Goal: Task Accomplishment & Management: Use online tool/utility

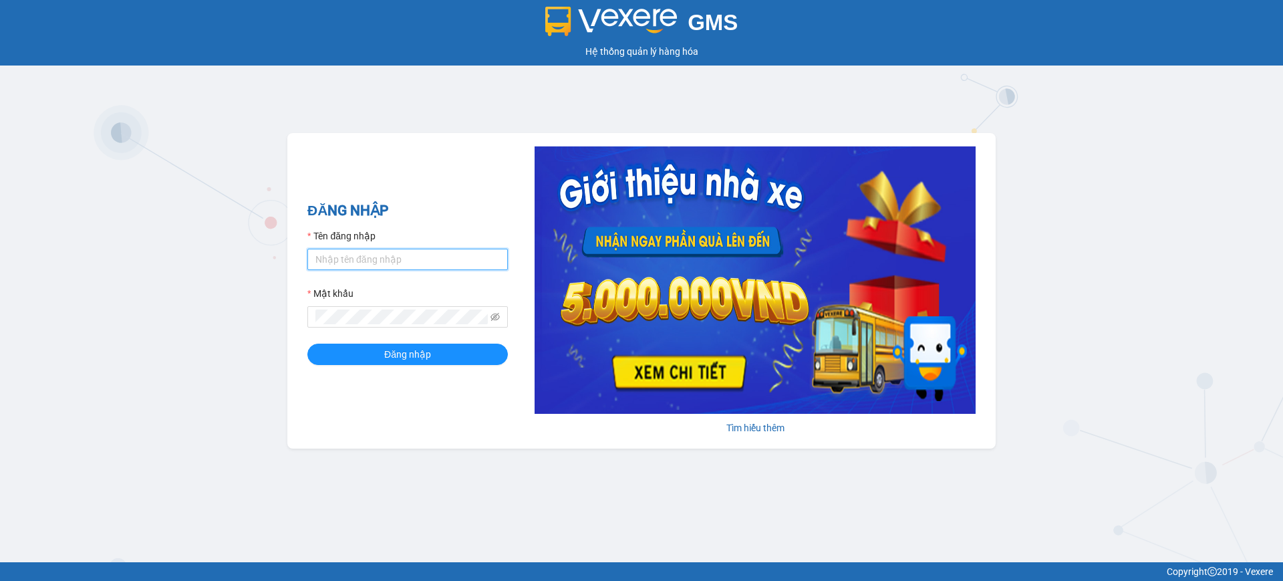
click at [439, 264] on input "Tên đăng nhập" at bounding box center [407, 259] width 200 height 21
type input "vphkvietanh.hkot"
click at [307, 344] on button "Đăng nhập" at bounding box center [407, 354] width 200 height 21
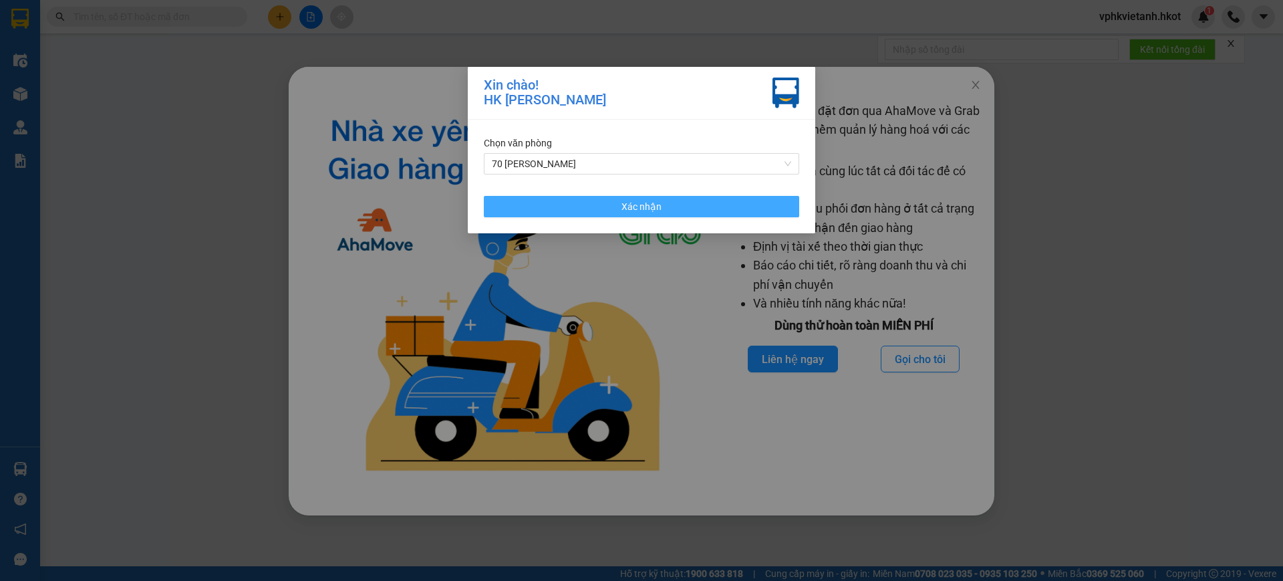
click at [659, 213] on span "Xác nhận" at bounding box center [642, 206] width 40 height 15
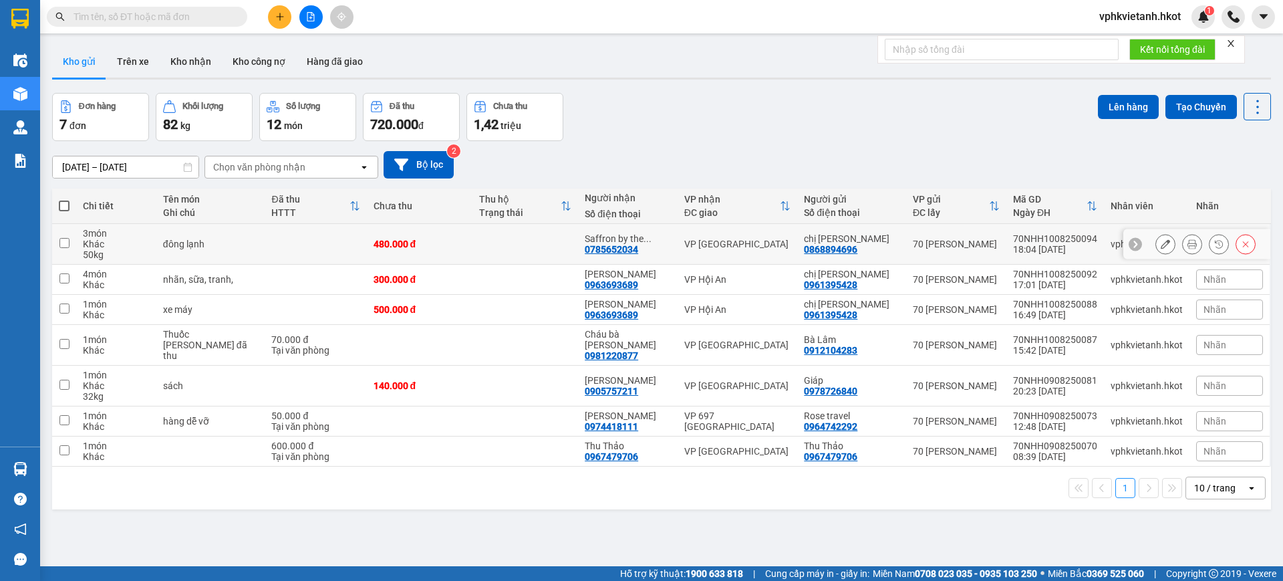
click at [473, 250] on td at bounding box center [526, 244] width 106 height 41
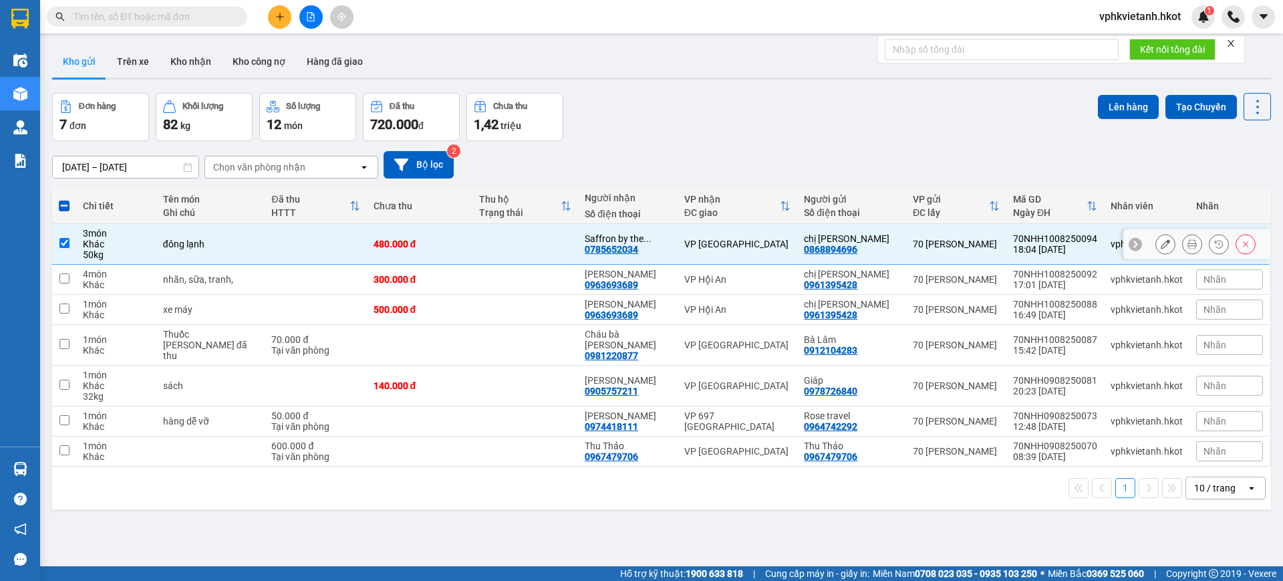
click at [473, 250] on td at bounding box center [526, 244] width 106 height 41
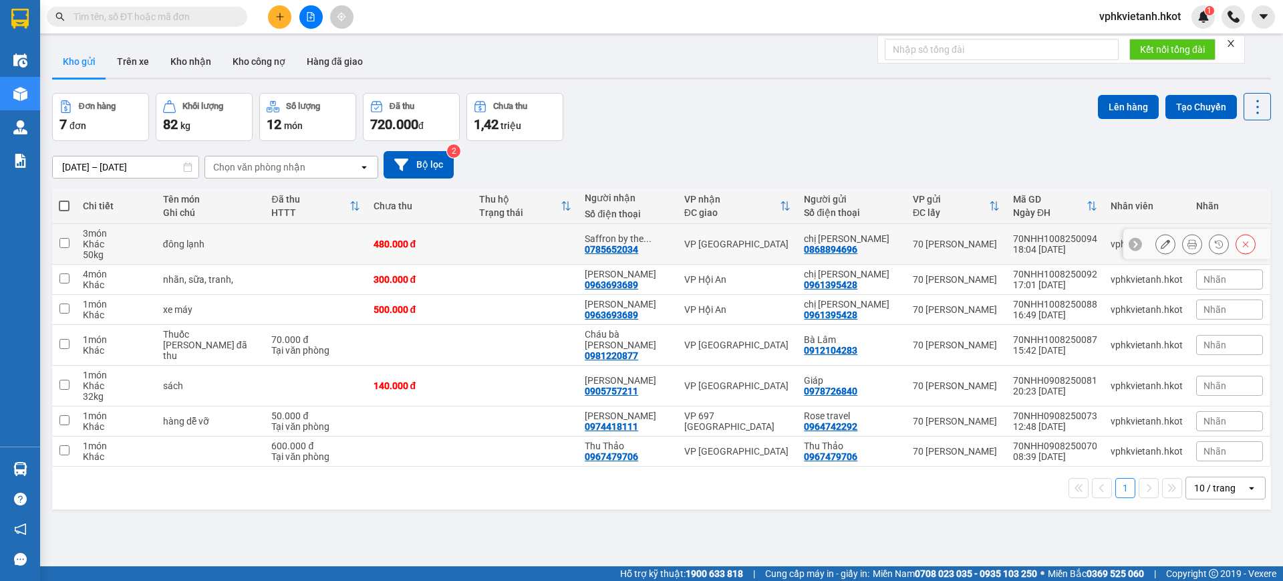
click at [70, 242] on td at bounding box center [64, 244] width 24 height 41
checkbox input "true"
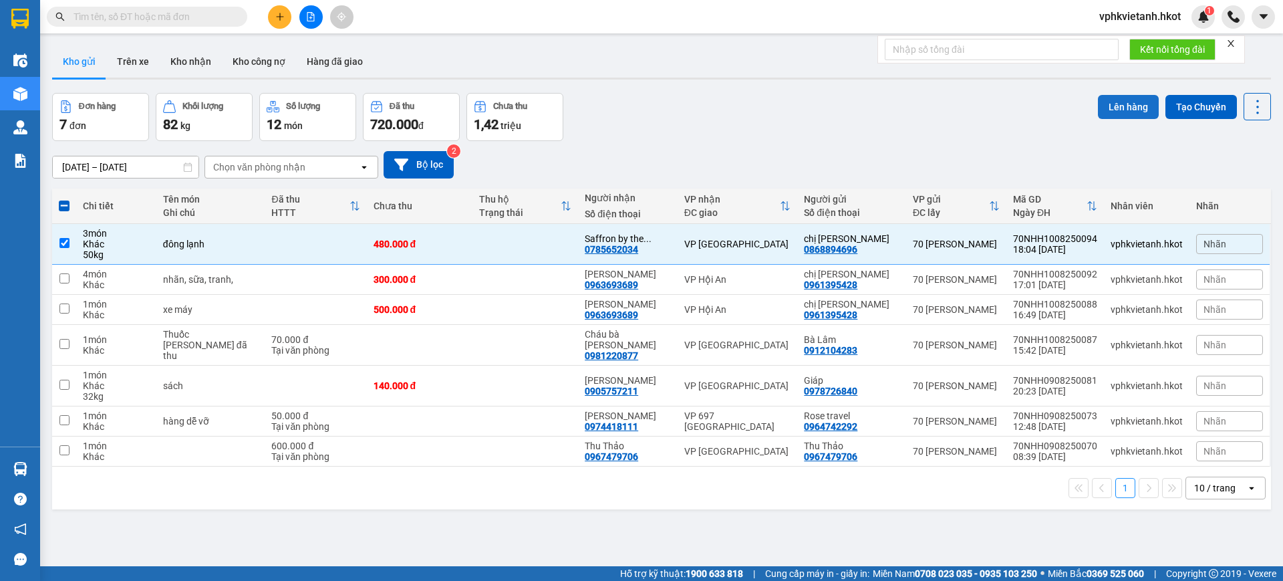
click at [1109, 106] on button "Lên hàng" at bounding box center [1128, 107] width 61 height 24
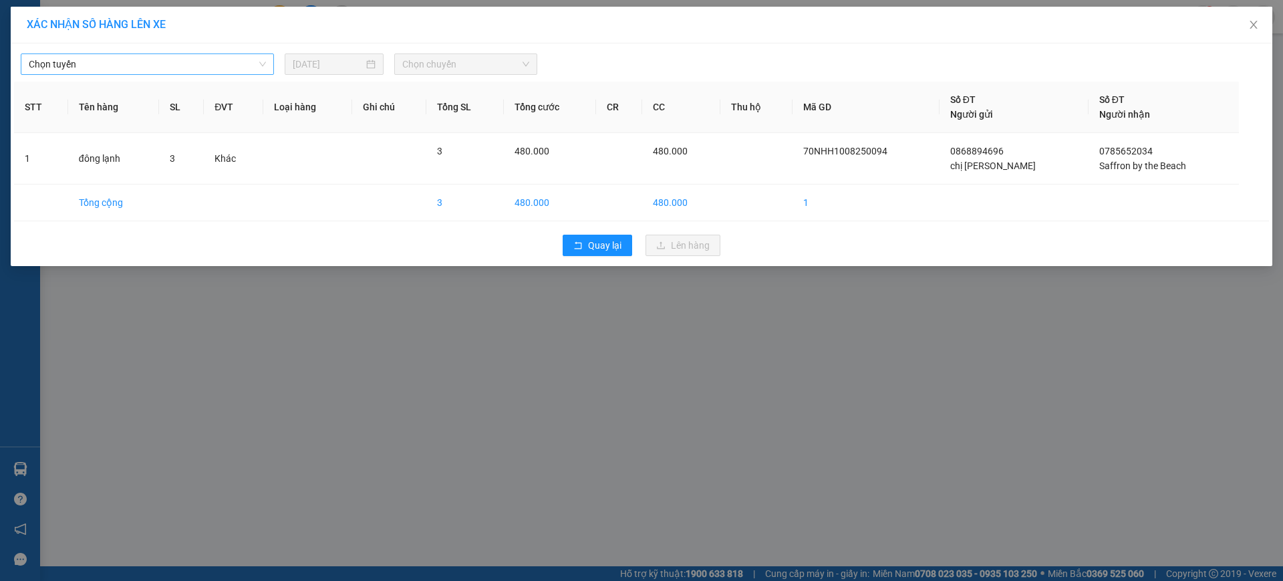
click at [139, 56] on span "Chọn tuyến" at bounding box center [147, 64] width 237 height 20
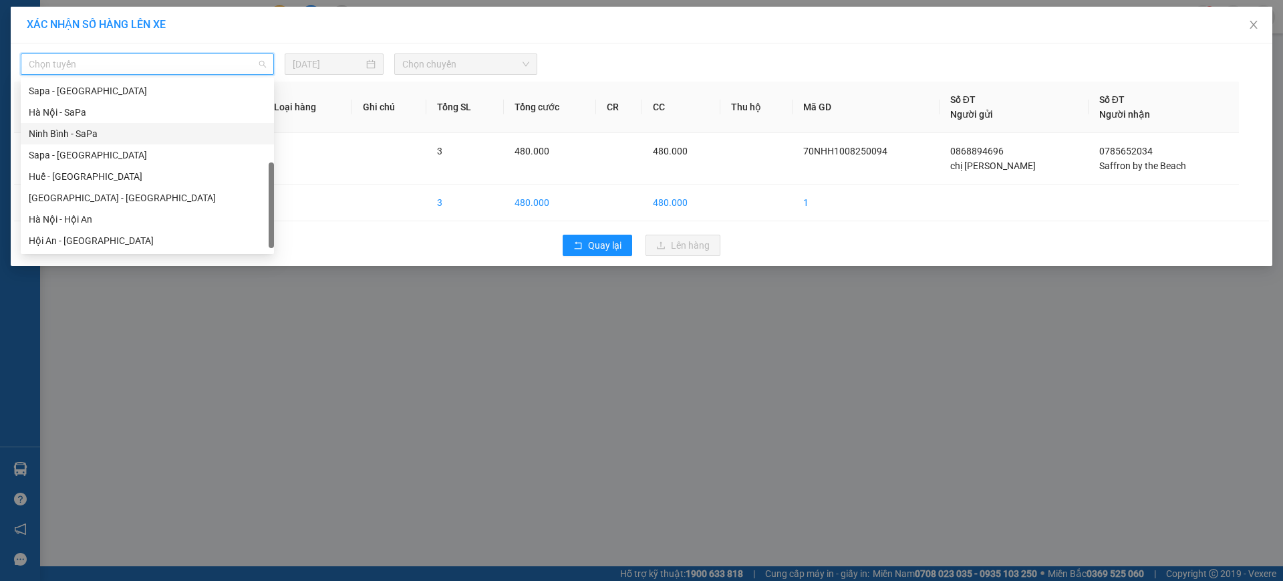
scroll to position [128, 0]
click at [84, 218] on div "Hà Nội - Hội An" at bounding box center [147, 219] width 237 height 15
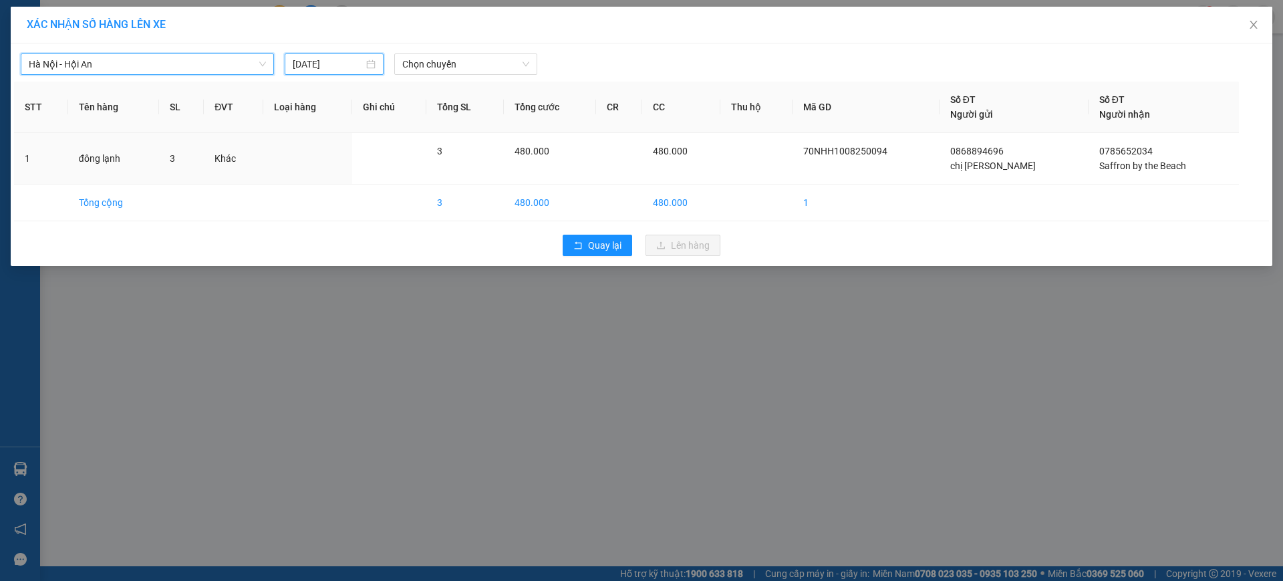
click at [333, 65] on input "[DATE]" at bounding box center [328, 64] width 71 height 15
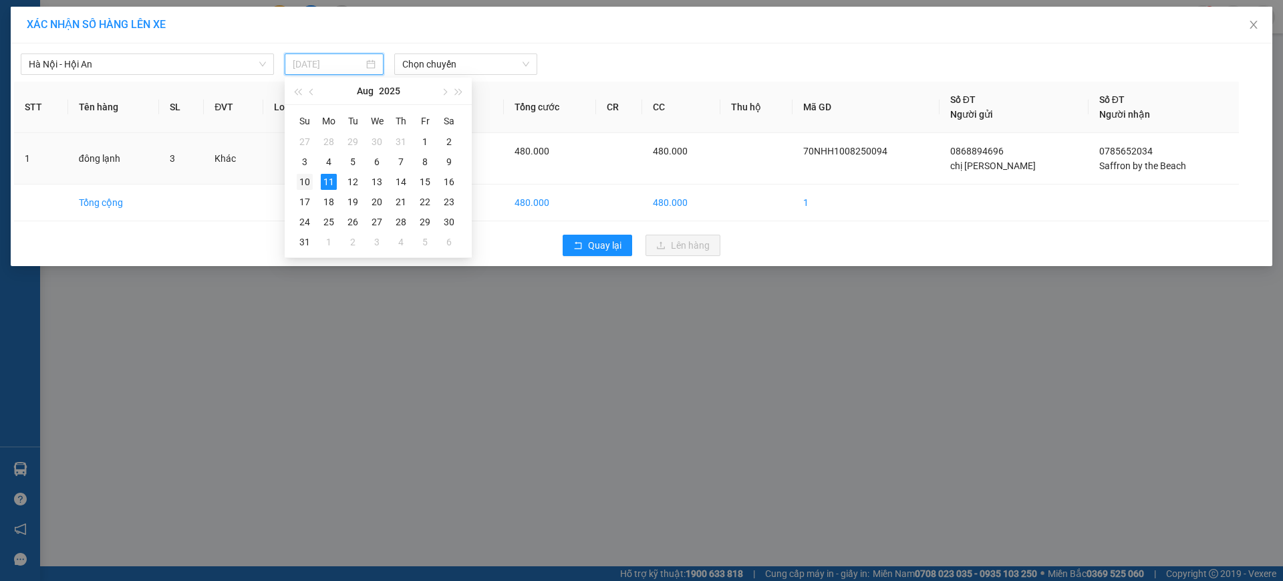
click at [301, 183] on div "10" at bounding box center [305, 182] width 16 height 16
type input "[DATE]"
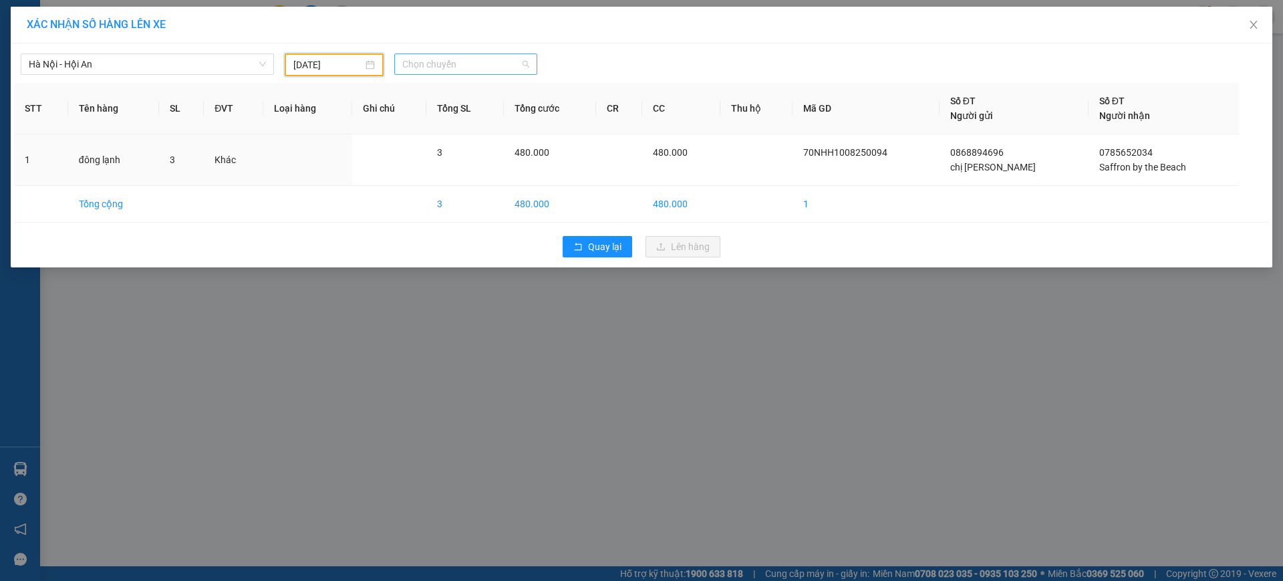
click at [464, 68] on span "Chọn chuyến" at bounding box center [465, 64] width 127 height 20
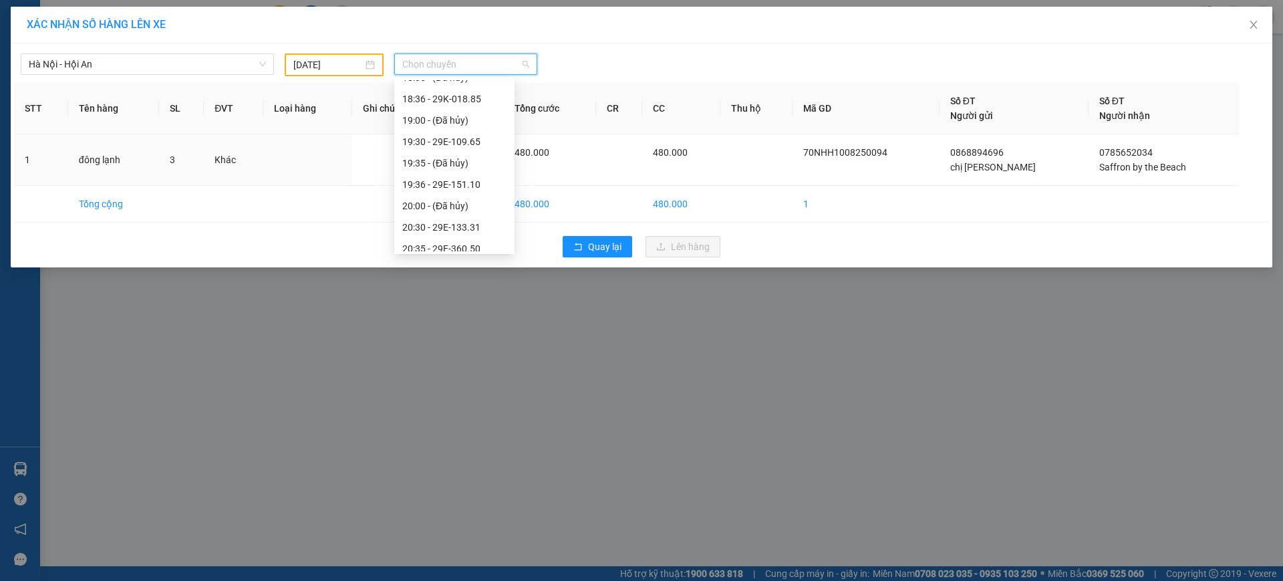
scroll to position [171, 0]
click at [440, 138] on div "19:30 - 29E-109.65" at bounding box center [454, 133] width 104 height 15
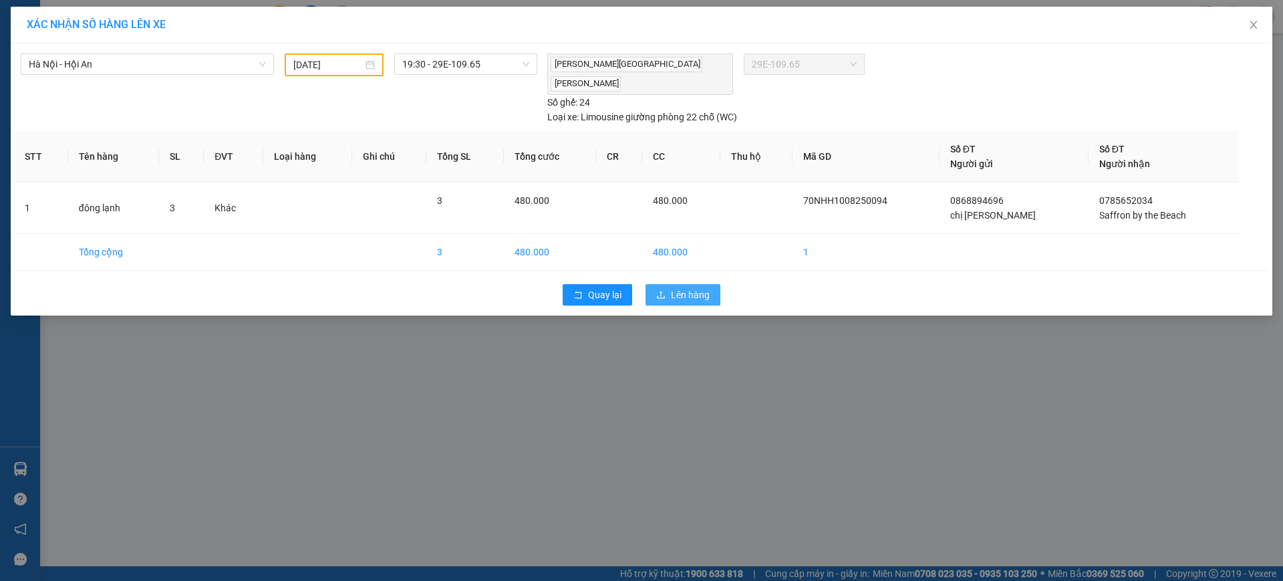
click at [682, 287] on span "Lên hàng" at bounding box center [690, 294] width 39 height 15
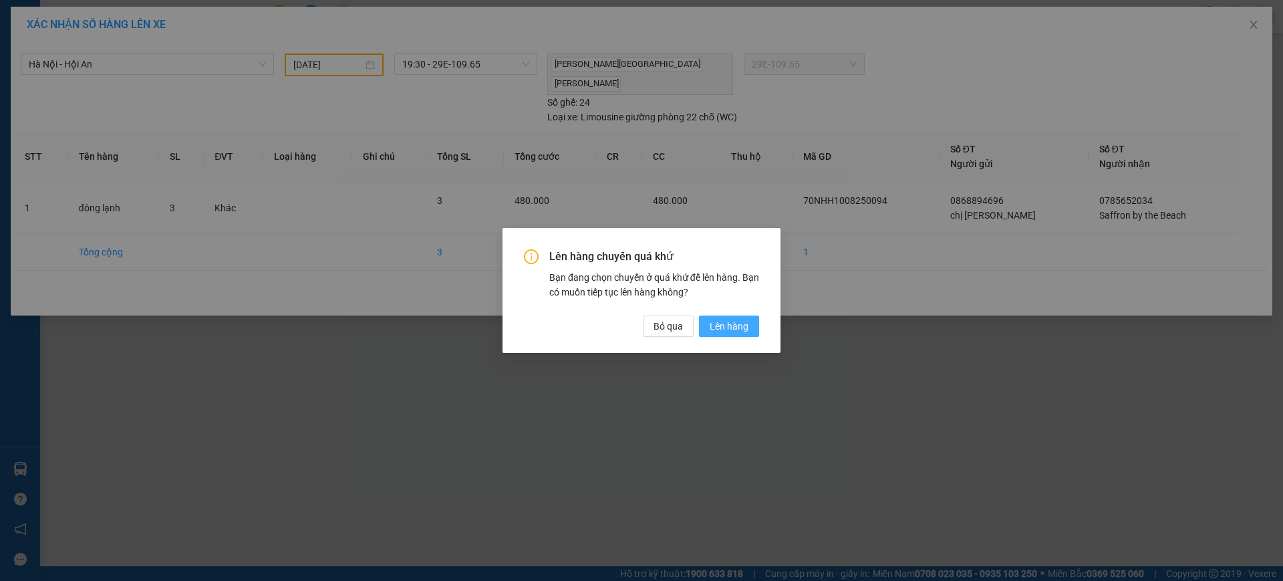
click at [729, 316] on button "Lên hàng" at bounding box center [729, 325] width 60 height 21
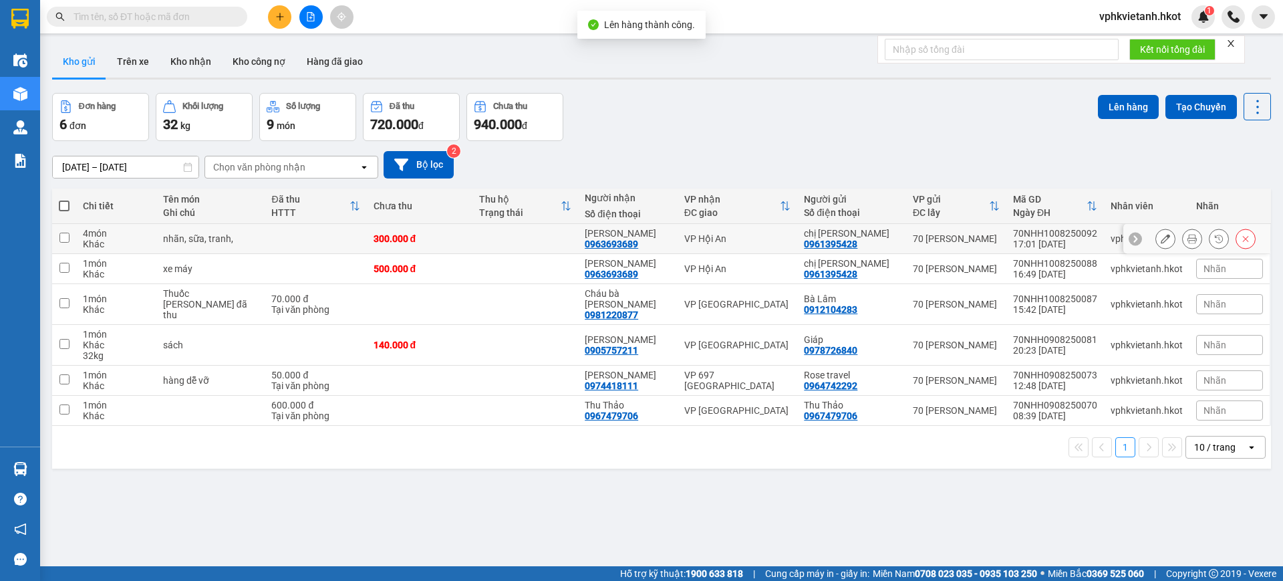
click at [63, 238] on input "checkbox" at bounding box center [64, 238] width 10 height 10
checkbox input "true"
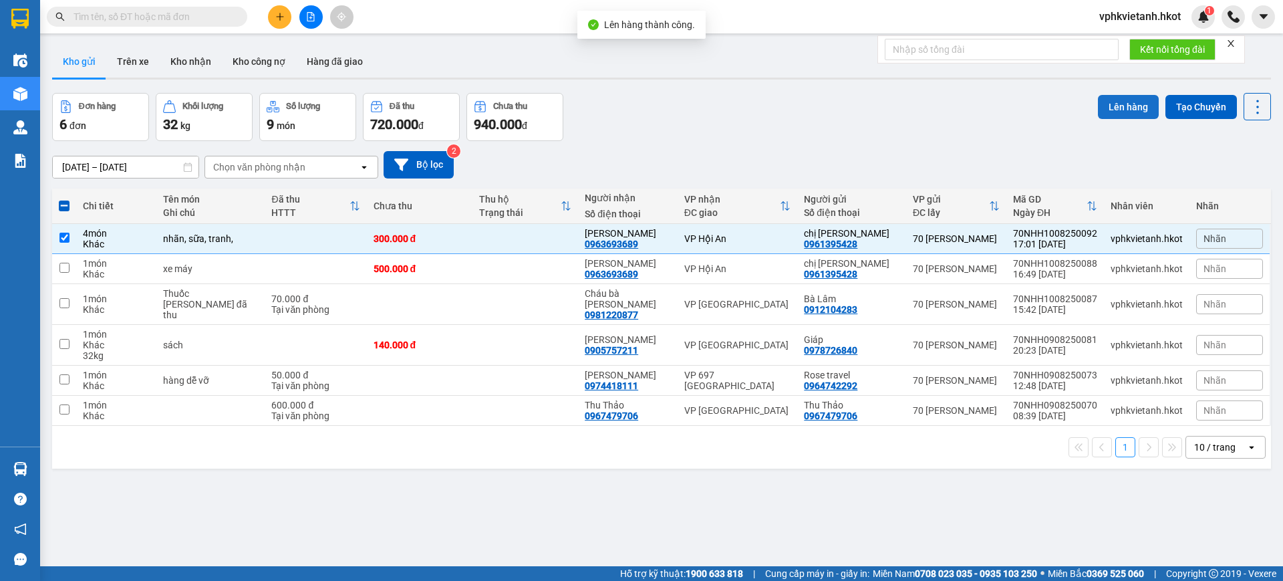
click at [1120, 114] on button "Lên hàng" at bounding box center [1128, 107] width 61 height 24
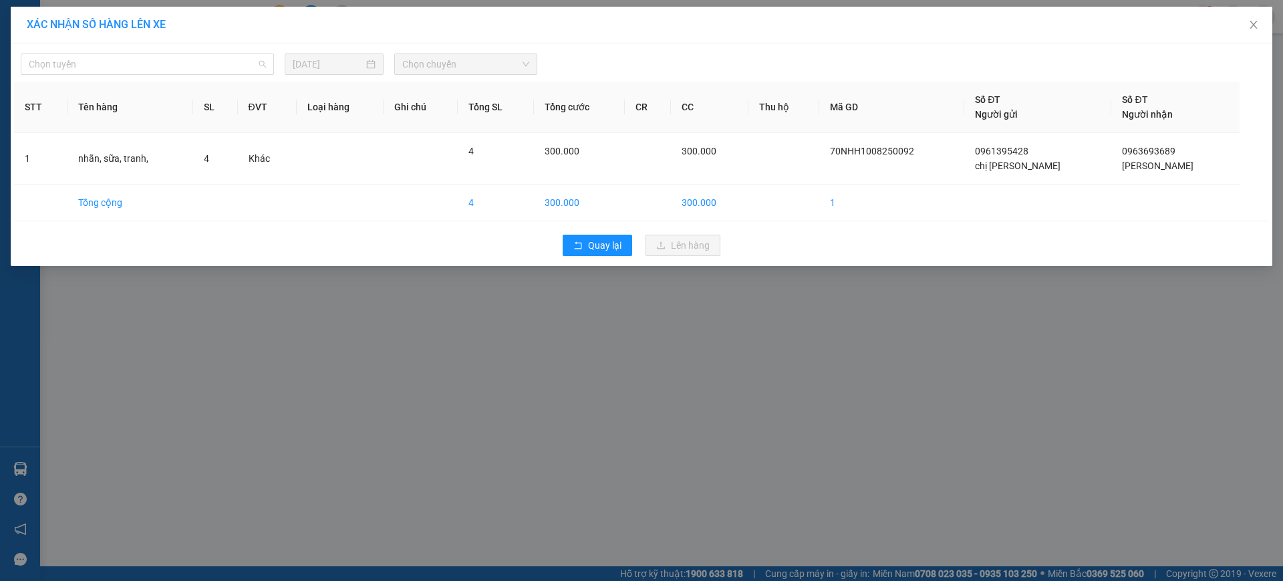
drag, startPoint x: 233, startPoint y: 65, endPoint x: 135, endPoint y: 207, distance: 172.0
click at [232, 65] on span "Chọn tuyến" at bounding box center [147, 64] width 237 height 20
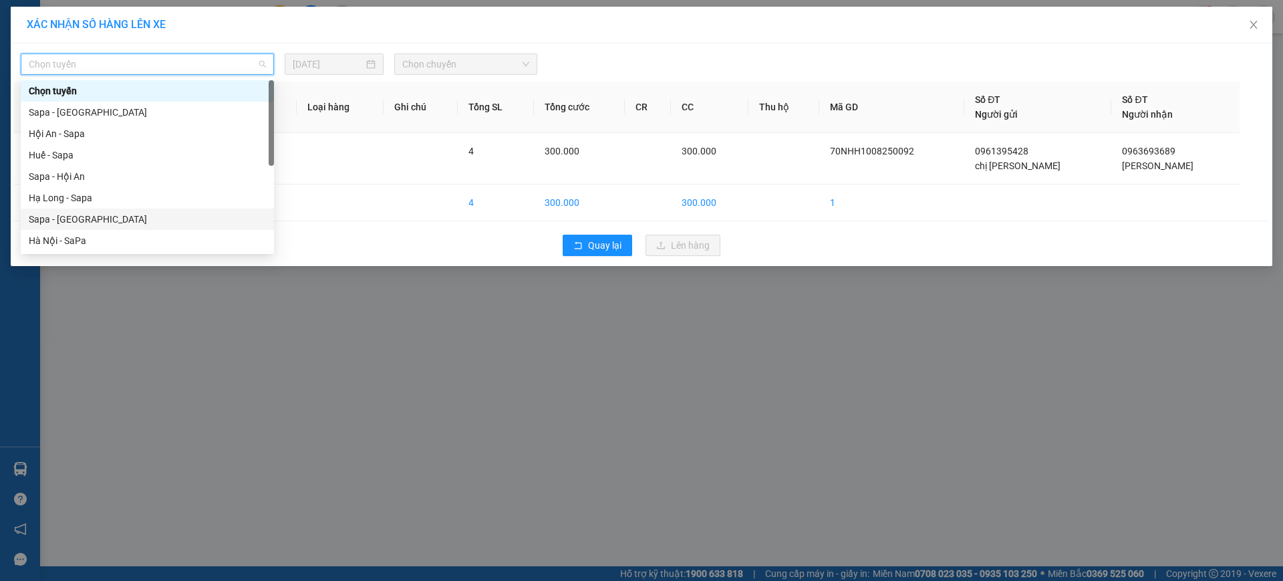
scroll to position [128, 0]
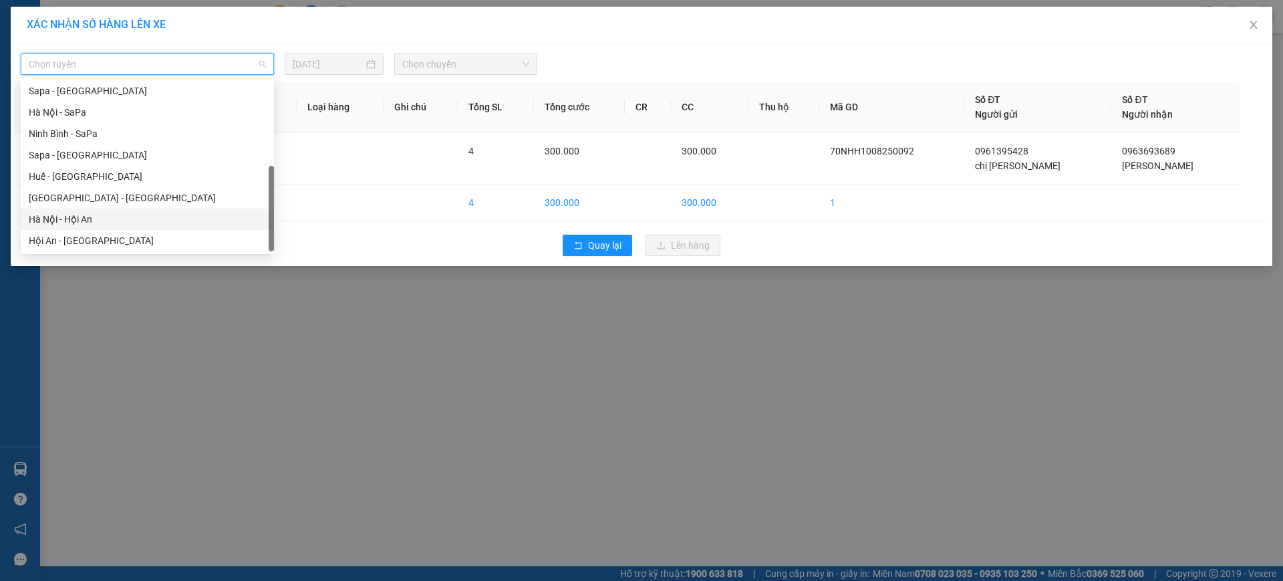
click at [142, 223] on div "Hà Nội - Hội An" at bounding box center [147, 219] width 237 height 15
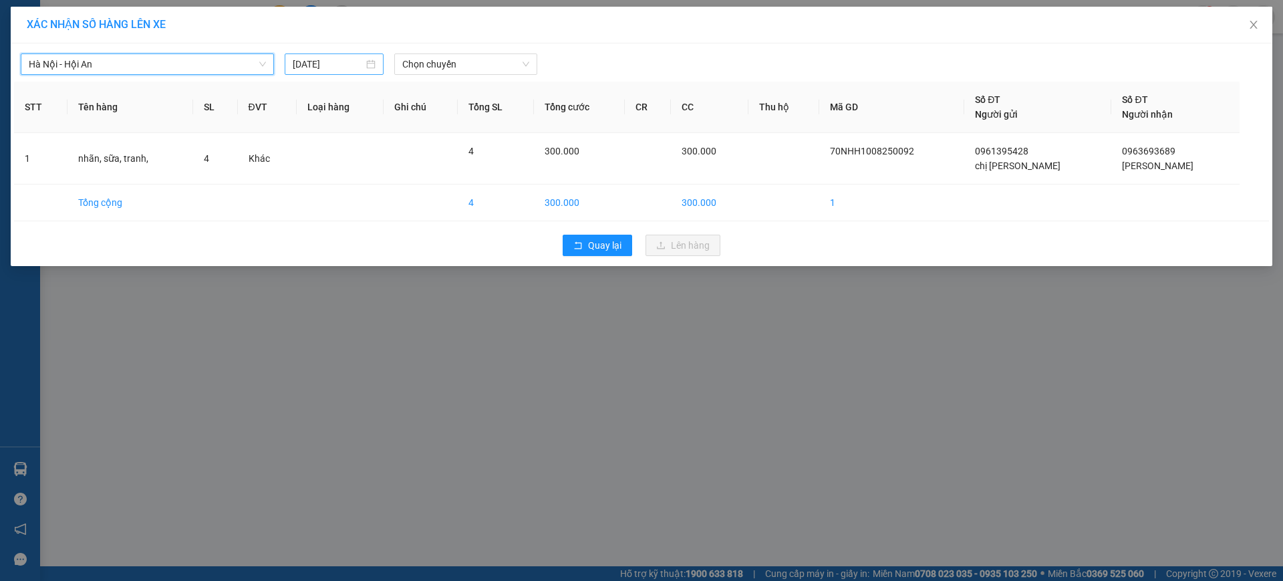
click at [356, 67] on input "[DATE]" at bounding box center [328, 64] width 71 height 15
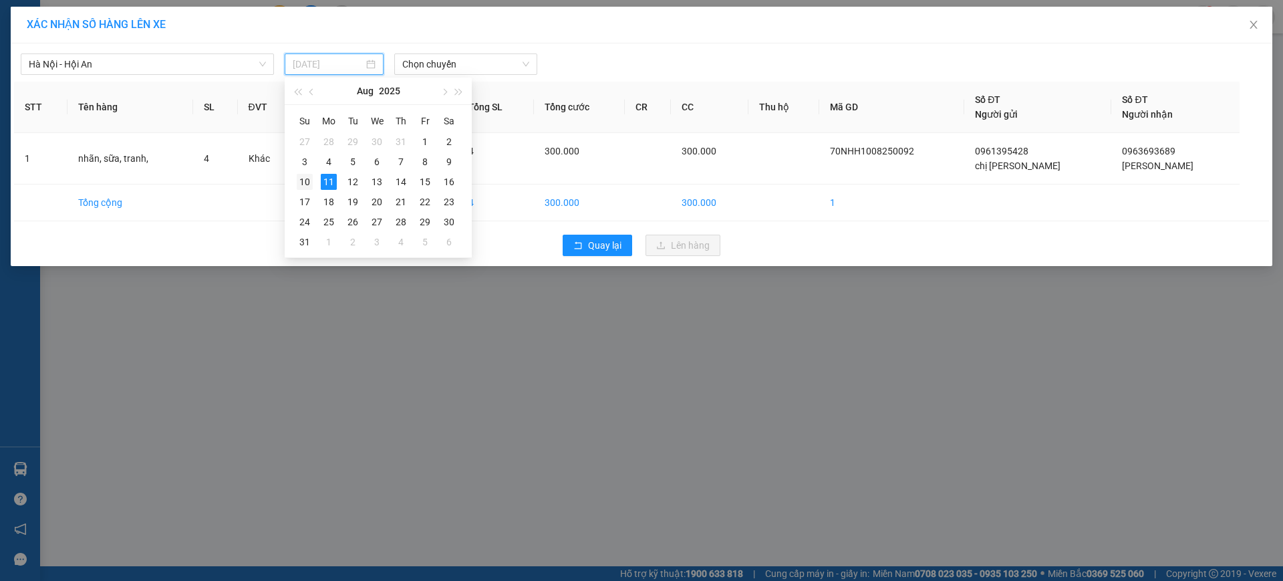
click at [293, 190] on td "10" at bounding box center [305, 182] width 24 height 20
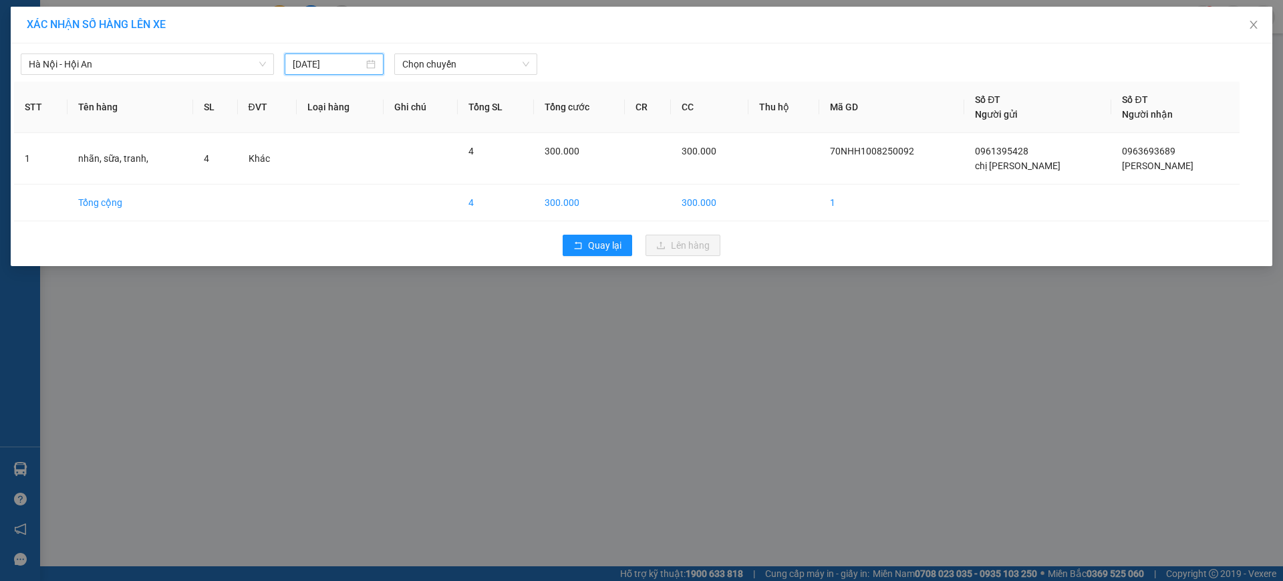
type input "[DATE]"
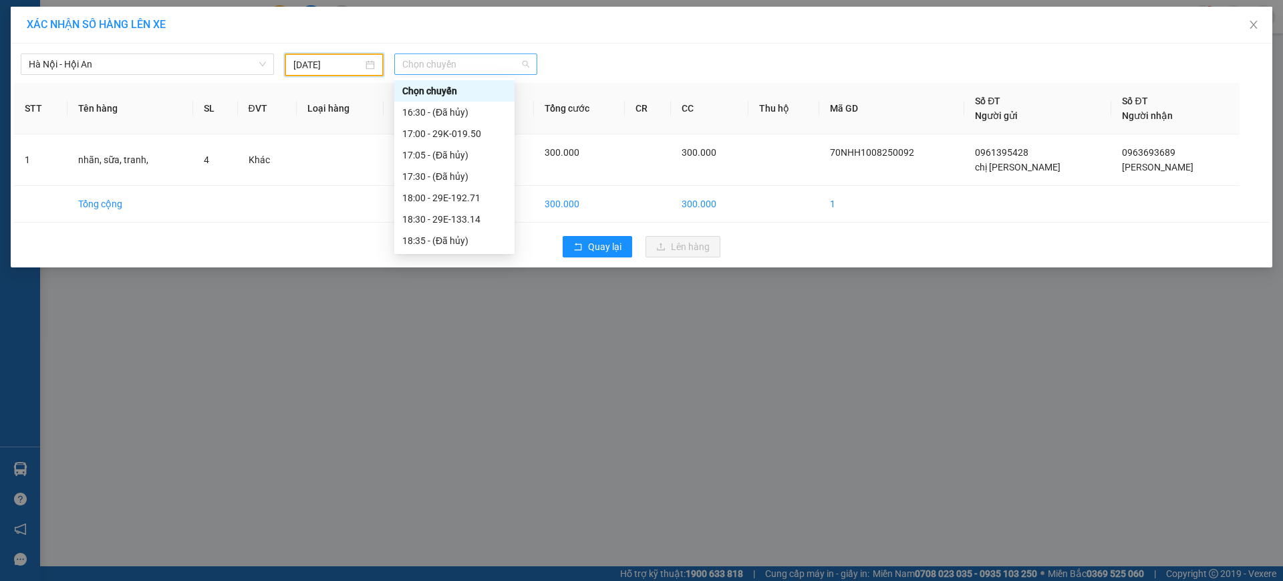
click at [473, 63] on span "Chọn chuyến" at bounding box center [465, 64] width 127 height 20
click at [461, 239] on div "20:35 - 29E-360.50" at bounding box center [454, 240] width 104 height 15
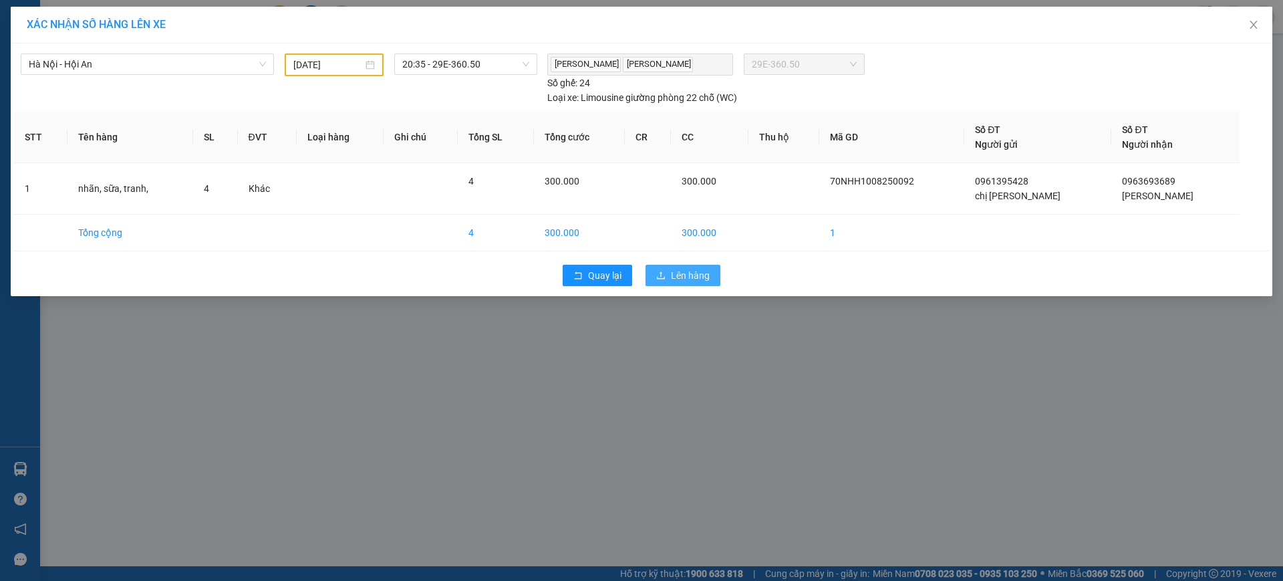
click at [691, 268] on span "Lên hàng" at bounding box center [690, 275] width 39 height 15
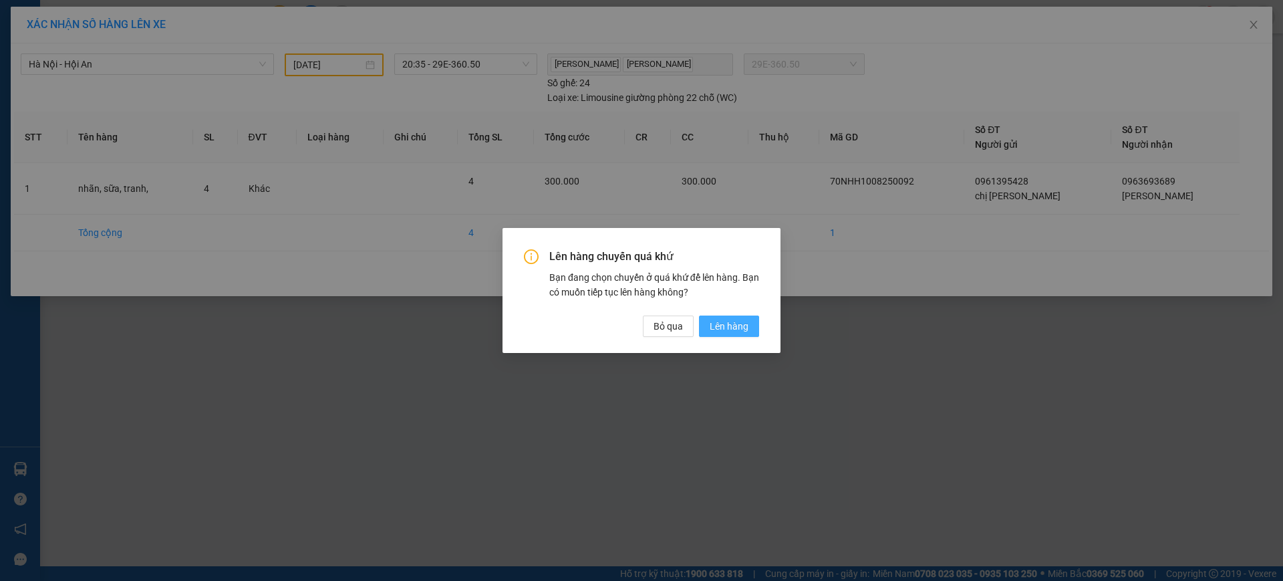
click at [720, 319] on span "Lên hàng" at bounding box center [729, 326] width 39 height 15
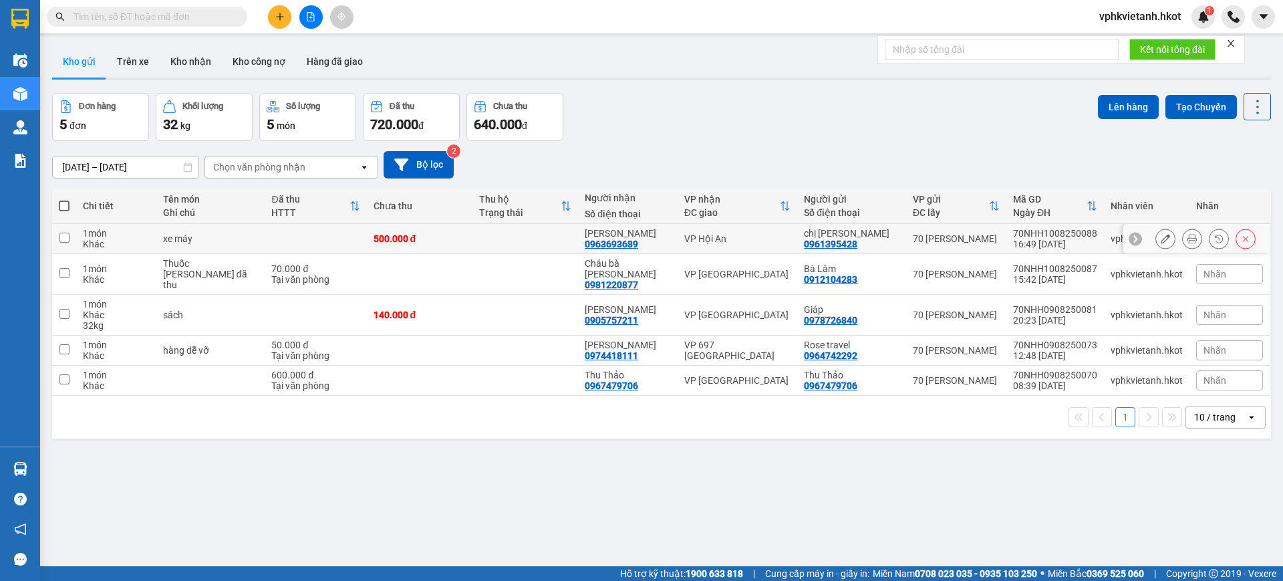
click at [740, 237] on div "VP Hội An" at bounding box center [737, 238] width 107 height 11
checkbox input "true"
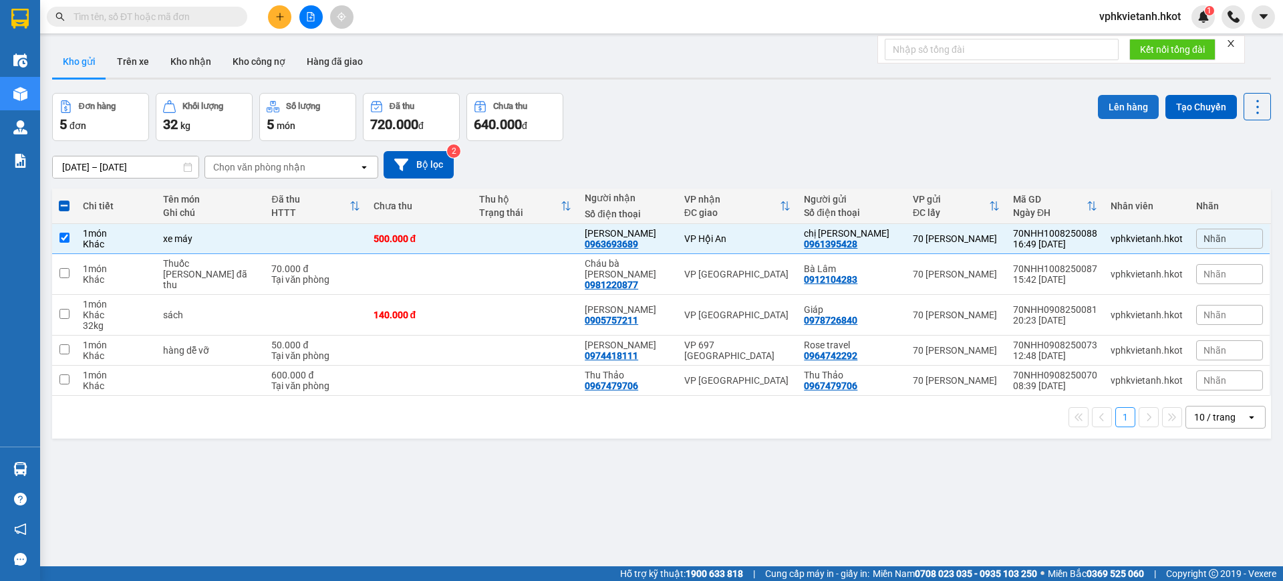
click at [1115, 108] on button "Lên hàng" at bounding box center [1128, 107] width 61 height 24
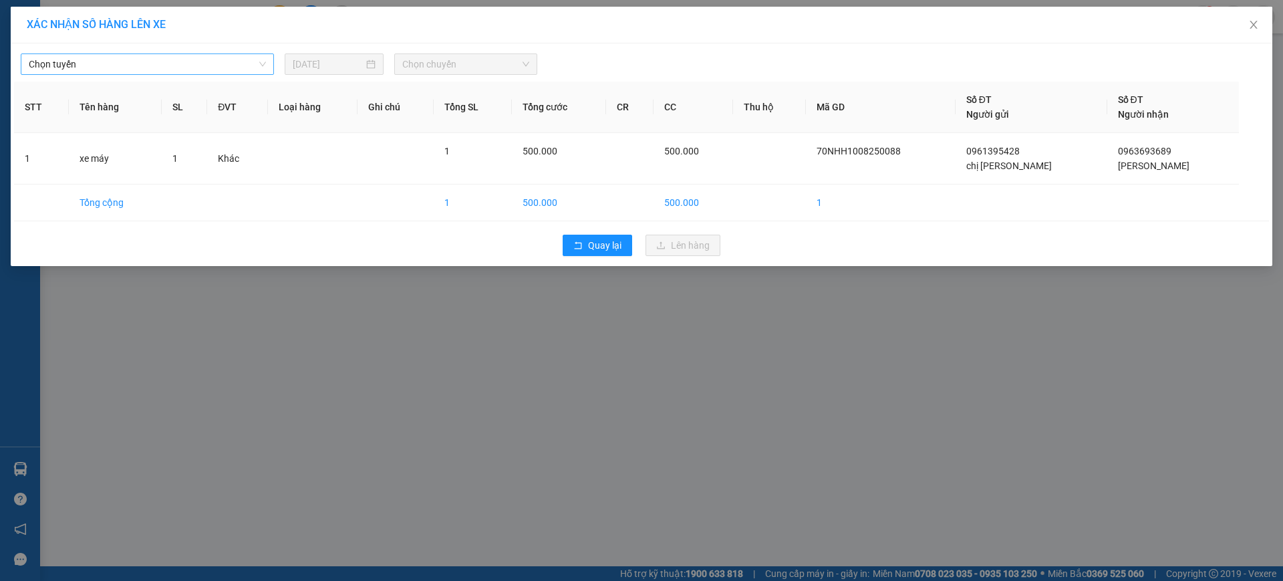
drag, startPoint x: 209, startPoint y: 64, endPoint x: 171, endPoint y: 75, distance: 39.6
click at [209, 63] on span "Chọn tuyến" at bounding box center [147, 64] width 237 height 20
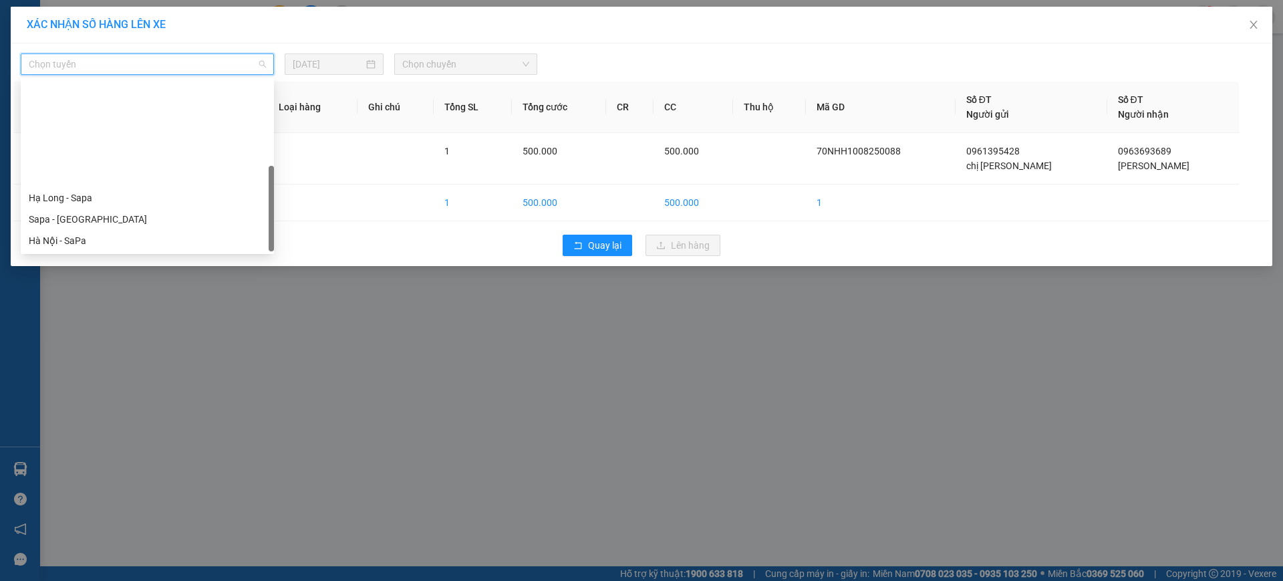
scroll to position [128, 0]
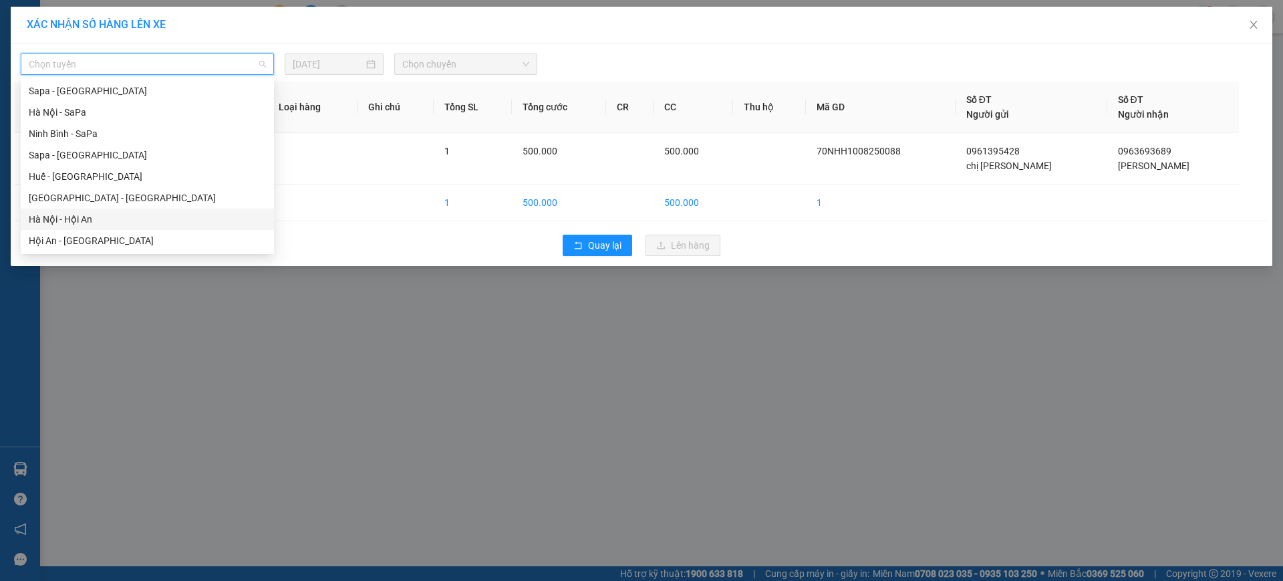
click at [60, 212] on div "Hà Nội - Hội An" at bounding box center [147, 219] width 237 height 15
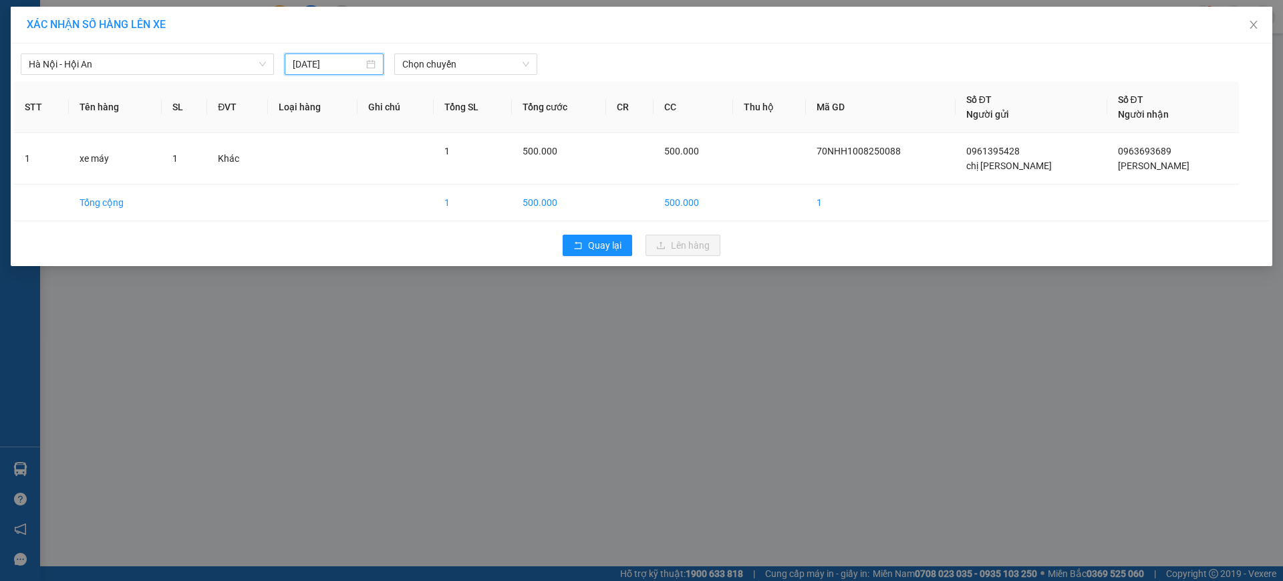
click at [315, 71] on input "[DATE]" at bounding box center [328, 64] width 71 height 15
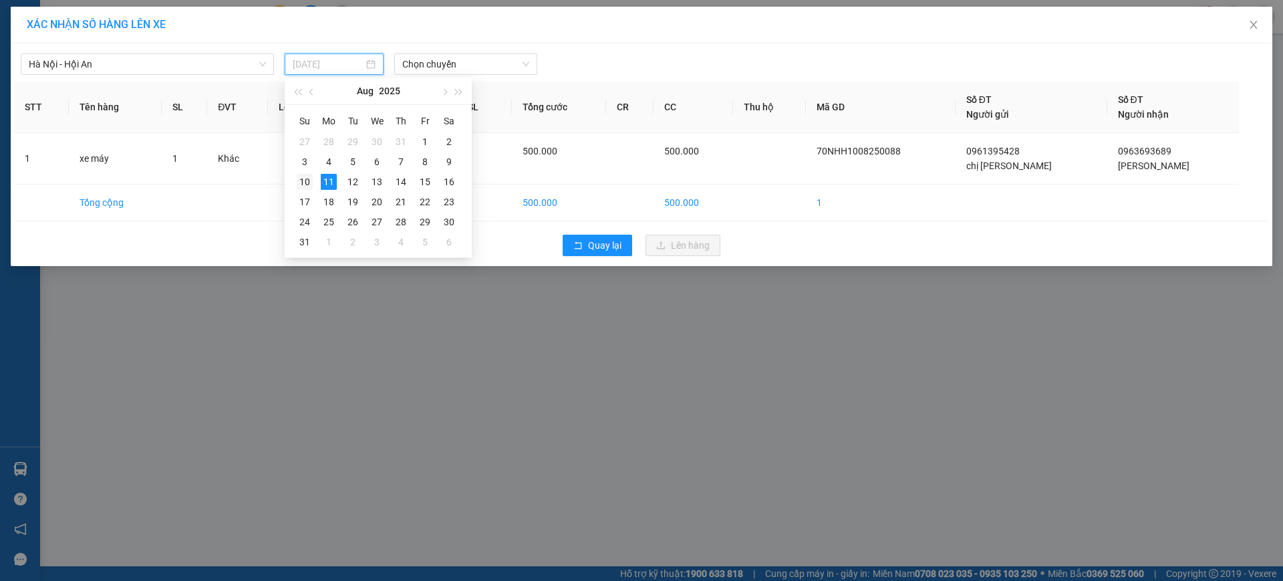
click at [309, 185] on div "10" at bounding box center [305, 182] width 16 height 16
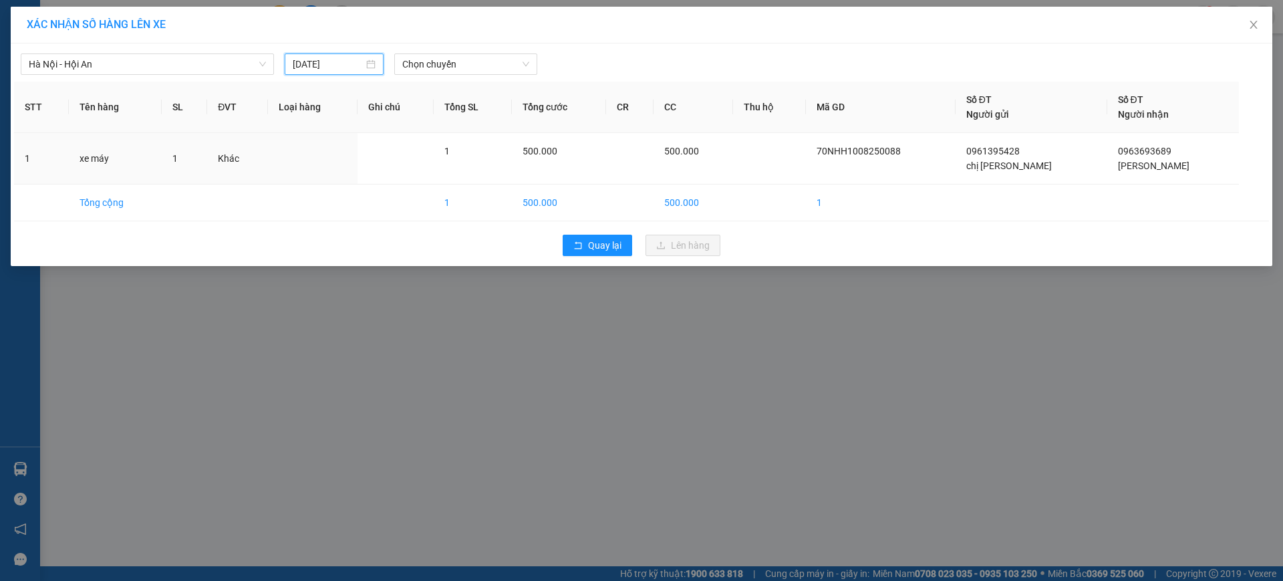
type input "[DATE]"
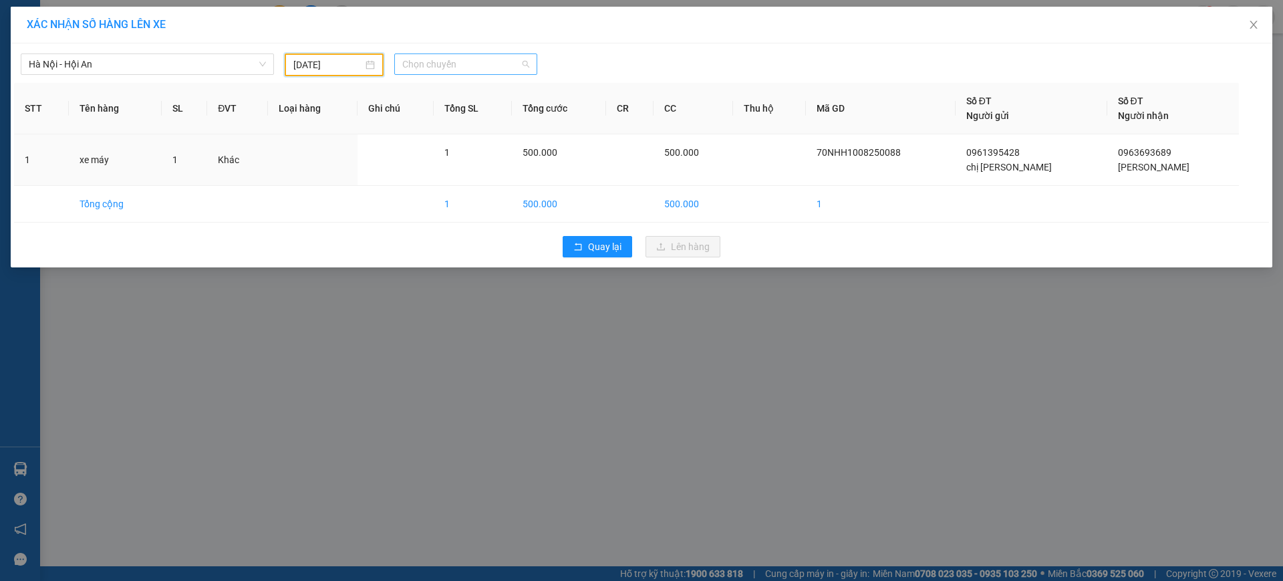
click at [448, 70] on span "Chọn chuyến" at bounding box center [465, 64] width 127 height 20
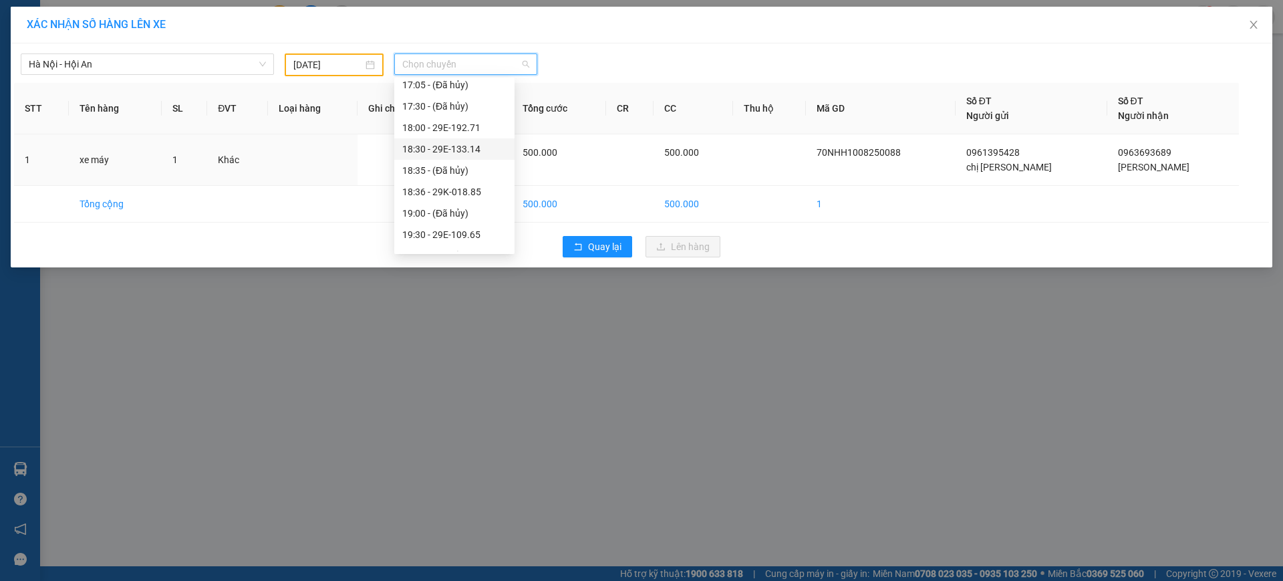
scroll to position [4, 0]
click at [436, 185] on div "18:00 - 29E-192.71" at bounding box center [454, 193] width 120 height 21
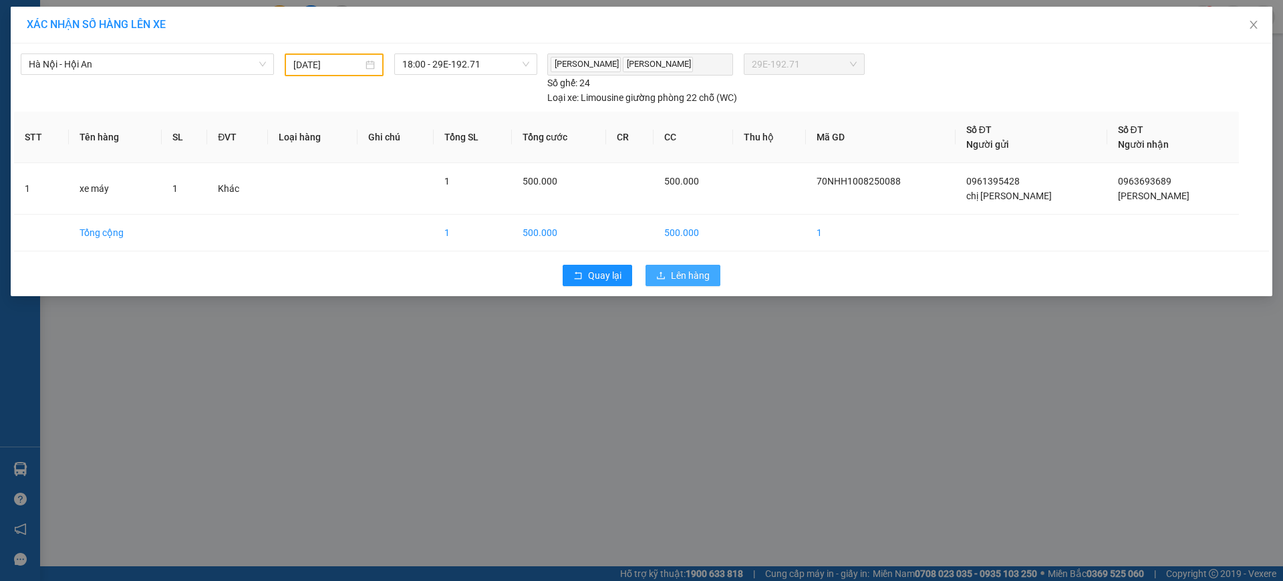
click at [679, 275] on span "Lên hàng" at bounding box center [690, 275] width 39 height 15
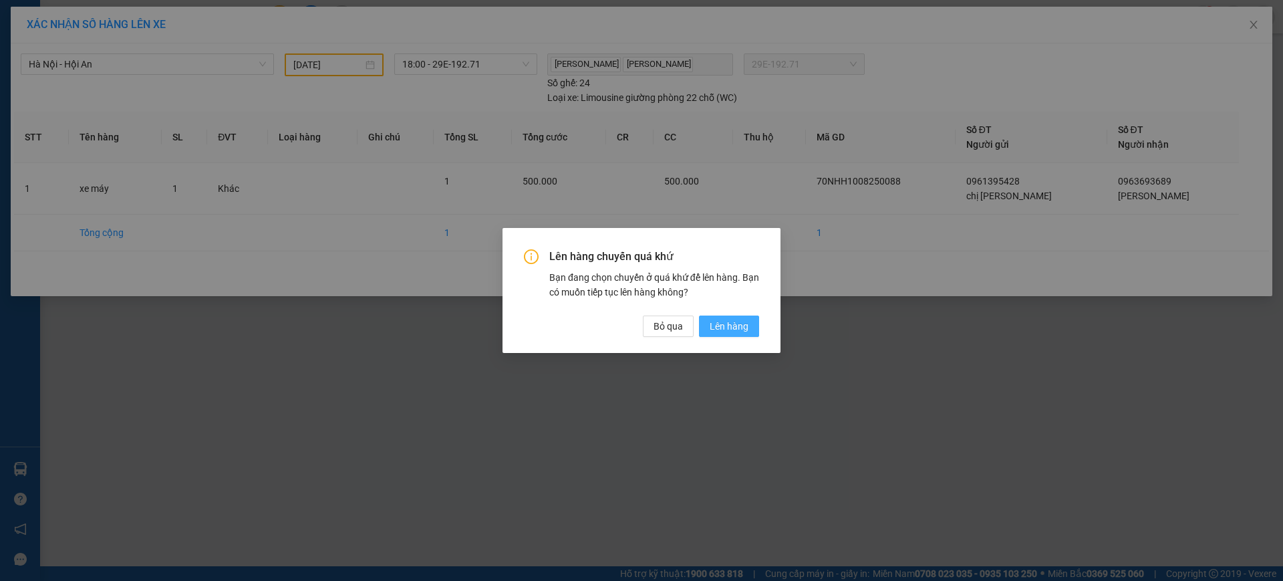
click at [714, 323] on span "Lên hàng" at bounding box center [729, 326] width 39 height 15
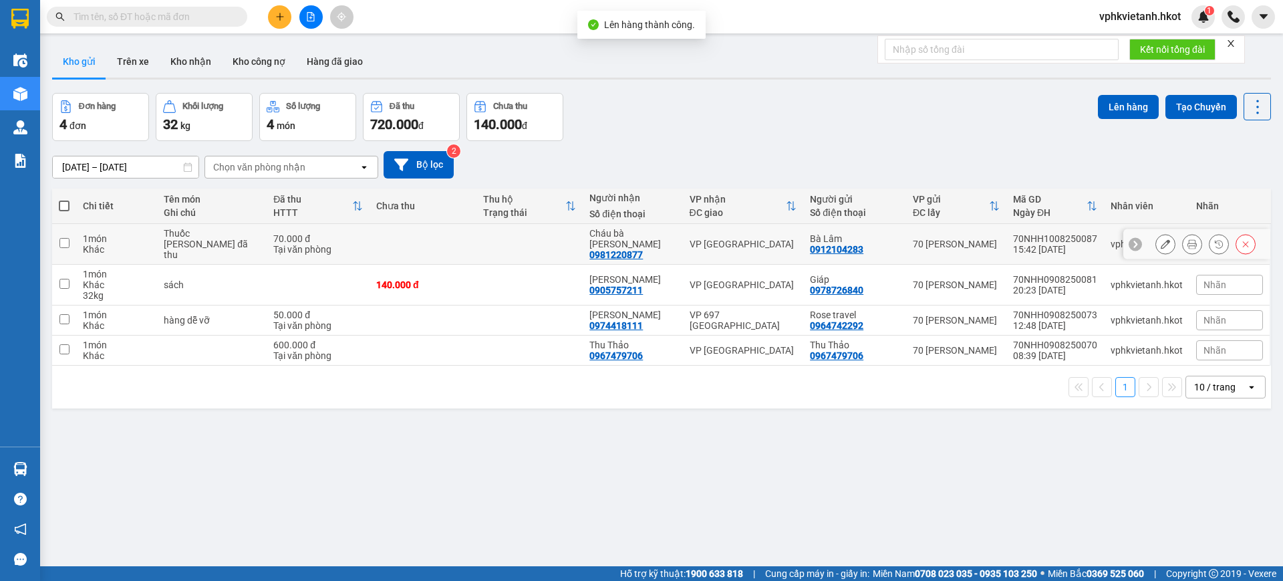
click at [65, 238] on input "checkbox" at bounding box center [64, 243] width 10 height 10
checkbox input "true"
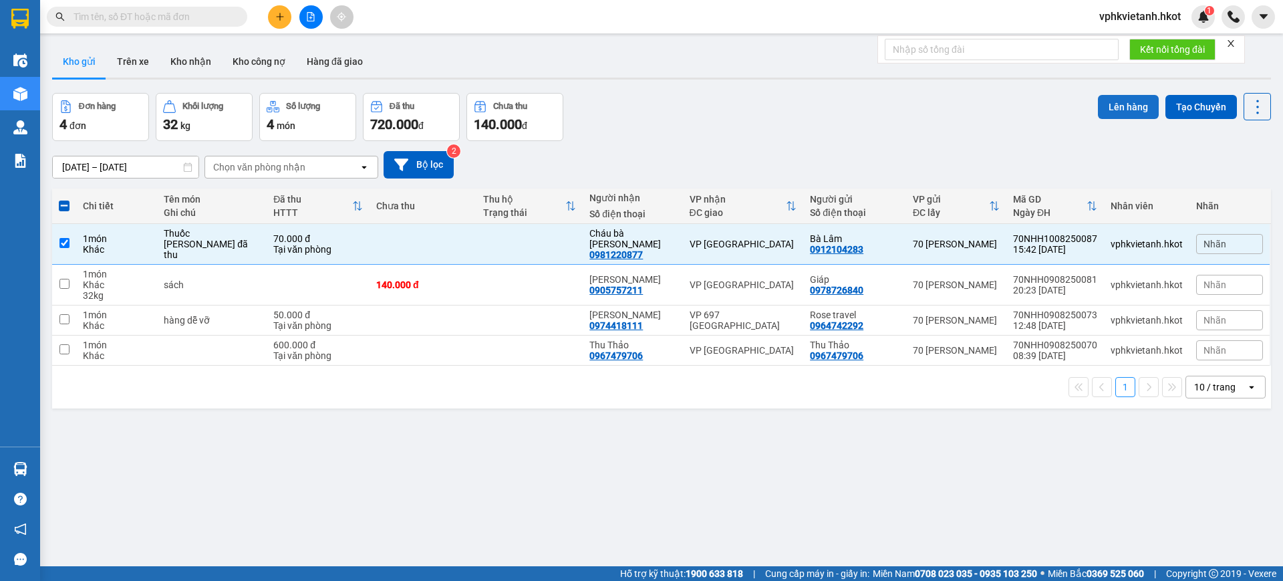
click at [1098, 115] on button "Lên hàng" at bounding box center [1128, 107] width 61 height 24
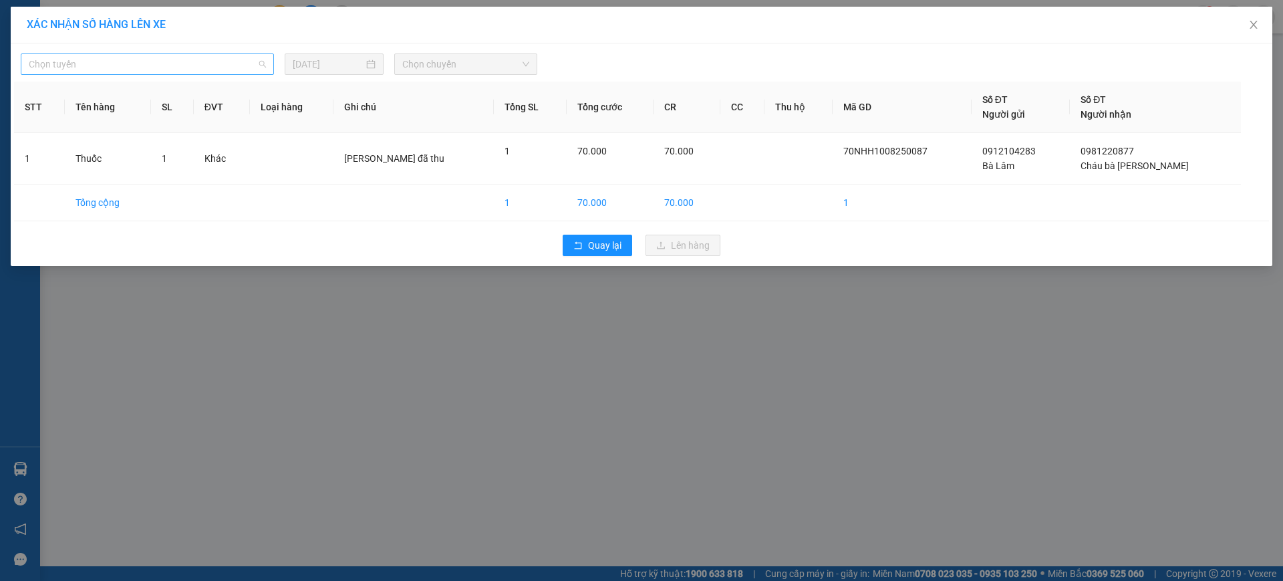
click at [145, 72] on span "Chọn tuyến" at bounding box center [147, 64] width 237 height 20
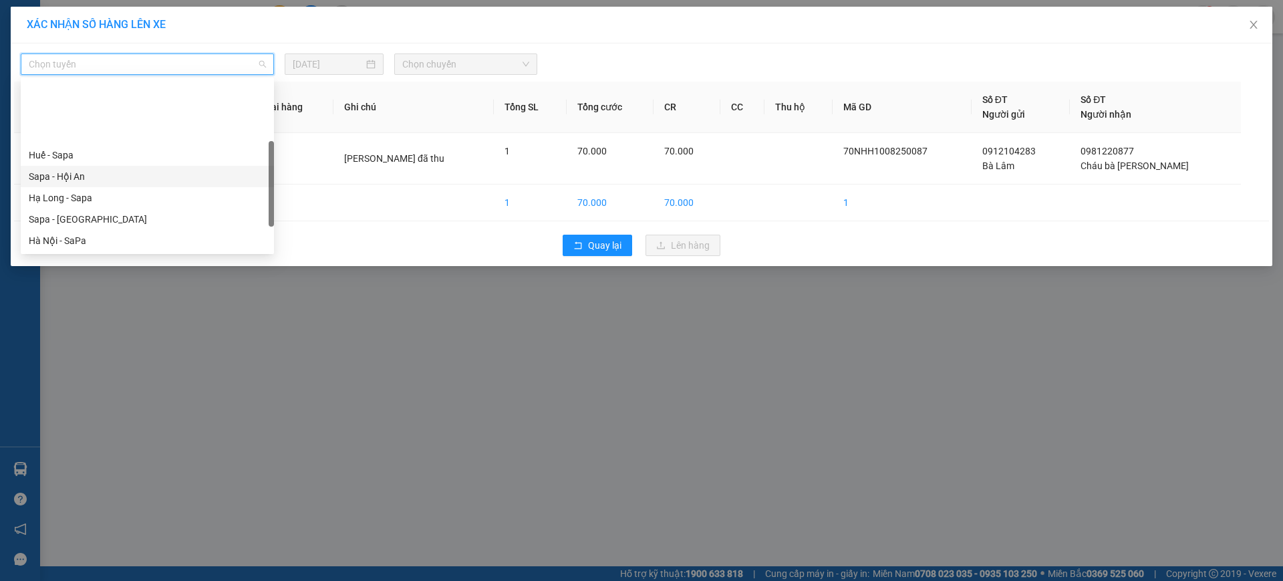
scroll to position [128, 0]
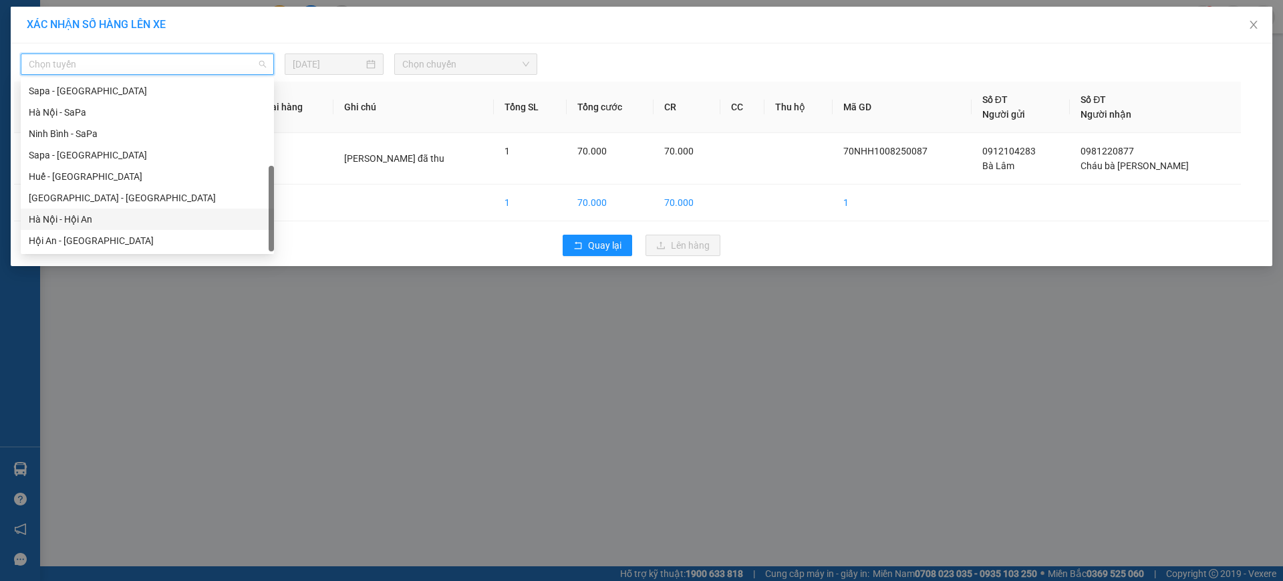
click at [81, 219] on div "Hà Nội - Hội An" at bounding box center [147, 219] width 237 height 15
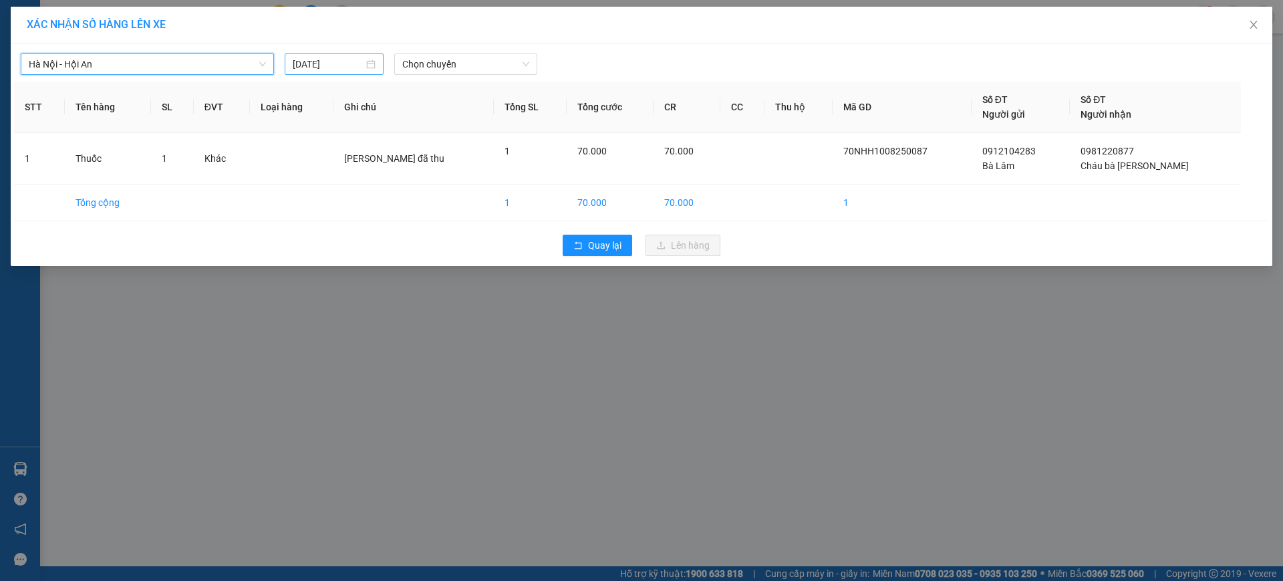
drag, startPoint x: 337, startPoint y: 65, endPoint x: 325, endPoint y: 71, distance: 13.4
click at [335, 65] on input "[DATE]" at bounding box center [328, 64] width 71 height 15
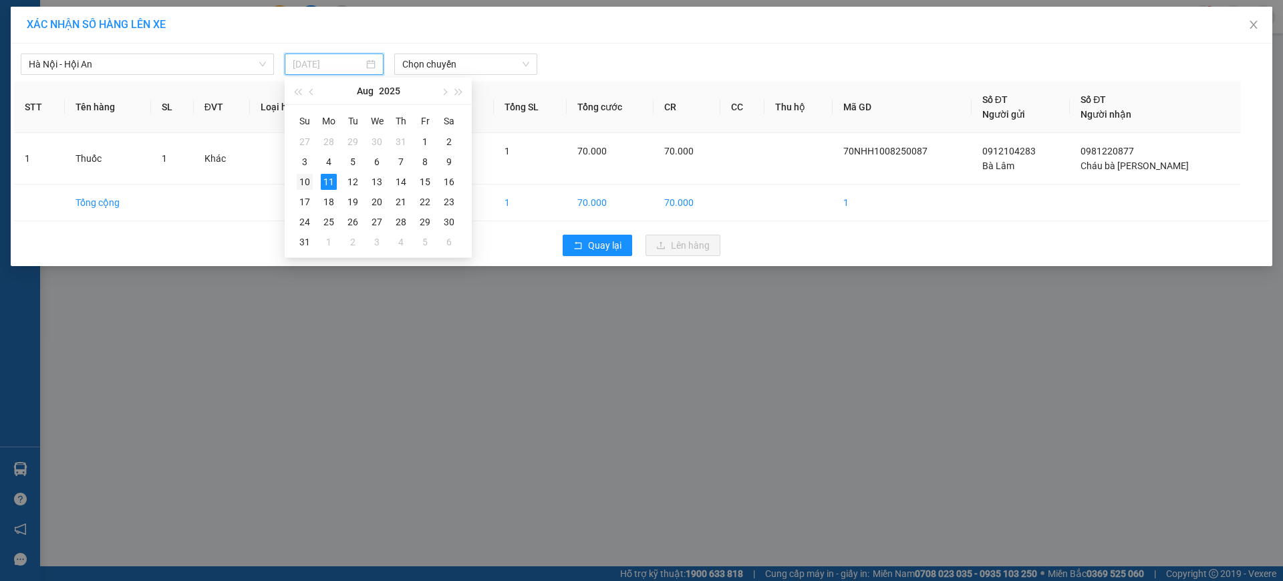
click at [305, 174] on div "10" at bounding box center [305, 182] width 16 height 16
type input "[DATE]"
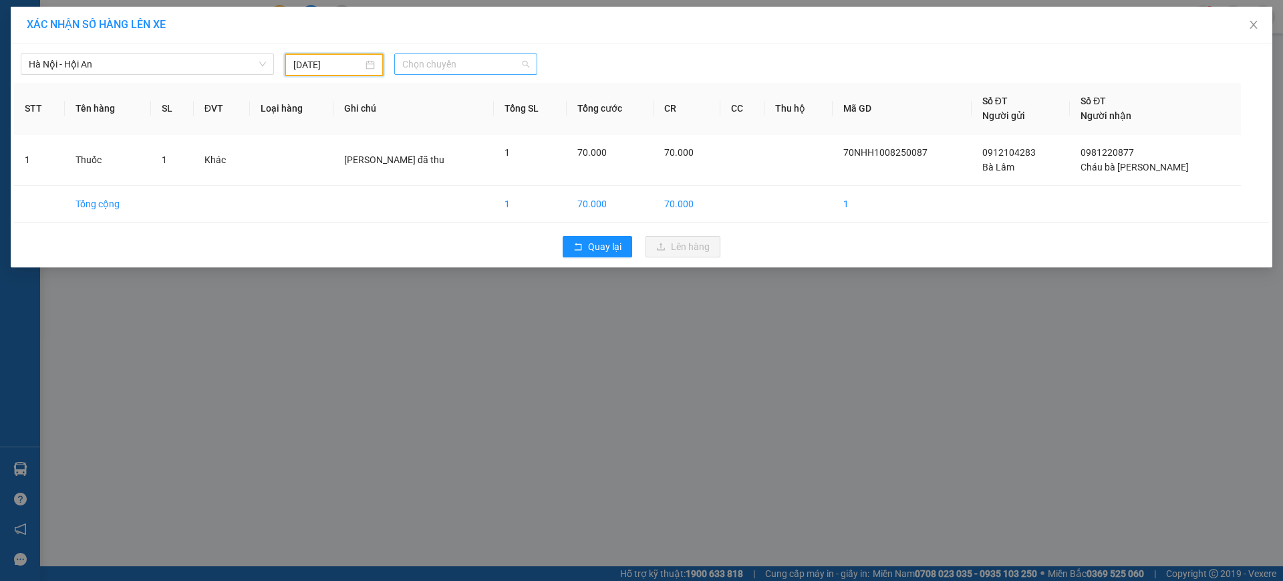
click at [493, 62] on span "Chọn chuyến" at bounding box center [465, 64] width 127 height 20
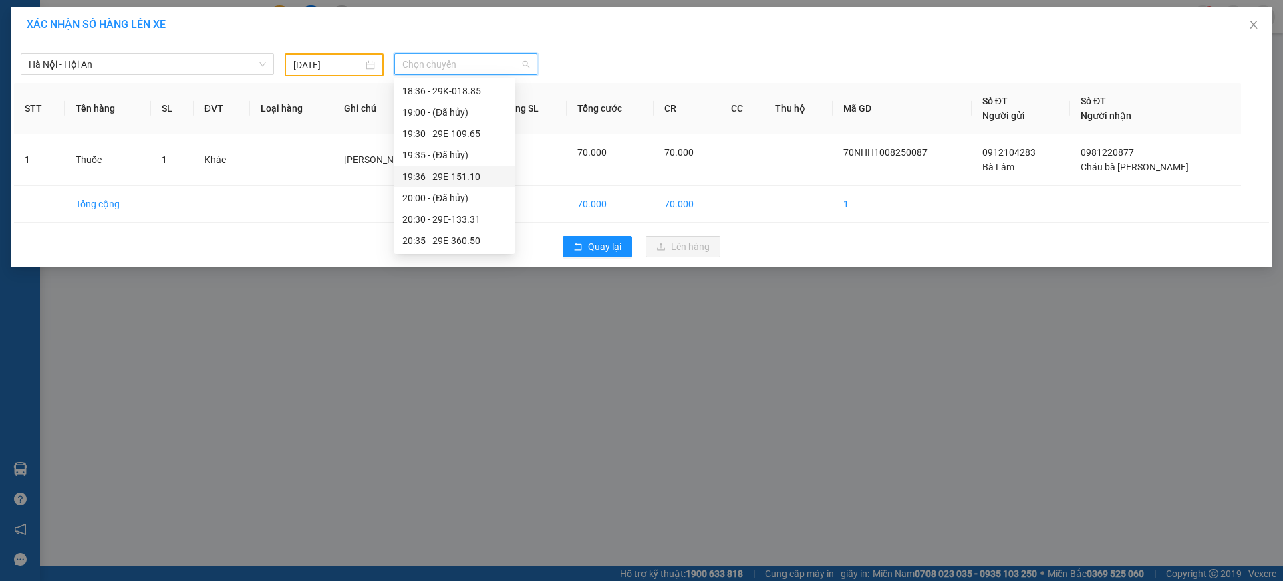
scroll to position [0, 0]
click at [462, 126] on div "17:00 - 29K-019.50" at bounding box center [454, 133] width 104 height 15
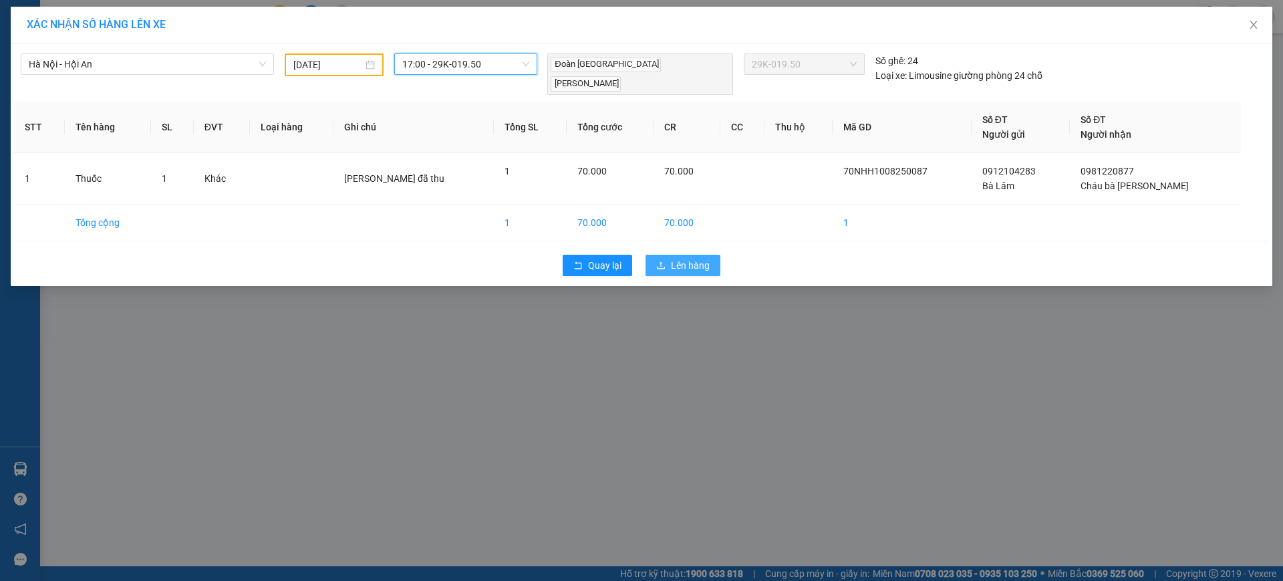
click at [652, 255] on button "Lên hàng" at bounding box center [683, 265] width 75 height 21
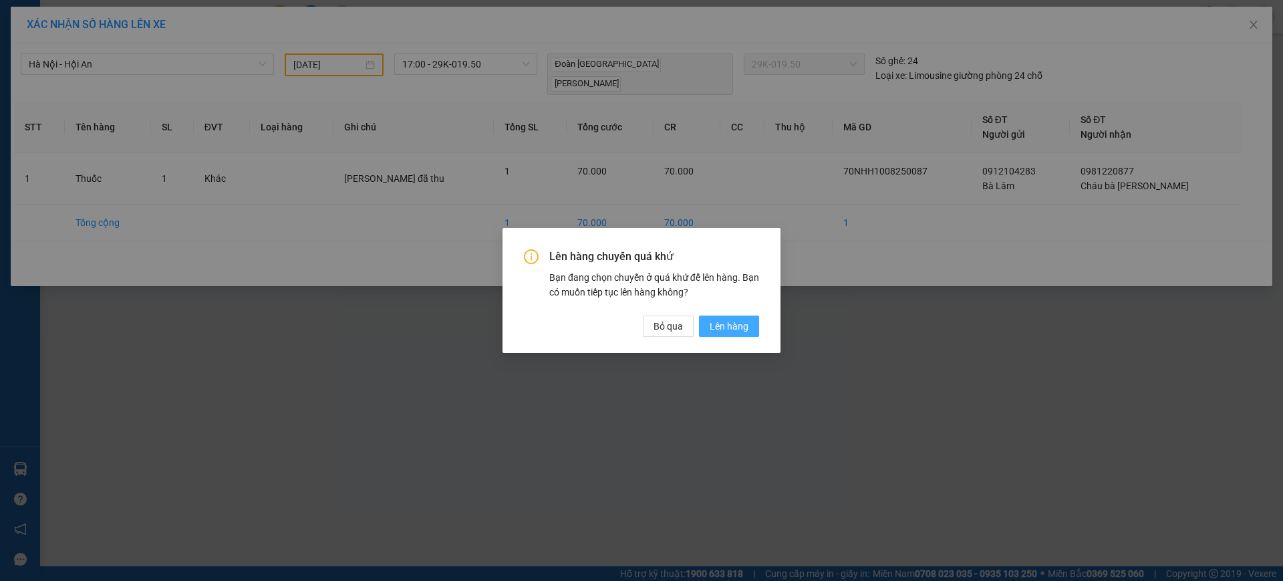
click at [720, 323] on span "Lên hàng" at bounding box center [729, 326] width 39 height 15
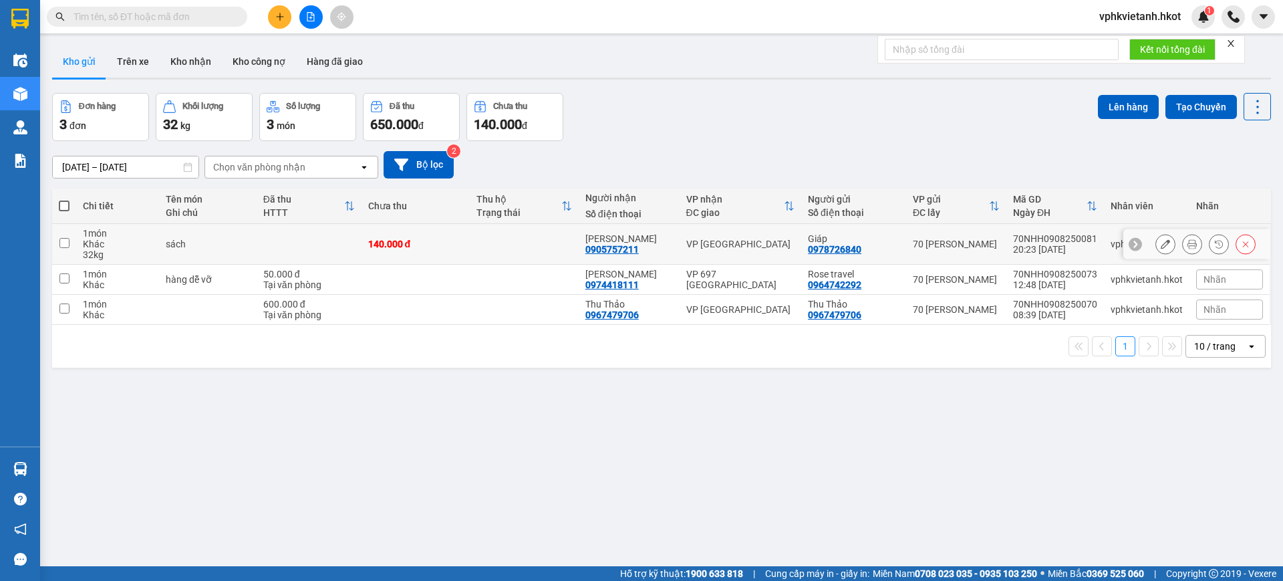
click at [269, 246] on td at bounding box center [309, 244] width 105 height 41
checkbox input "true"
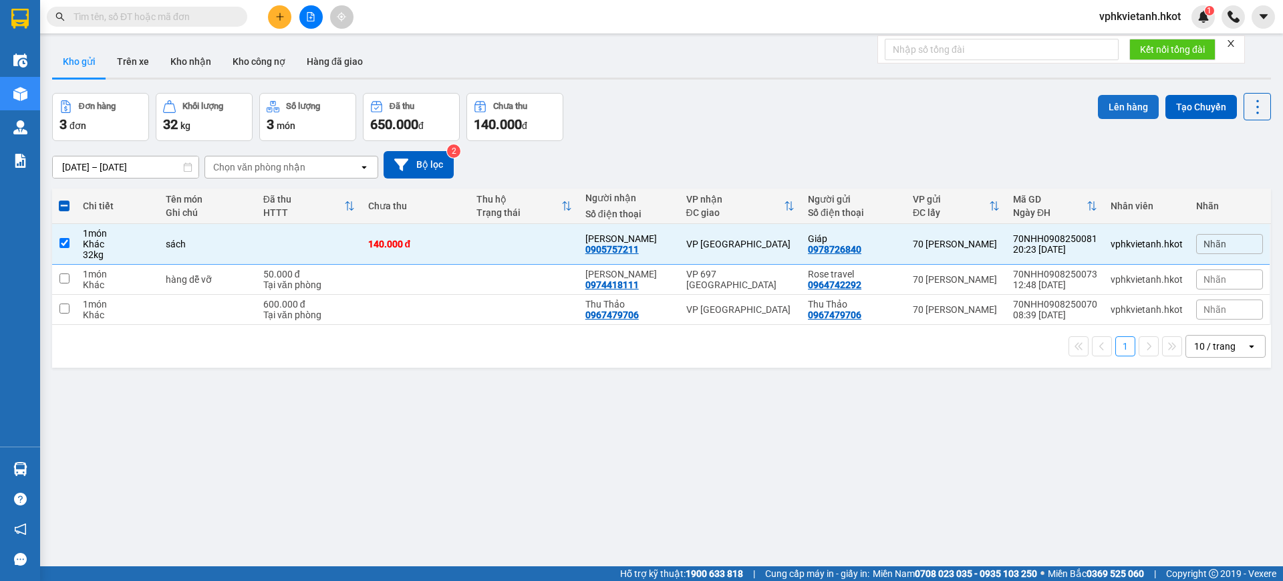
click at [1126, 109] on button "Lên hàng" at bounding box center [1128, 107] width 61 height 24
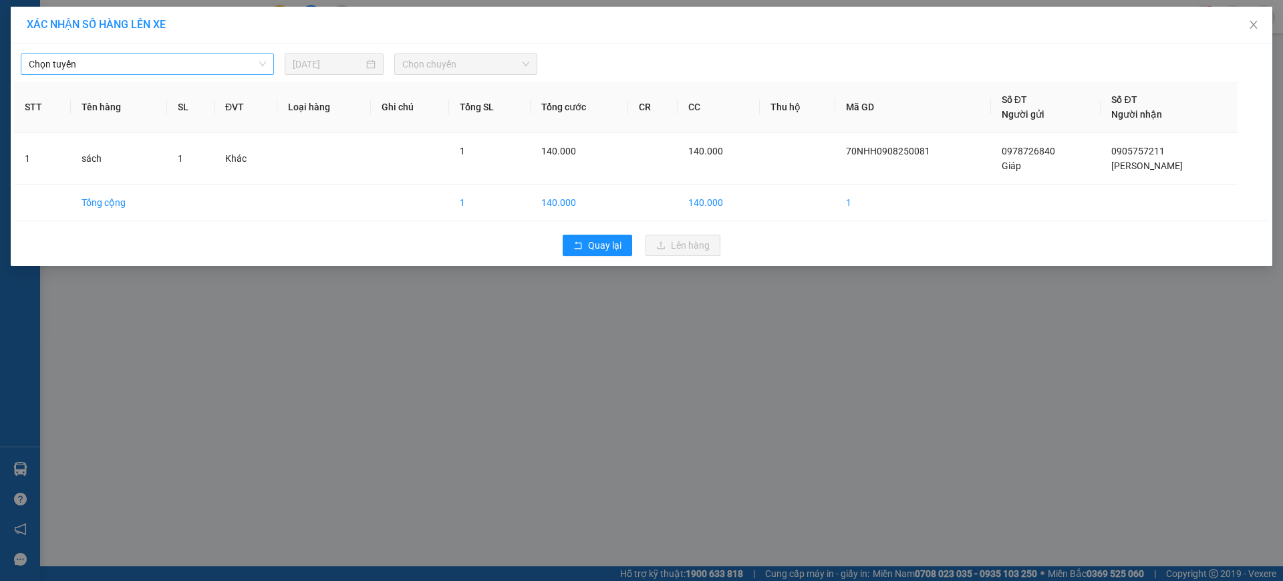
click at [237, 68] on span "Chọn tuyến" at bounding box center [147, 64] width 237 height 20
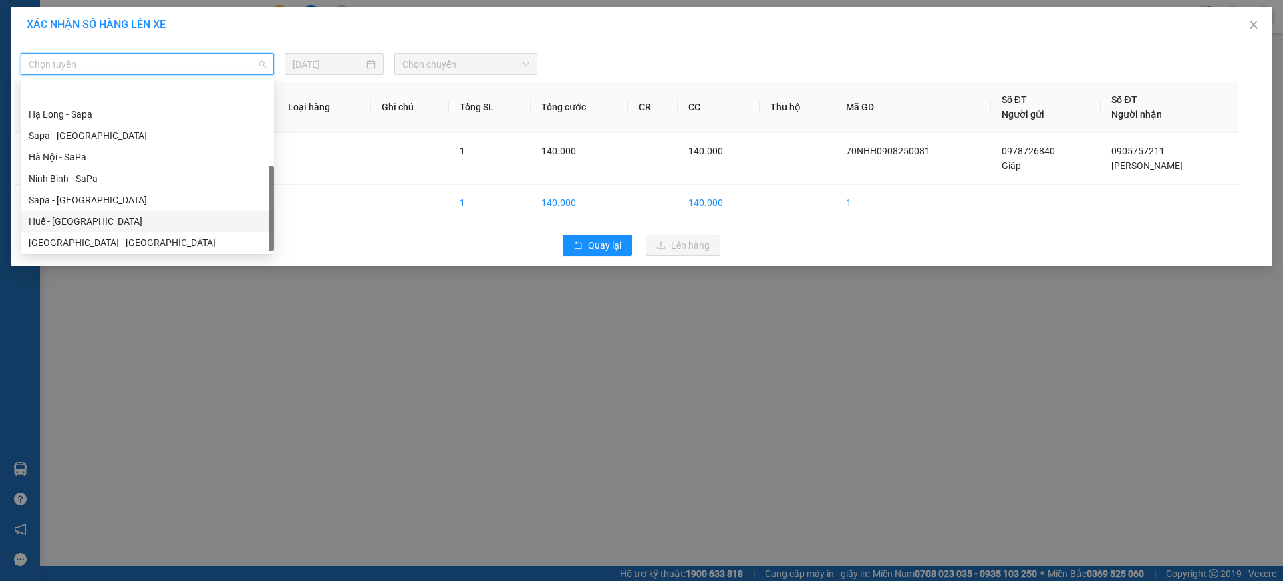
scroll to position [128, 0]
click at [128, 218] on div "Hà Nội - Hội An" at bounding box center [147, 219] width 237 height 15
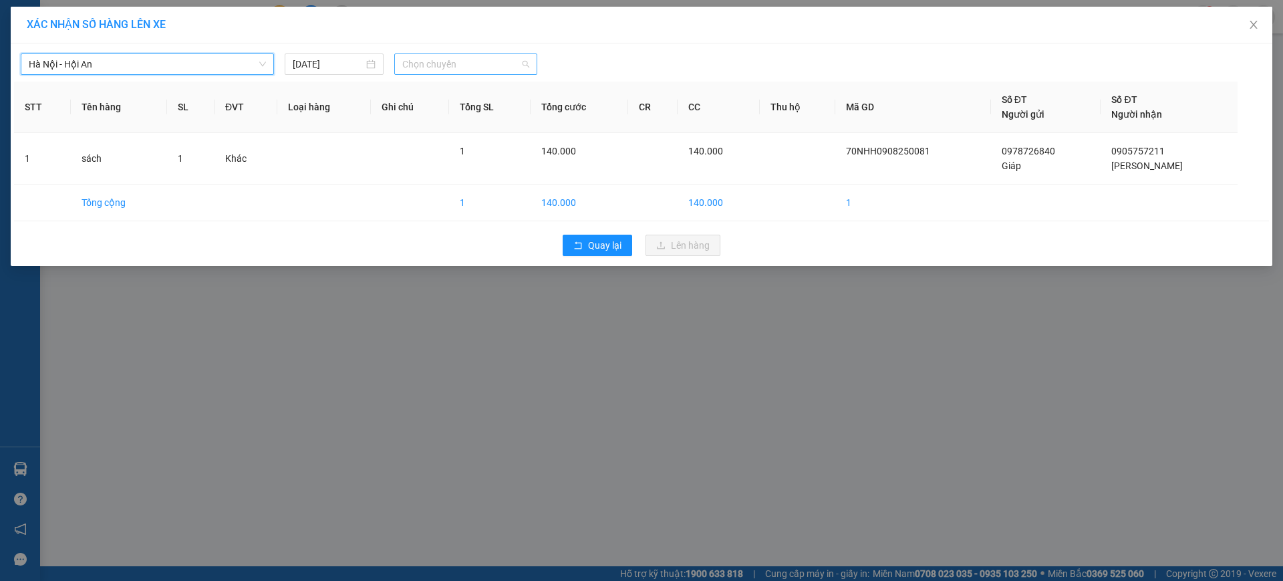
click at [435, 61] on span "Chọn chuyến" at bounding box center [465, 64] width 127 height 20
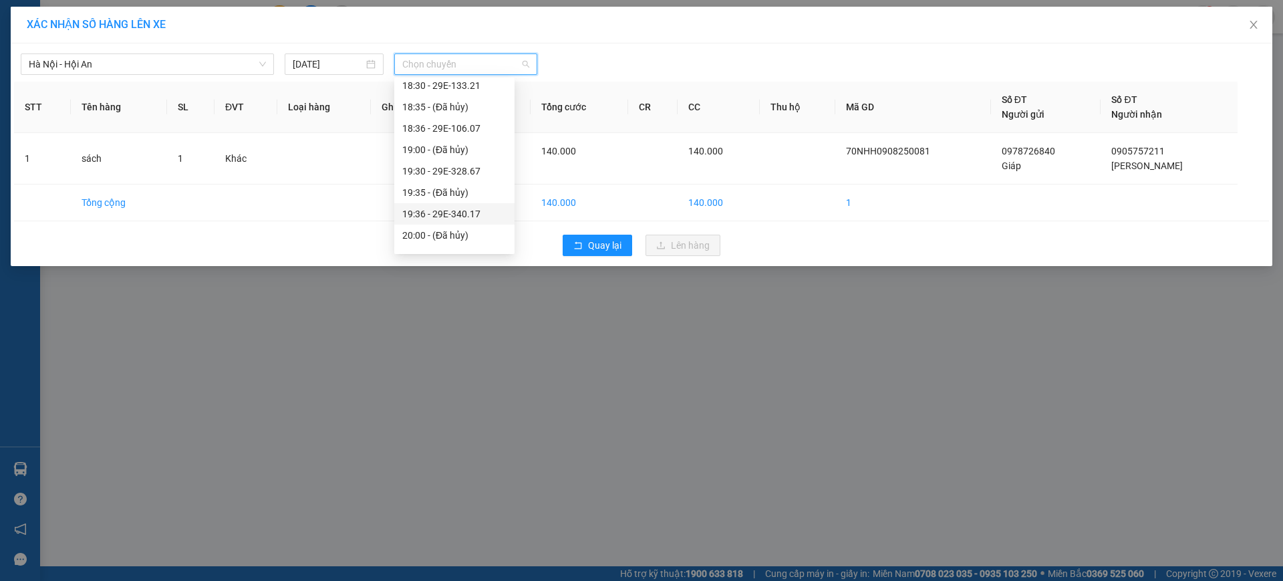
scroll to position [171, 0]
click at [351, 61] on input "[DATE]" at bounding box center [328, 64] width 71 height 15
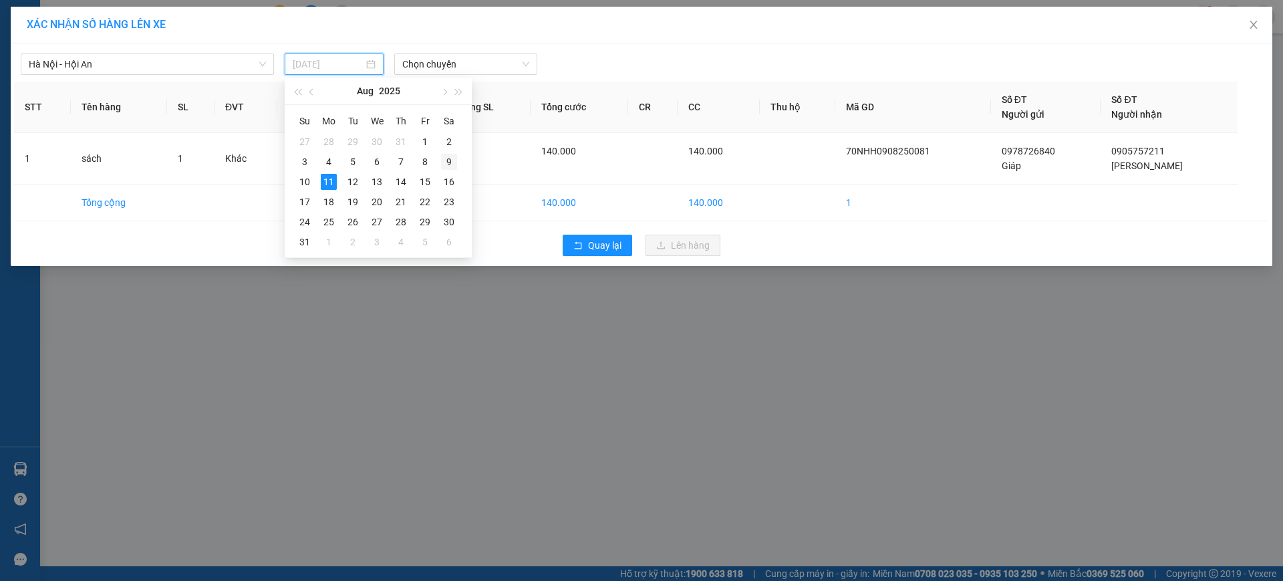
click at [442, 155] on div "9" at bounding box center [449, 162] width 16 height 16
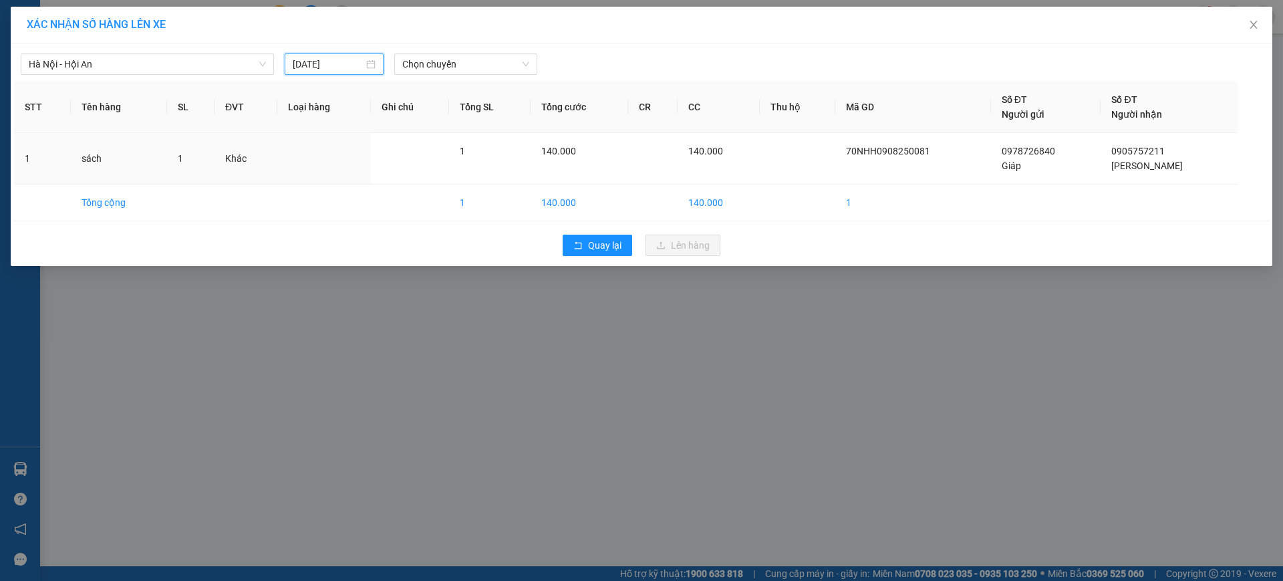
type input "[DATE]"
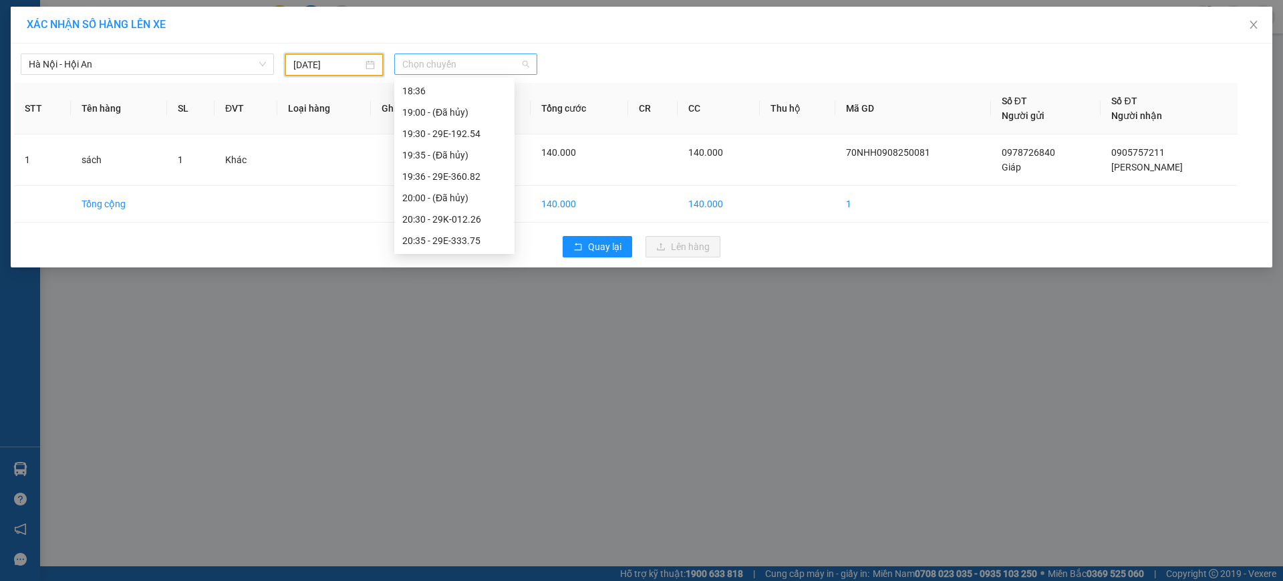
scroll to position [0, 0]
click at [495, 59] on span "Chọn chuyến" at bounding box center [465, 64] width 127 height 20
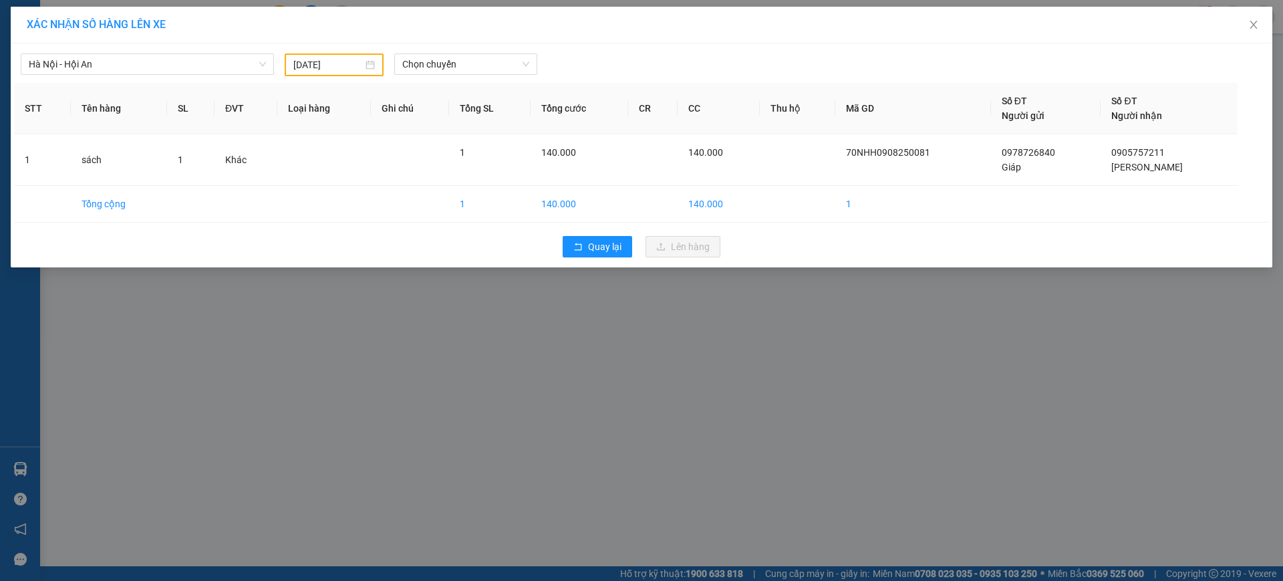
click at [616, 372] on div "XÁC NHẬN SỐ HÀNG LÊN XE [GEOGRAPHIC_DATA] - Hội An [DATE] Chọn chuyến STT Tên h…" at bounding box center [641, 290] width 1283 height 581
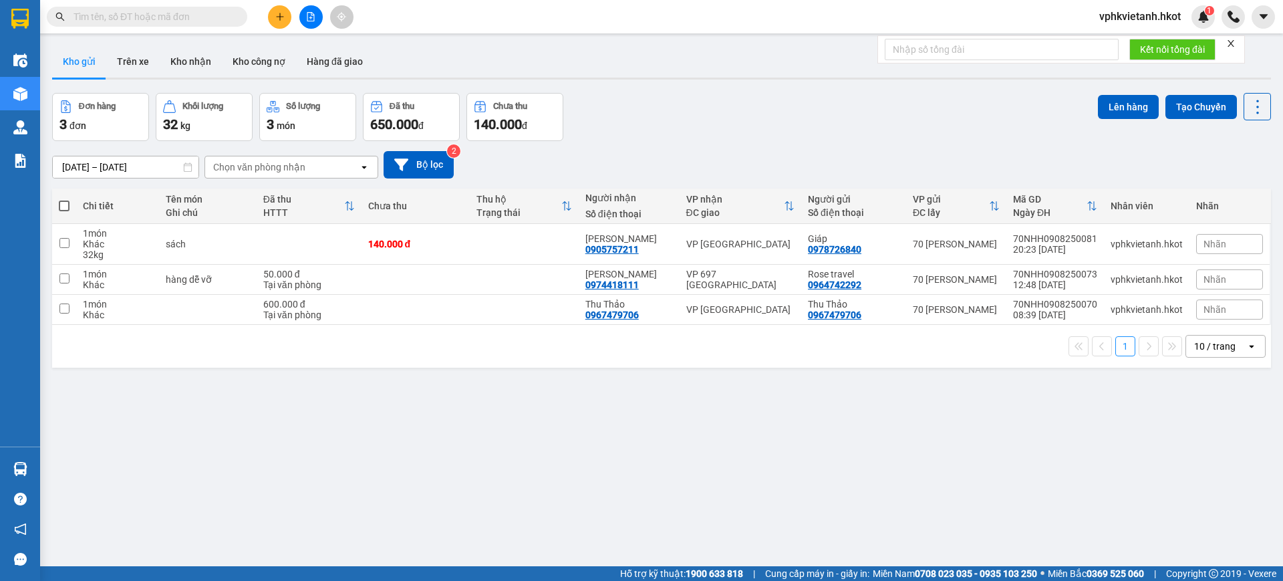
click at [167, 20] on input "text" at bounding box center [153, 16] width 158 height 15
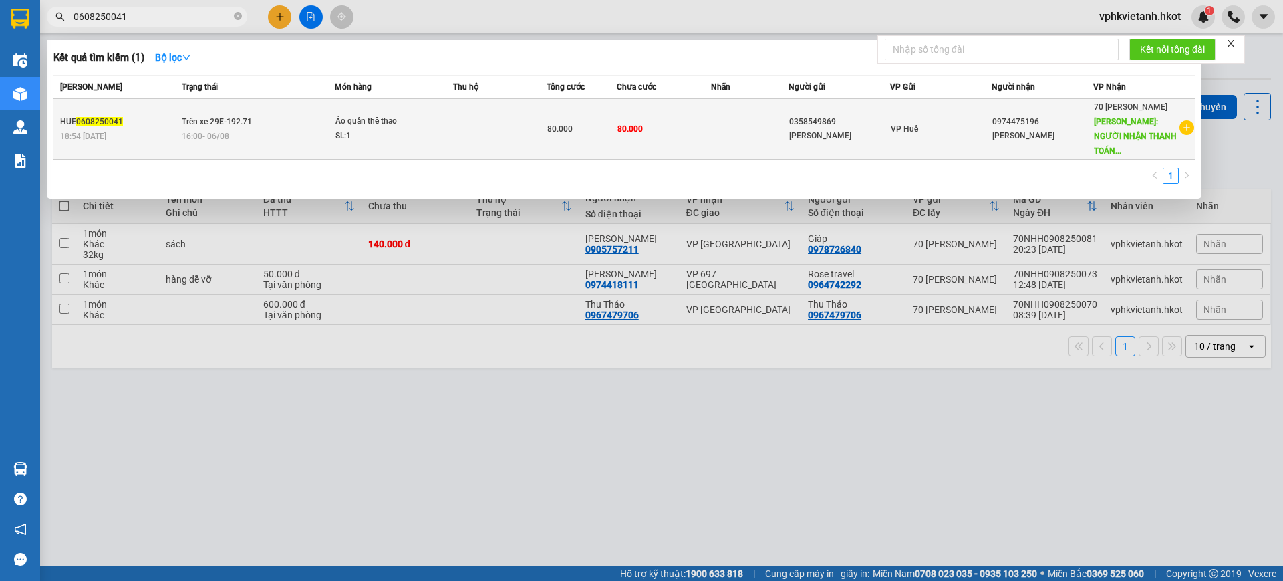
type input "0608250041"
click at [708, 124] on td "80.000" at bounding box center [664, 129] width 94 height 61
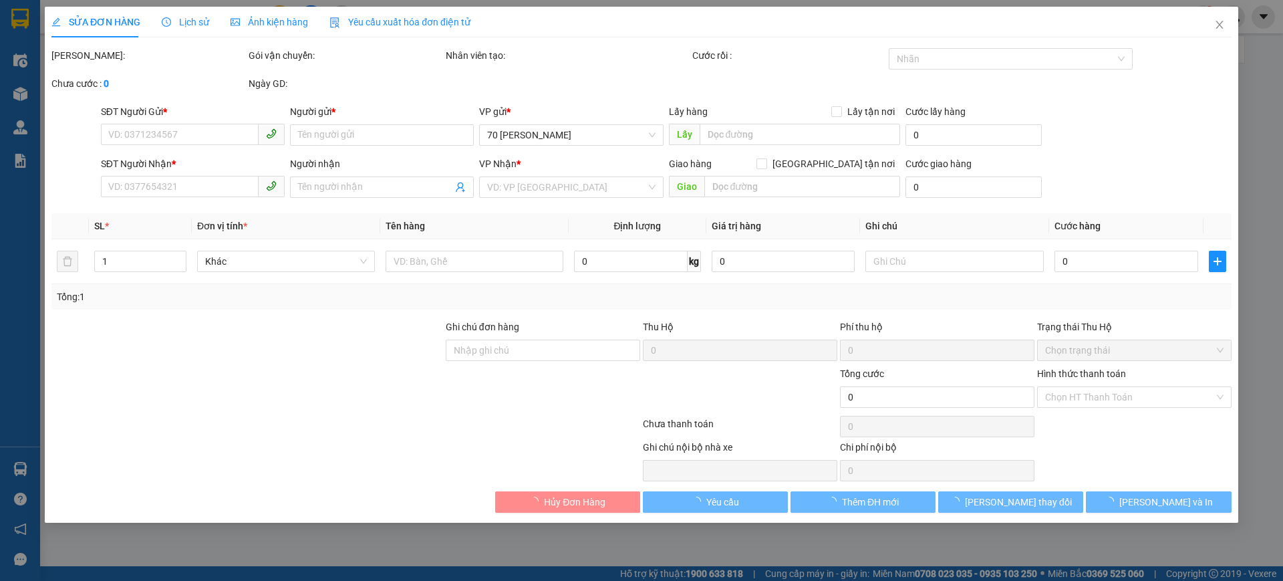
type input "0358549869"
type input "[PERSON_NAME]"
type input "0974475196"
type input "[PERSON_NAME]"
type input "NGƯỜI NHẬN THANH TOÁN CƯỚC"
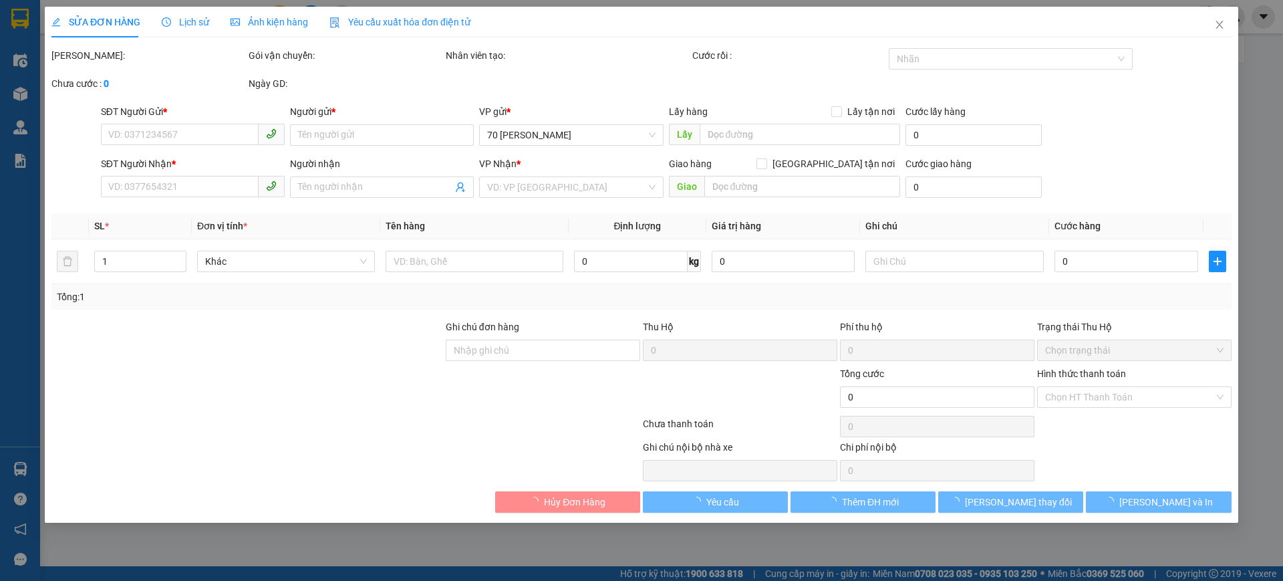
type input "80.000"
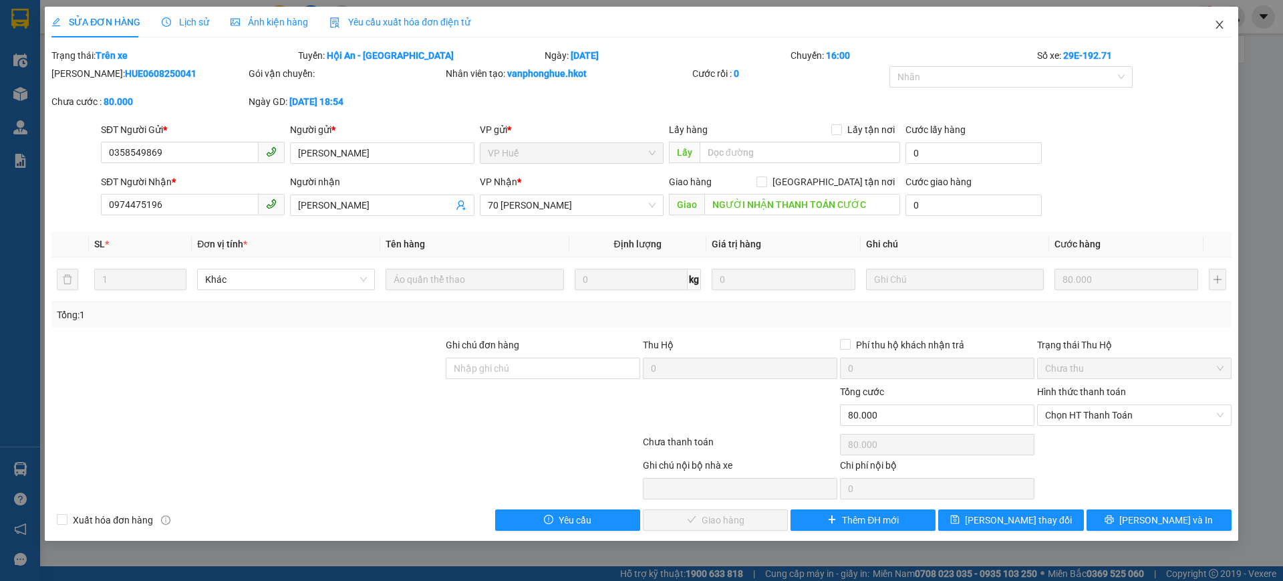
click at [1220, 29] on icon "close" at bounding box center [1219, 24] width 11 height 11
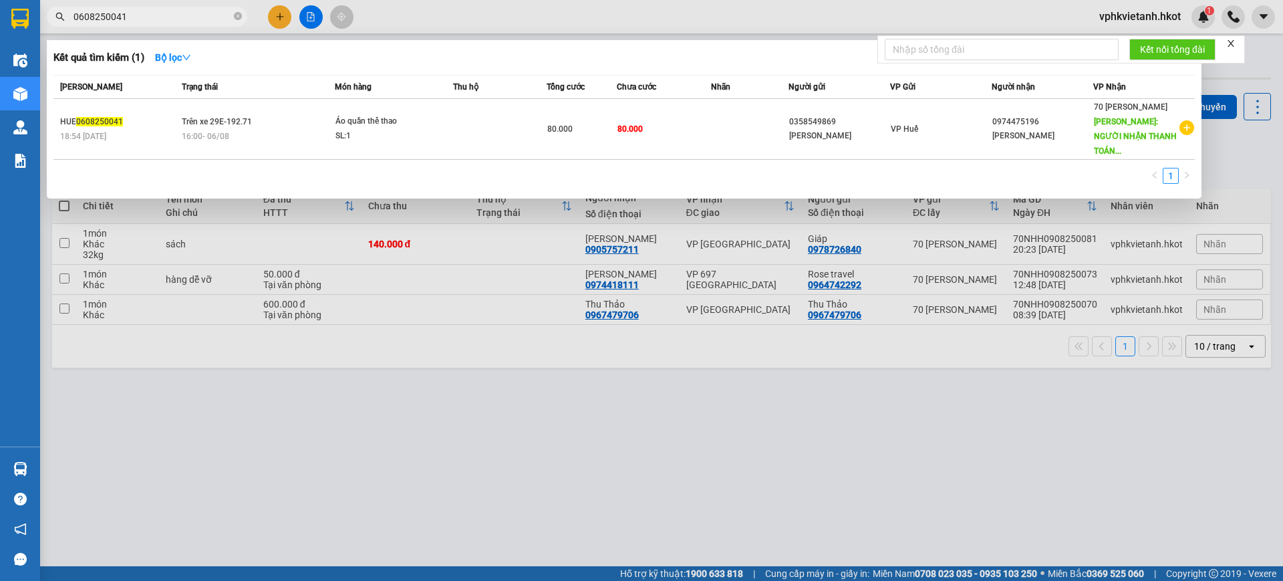
click at [218, 17] on input "0608250041" at bounding box center [153, 16] width 158 height 15
paste input "vp697dbp0108250086"
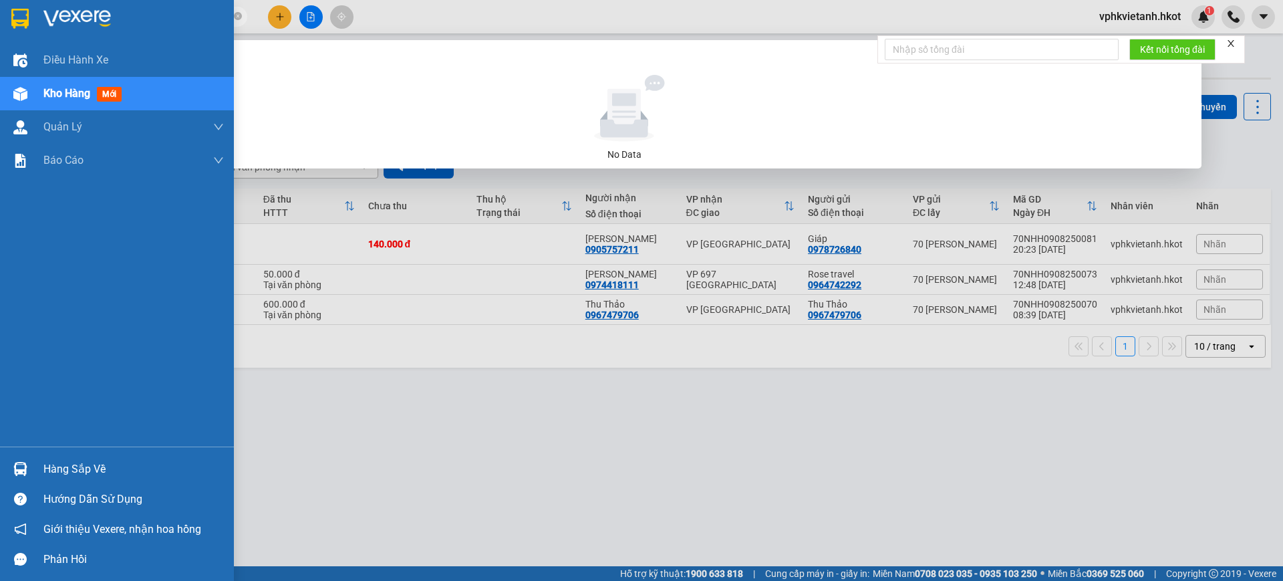
drag, startPoint x: 164, startPoint y: 15, endPoint x: 0, endPoint y: -23, distance: 168.1
click at [0, 0] on html "Kết quả tìm kiếm ( 0 ) Bộ lọc No Data 0608250041vp697dbp0108250086 vphkvietanh.…" at bounding box center [641, 290] width 1283 height 581
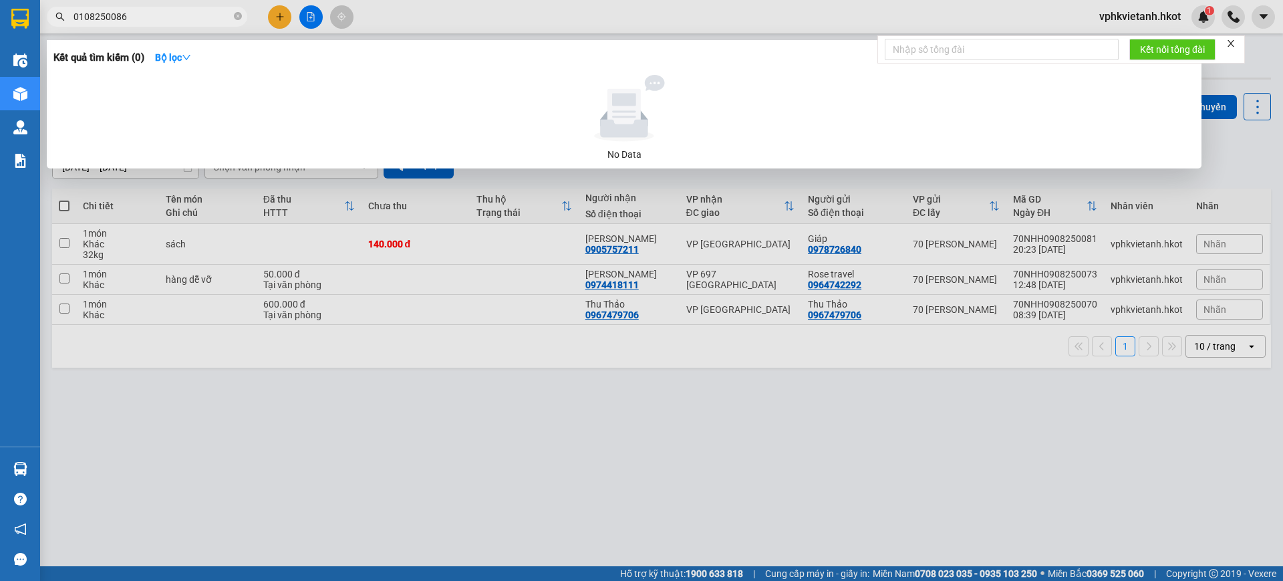
type input "0108250086"
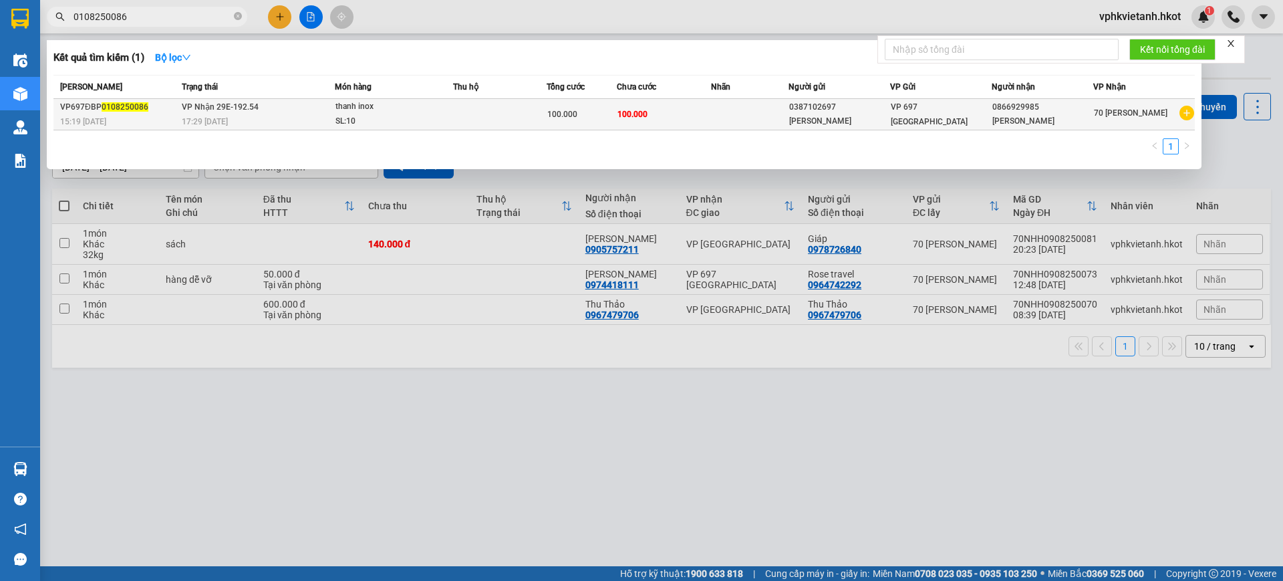
click at [365, 111] on div "thanh inox" at bounding box center [385, 107] width 100 height 15
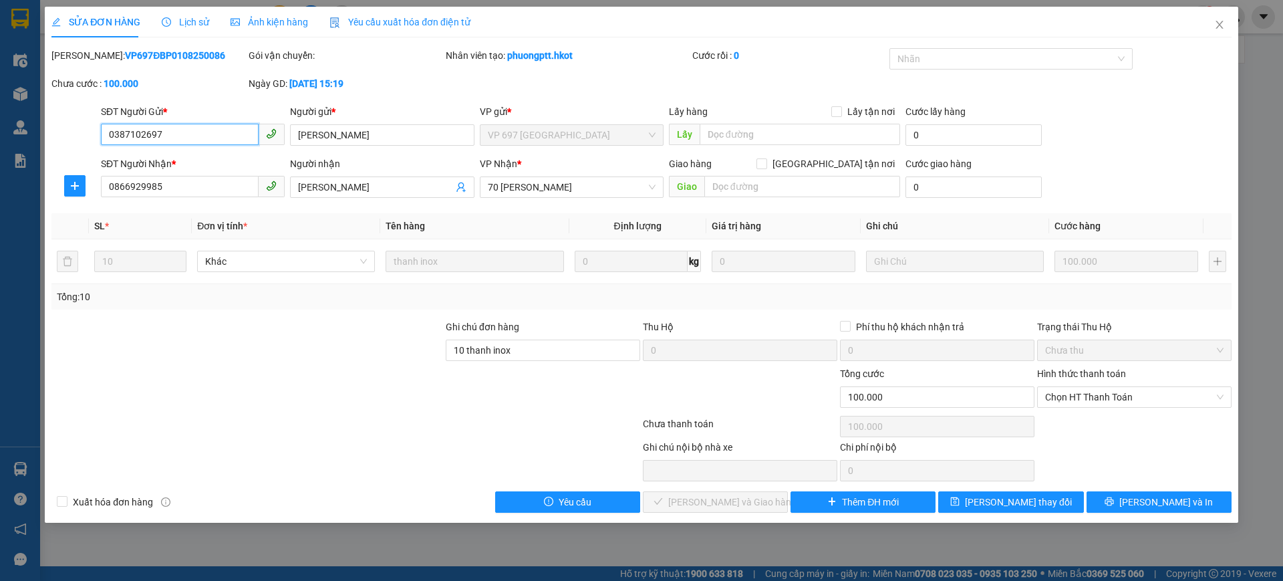
type input "0387102697"
type input "[PERSON_NAME]"
type input "0866929985"
type input "[PERSON_NAME]"
type input "10 thanh inox"
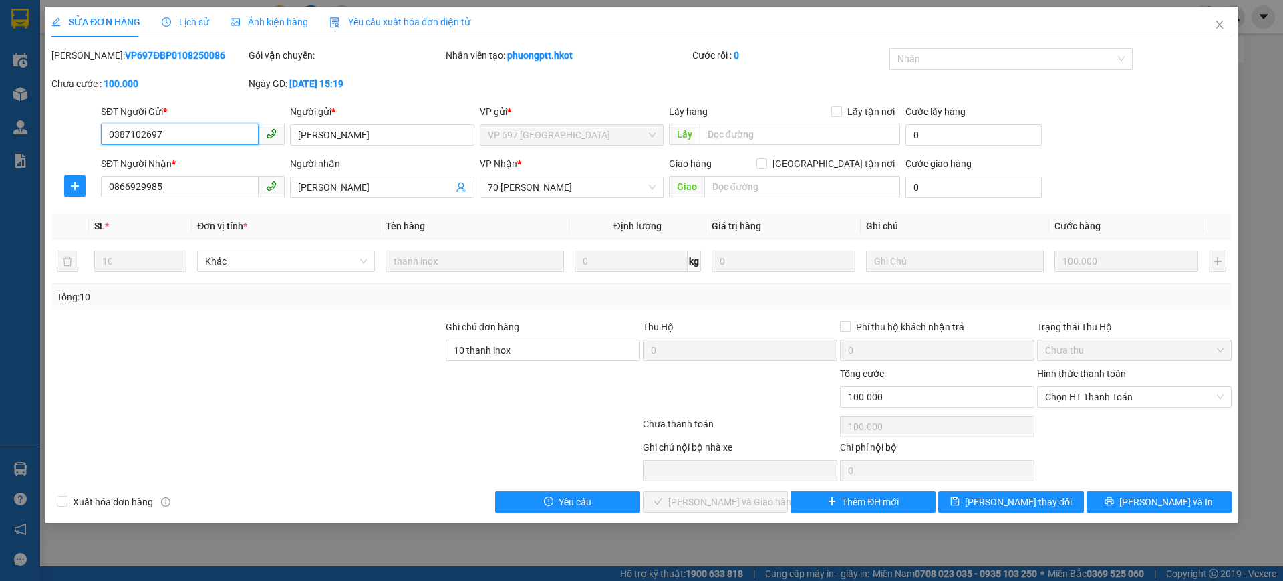
type input "100.000"
click at [1222, 23] on icon "close" at bounding box center [1219, 24] width 11 height 11
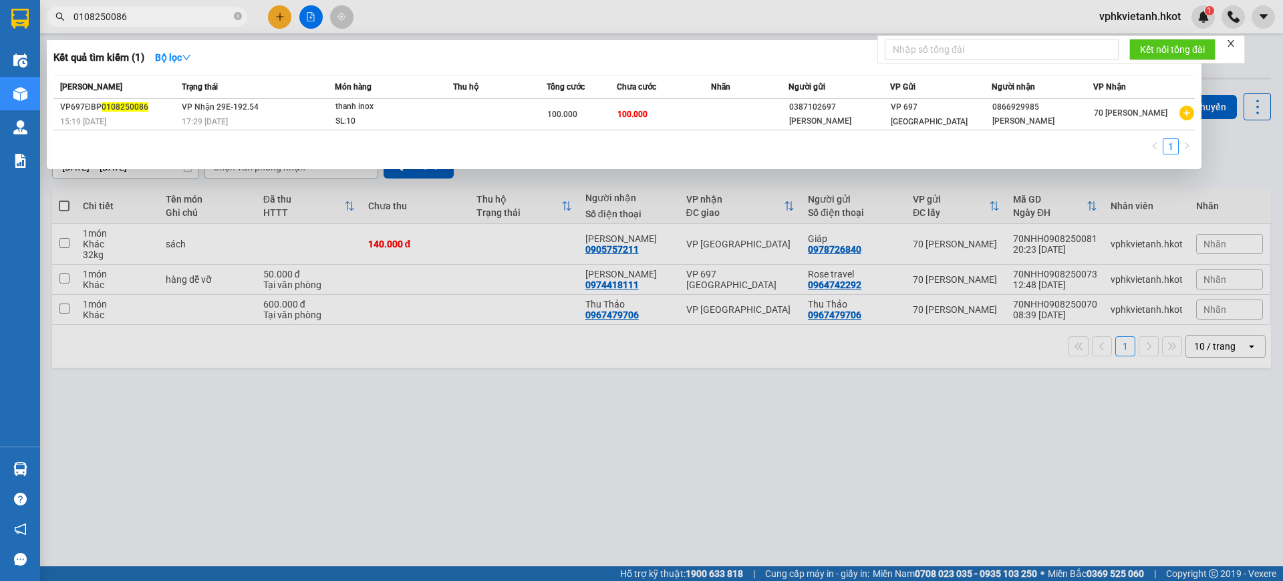
click at [182, 21] on input "0108250086" at bounding box center [153, 16] width 158 height 15
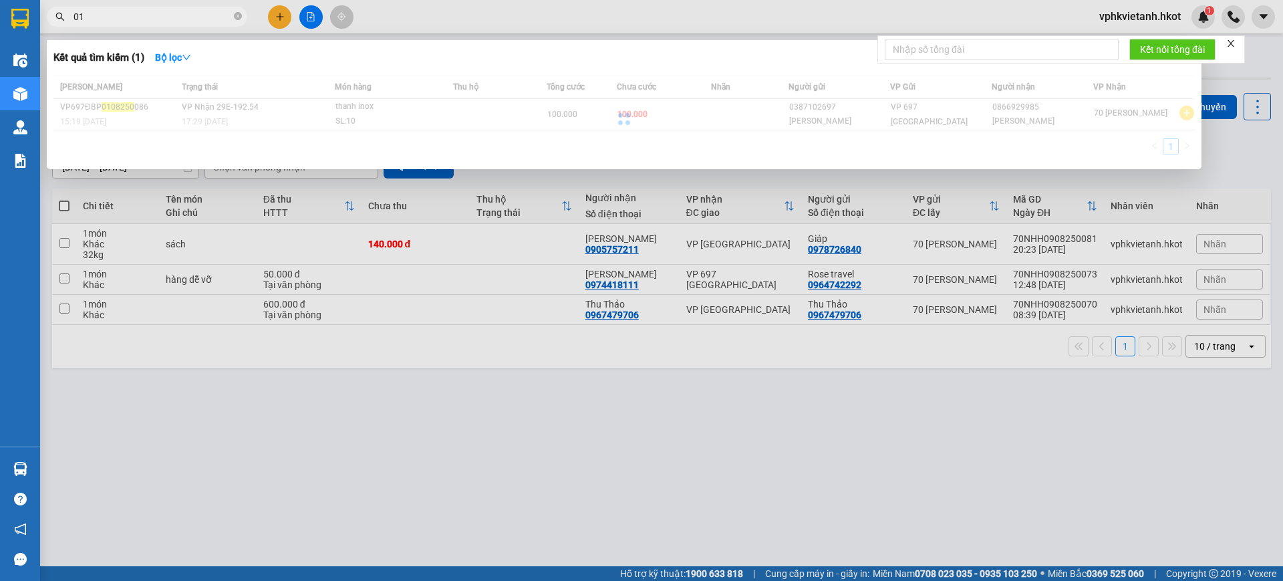
type input "0"
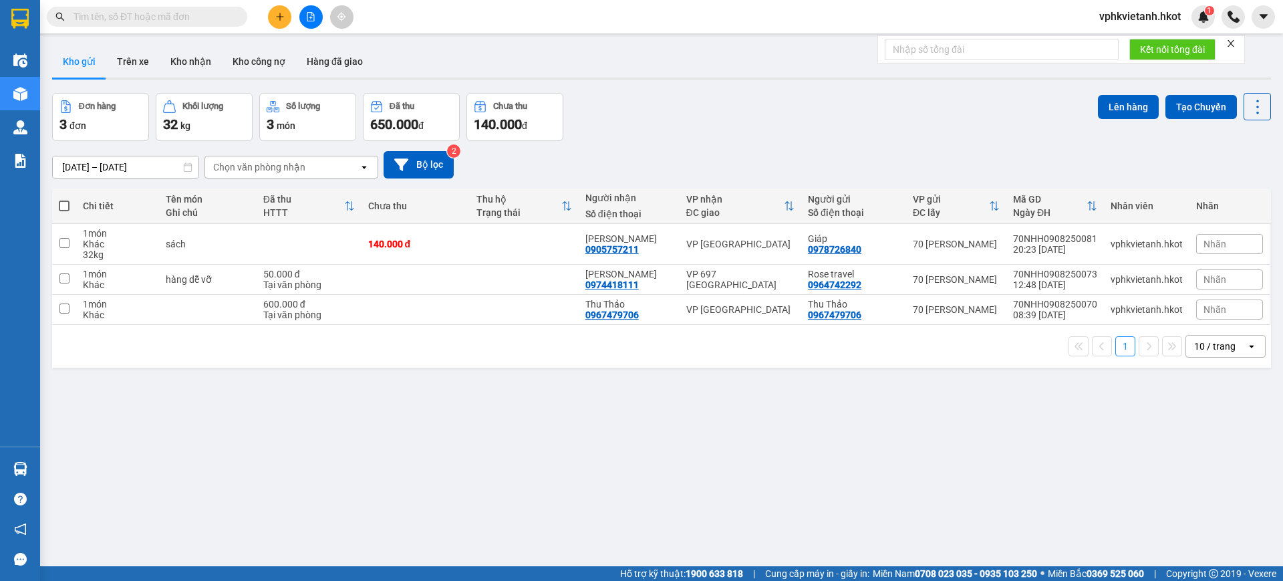
paste input "vp697dbp0608250036"
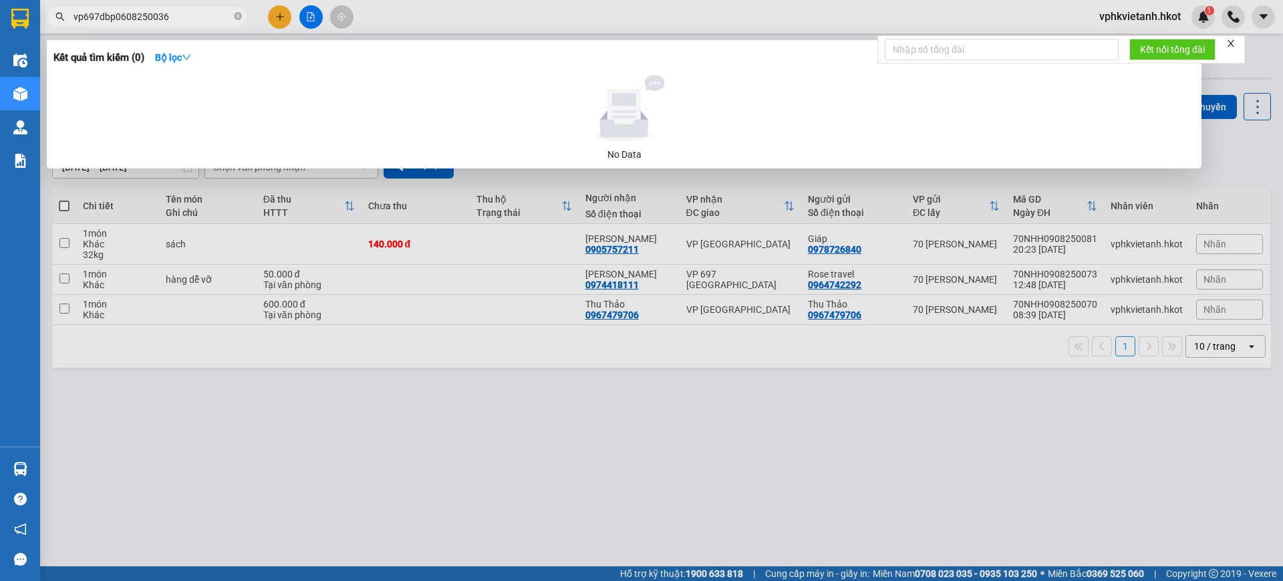
drag, startPoint x: 113, startPoint y: 21, endPoint x: 0, endPoint y: 47, distance: 115.9
click at [0, 47] on section "Kết quả tìm kiếm ( 0 ) Bộ lọc No Data vp697dbp0608250036 vphkvietanh.hkot 1 Điề…" at bounding box center [641, 290] width 1283 height 581
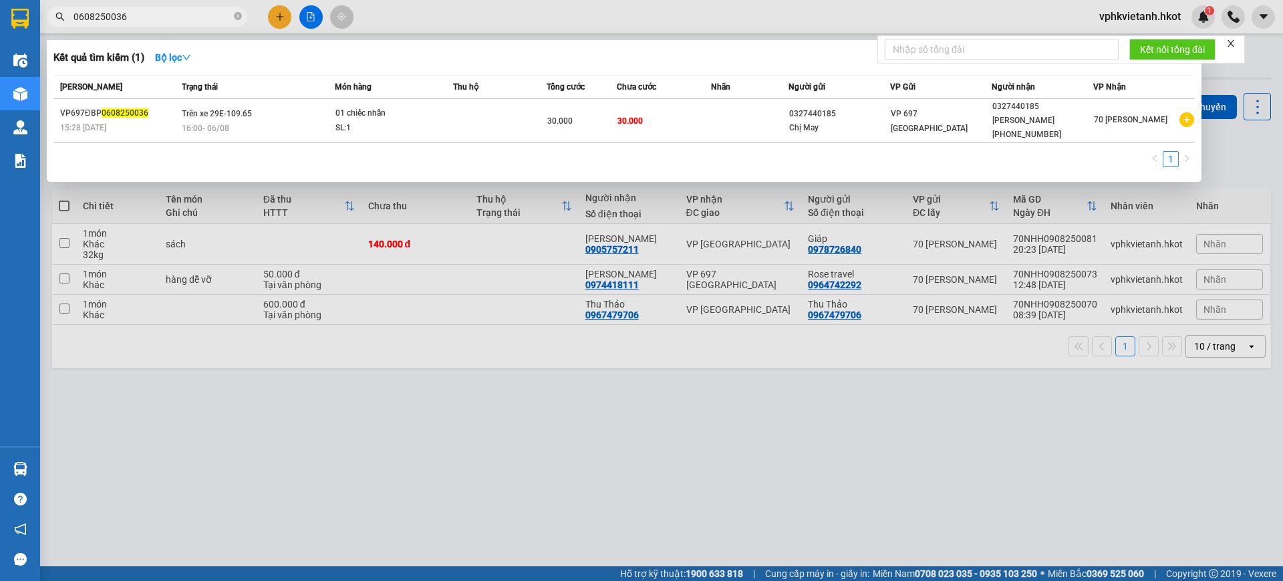
paste input "vp697dbp0508250030"
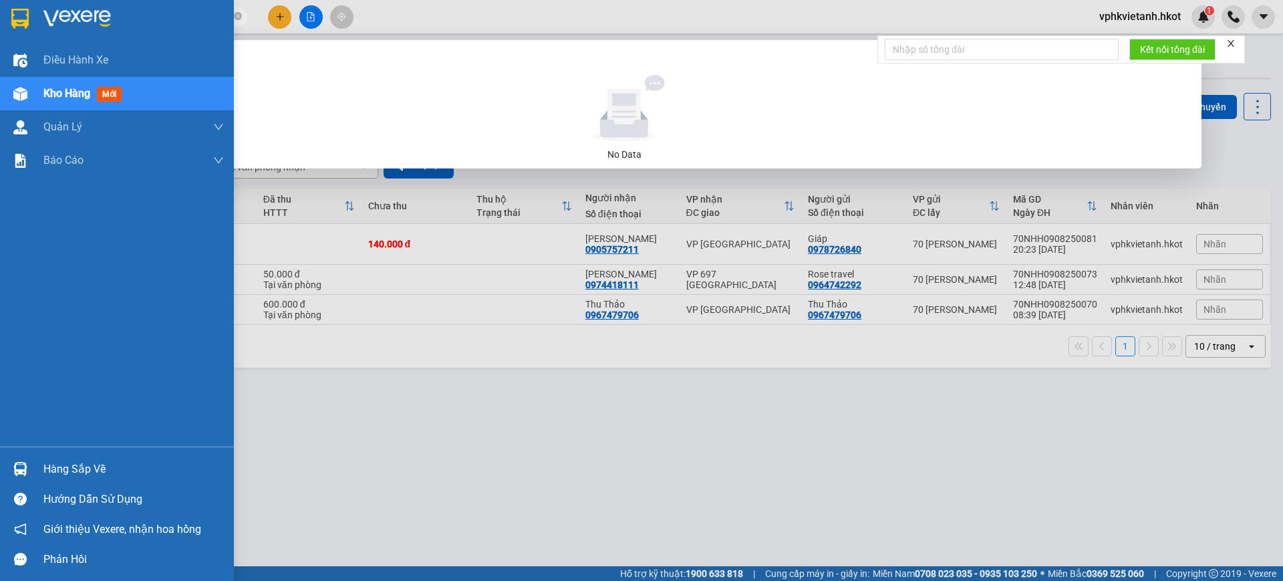
drag, startPoint x: 114, startPoint y: 15, endPoint x: 3, endPoint y: 16, distance: 110.9
click at [3, 16] on section "Kết quả tìm kiếm ( 0 ) Bộ lọc No Data vp697dbp05082500300608250036 vphkvietanh.…" at bounding box center [641, 290] width 1283 height 581
type input "0608250036"
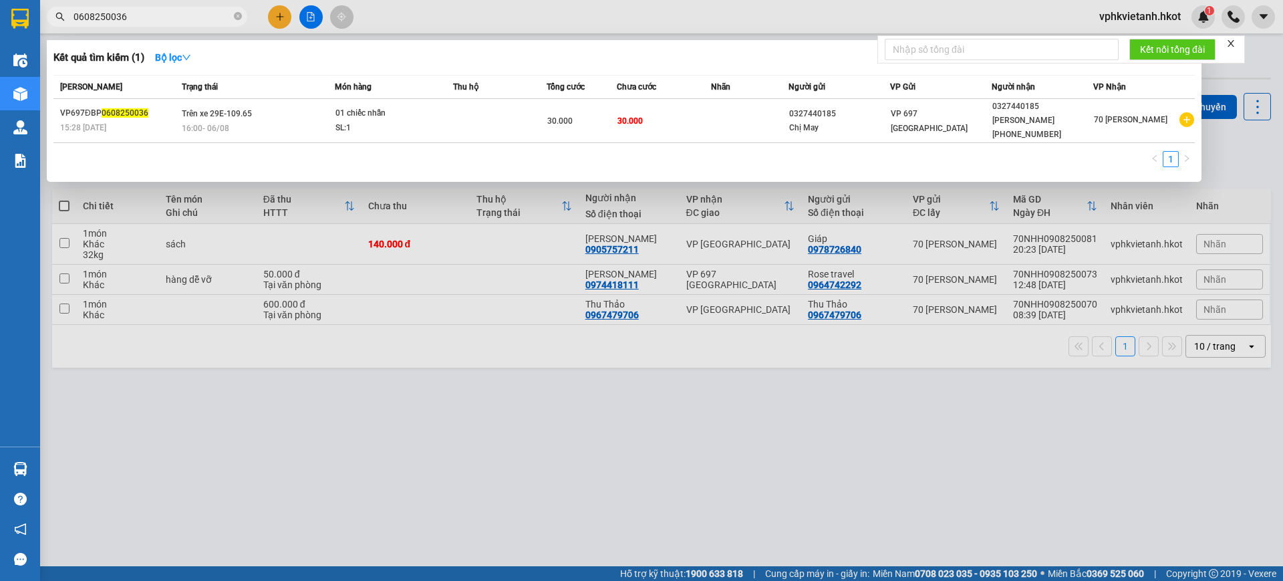
click at [209, 11] on input "0608250036" at bounding box center [153, 16] width 158 height 15
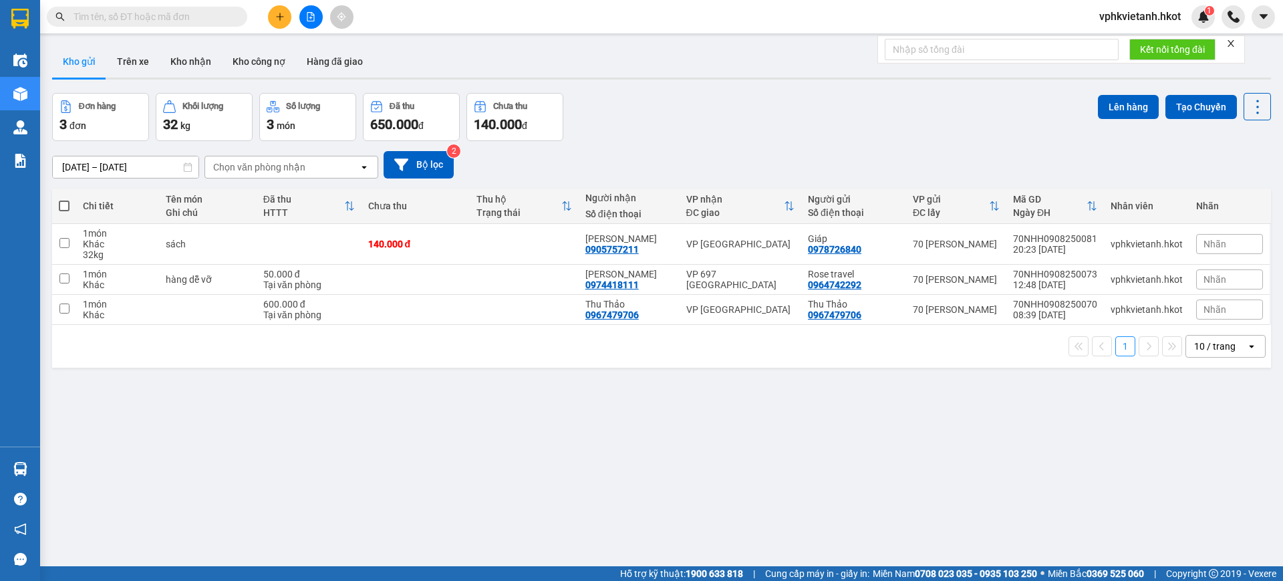
paste input "vp697dbp0508250030"
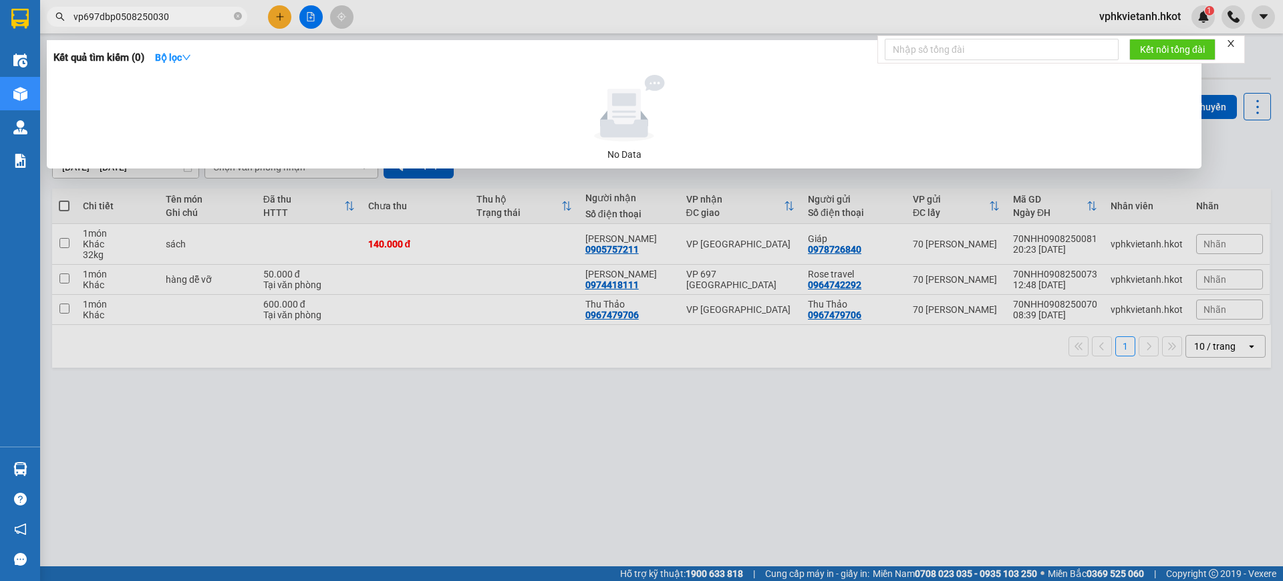
drag, startPoint x: 115, startPoint y: 17, endPoint x: 0, endPoint y: -102, distance: 164.9
click at [0, 0] on html "Kết quả tìm kiếm ( 0 ) Bộ lọc No Data vp697dbp0508250030 vphkvietanh.hkot 1 Điề…" at bounding box center [641, 290] width 1283 height 581
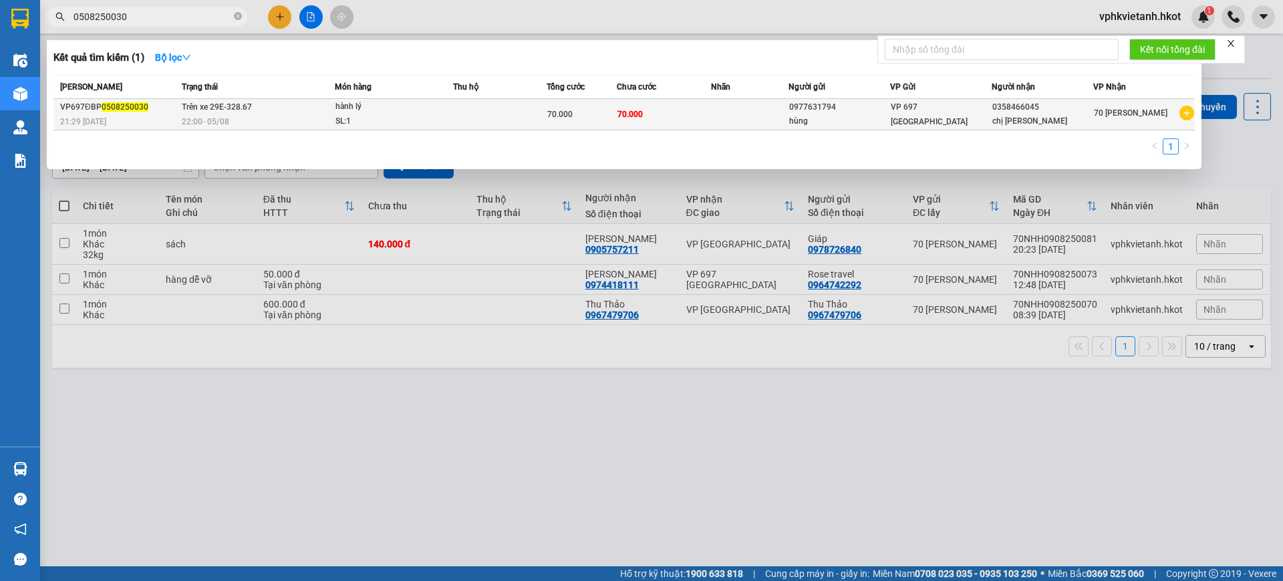
type input "0508250030"
click at [644, 121] on td "70.000" at bounding box center [664, 114] width 94 height 31
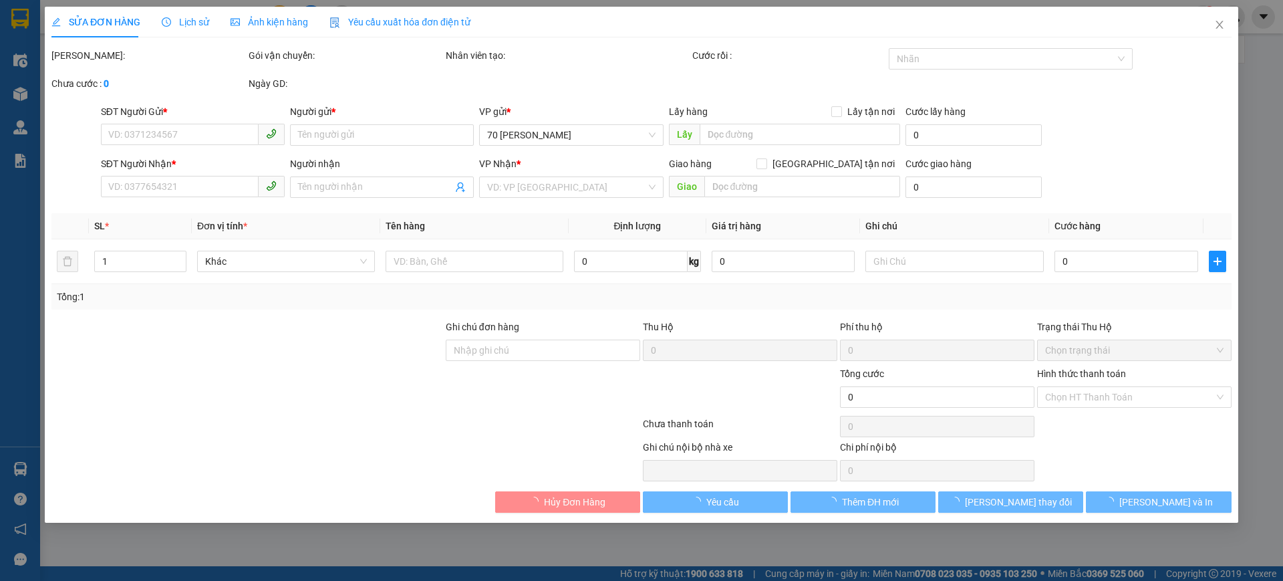
type input "0977631794"
type input "hùng"
type input "0358466045"
type input "chị [PERSON_NAME]"
type input "70.000"
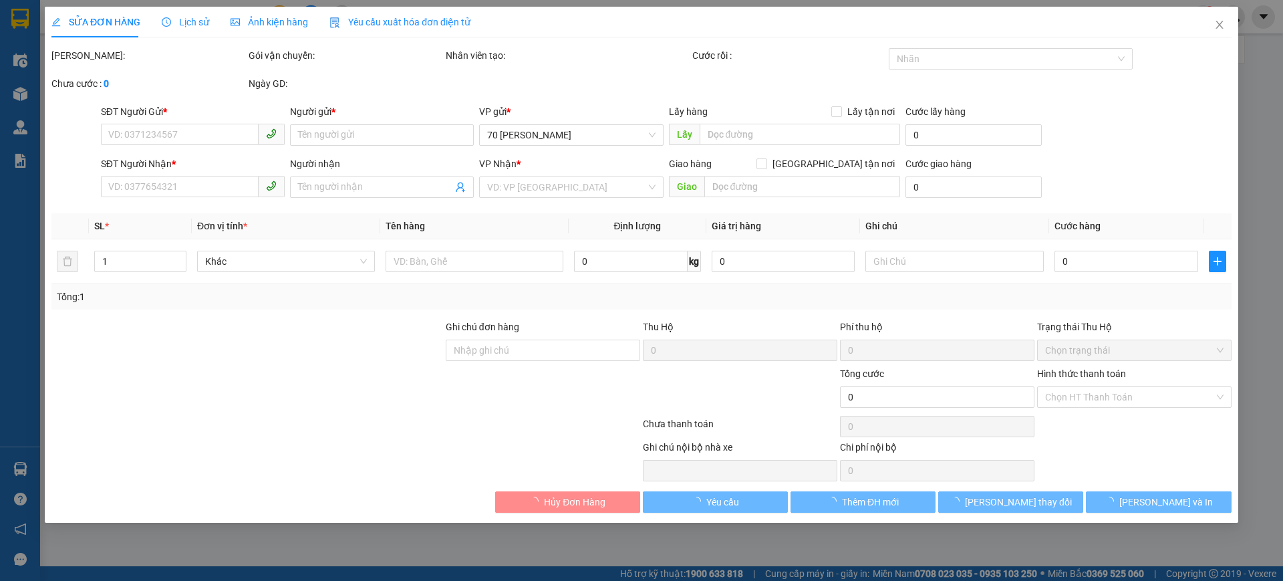
type input "70.000"
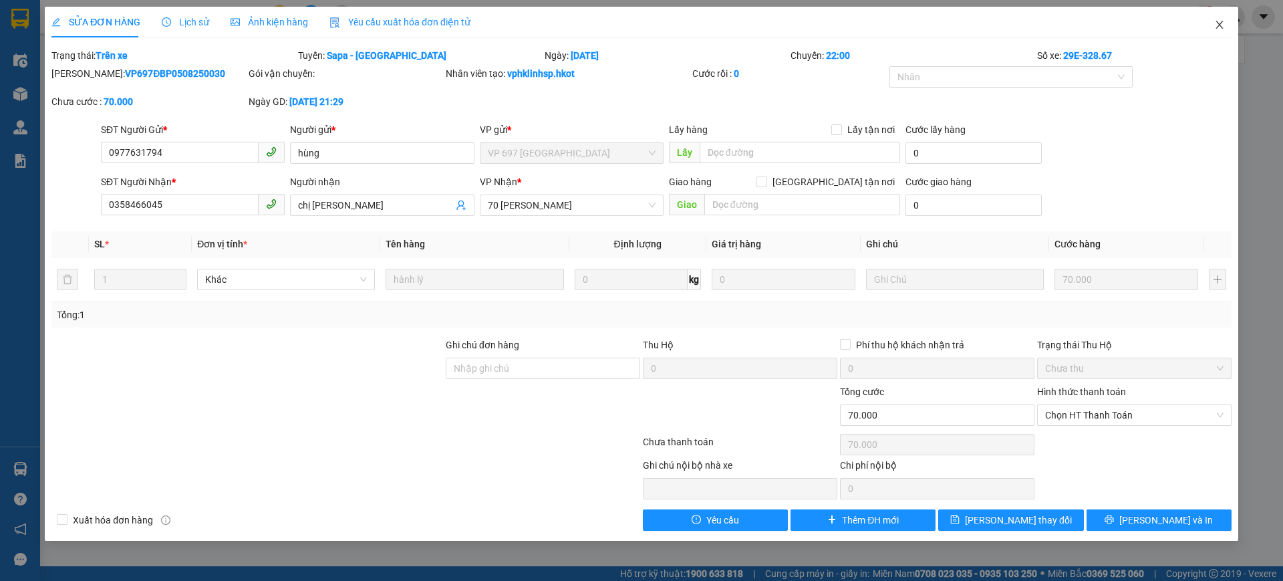
click at [1224, 22] on icon "close" at bounding box center [1219, 24] width 11 height 11
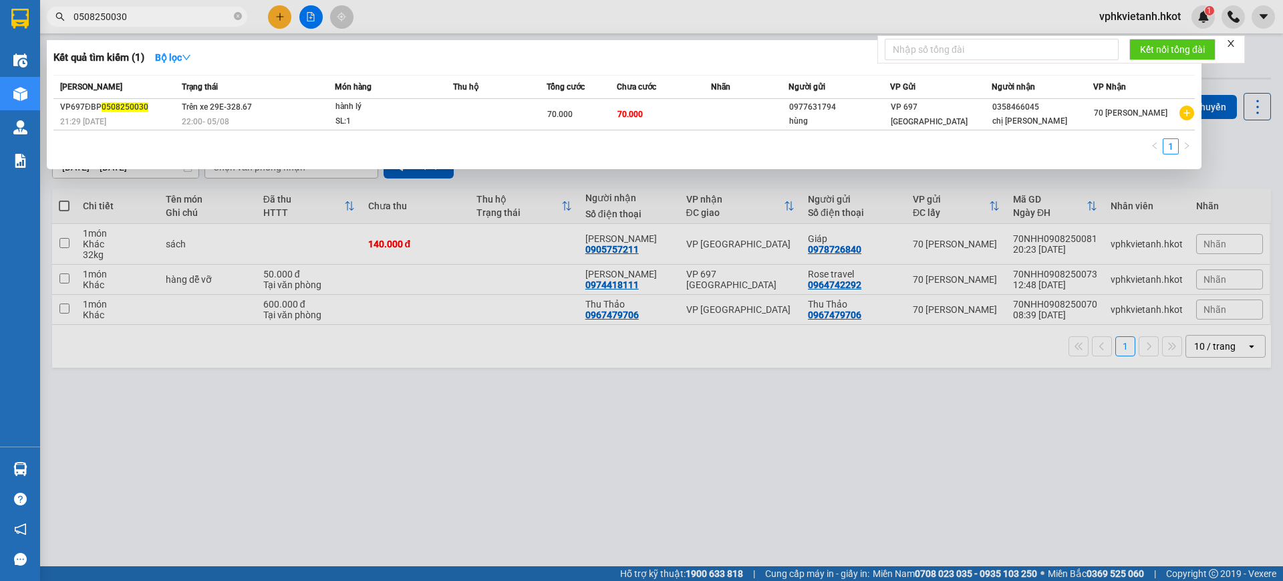
click at [170, 14] on input "0508250030" at bounding box center [153, 16] width 158 height 15
type input "0"
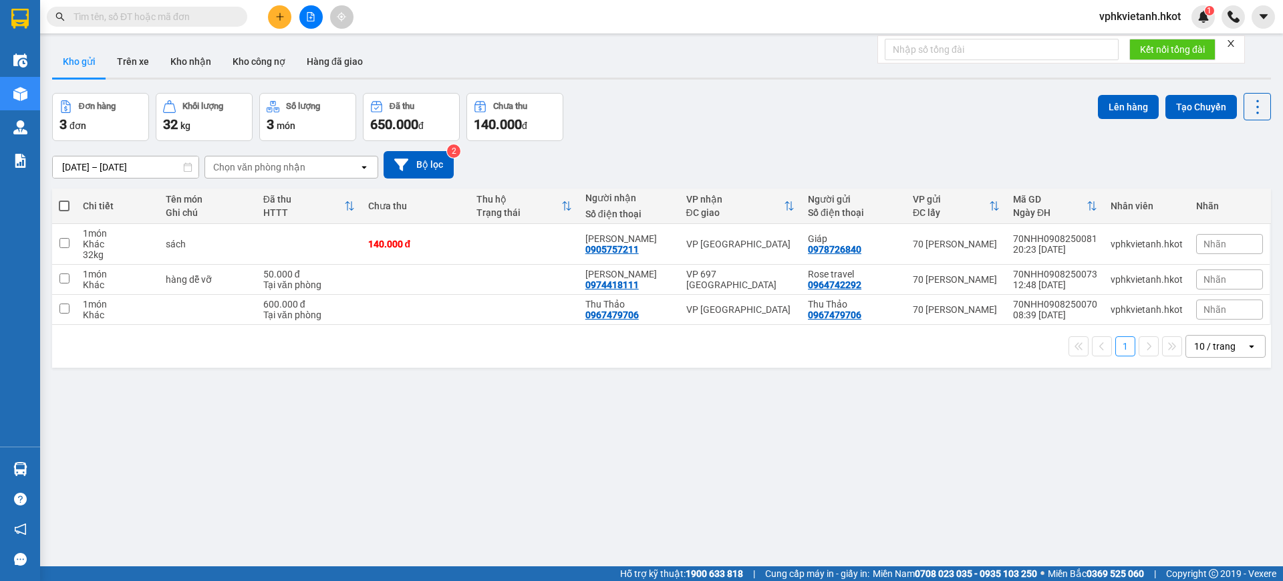
paste input "vphl0508250011"
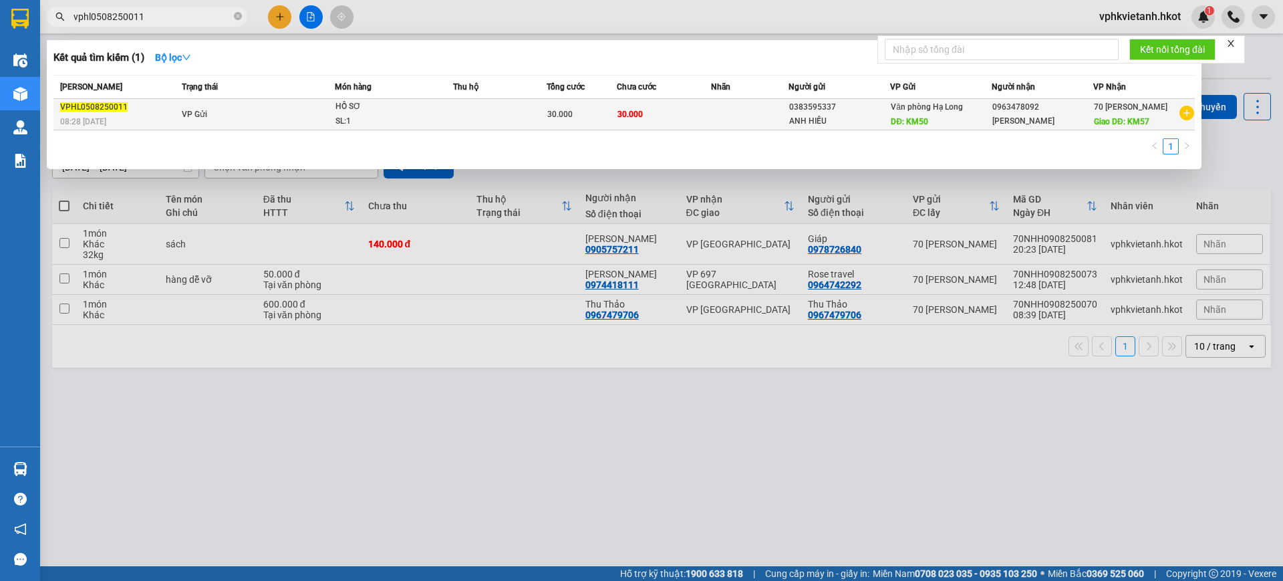
type input "vphl0508250011"
click at [234, 108] on td "VP Gửi" at bounding box center [256, 114] width 156 height 31
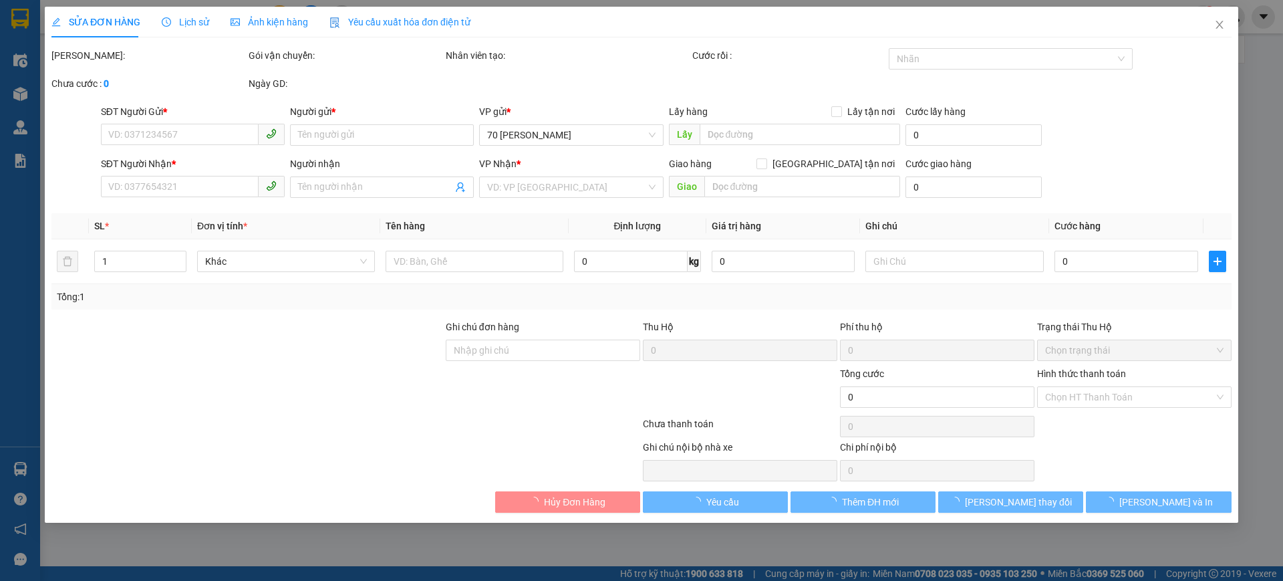
type input "0383595337"
type input "ANH HIẾU"
type input "KM50"
type input "0963478092"
type input "[PERSON_NAME]"
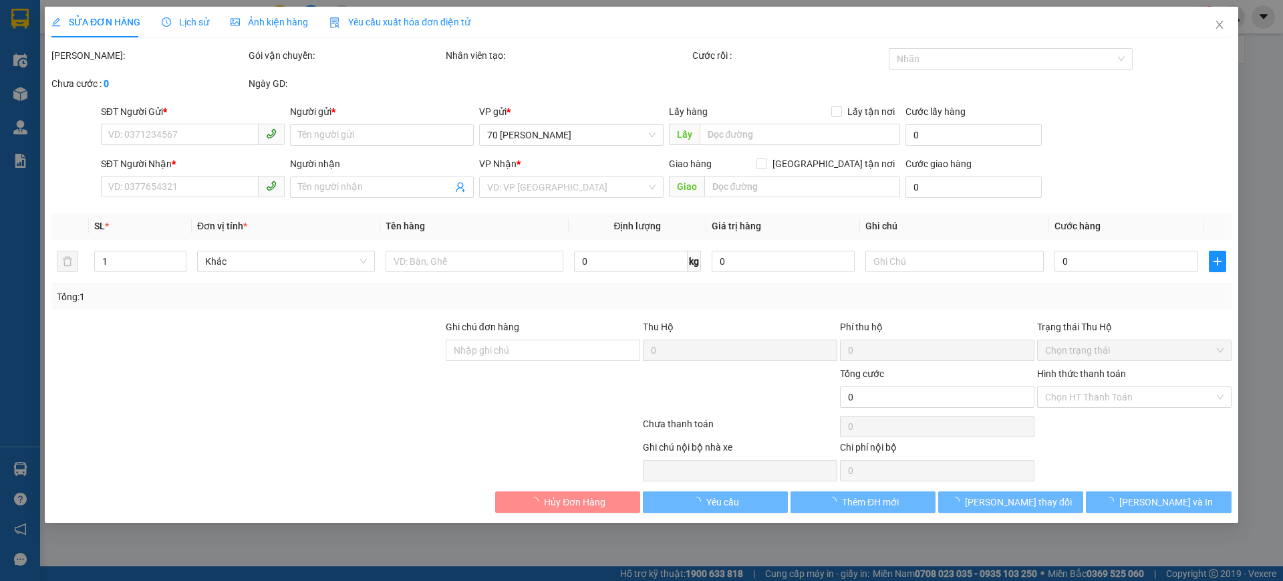
type input "KM57"
type input "ANH CƯỜNG HẠ LONG BẢO LÊN ĐƠN"
type input "30.000"
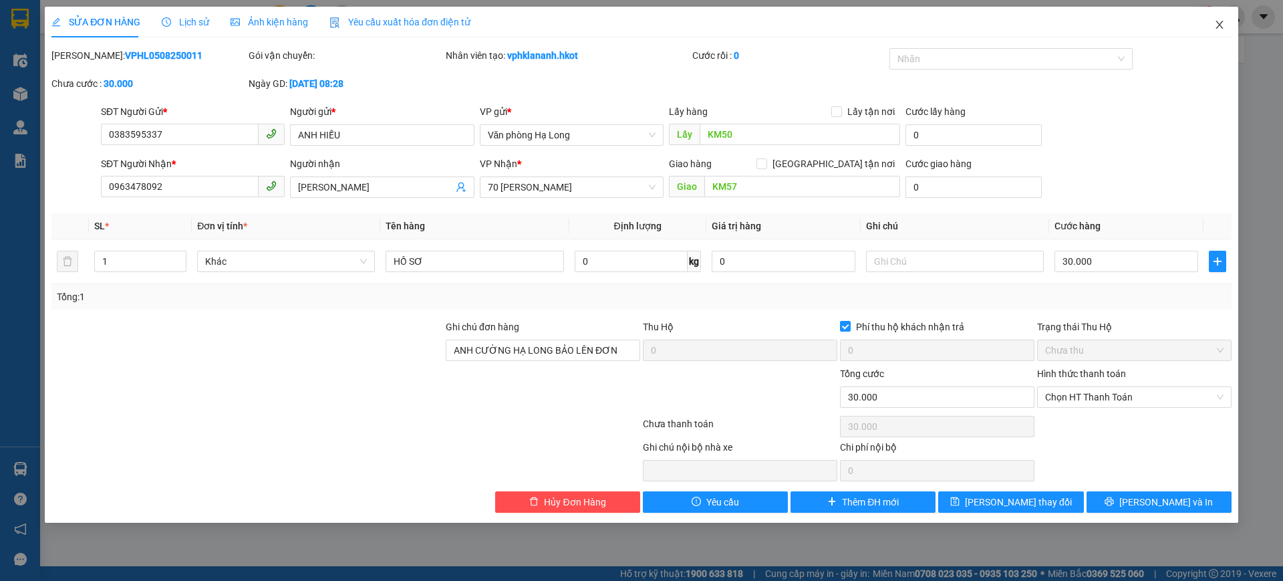
click at [1223, 29] on icon "close" at bounding box center [1219, 24] width 11 height 11
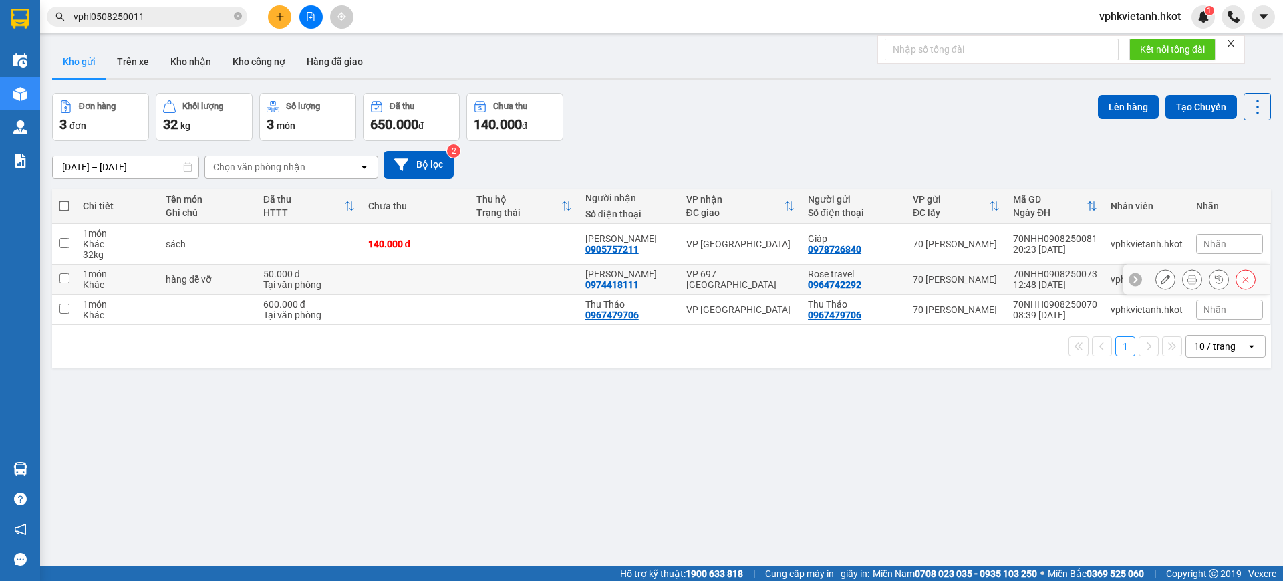
click at [563, 279] on td at bounding box center [524, 280] width 109 height 30
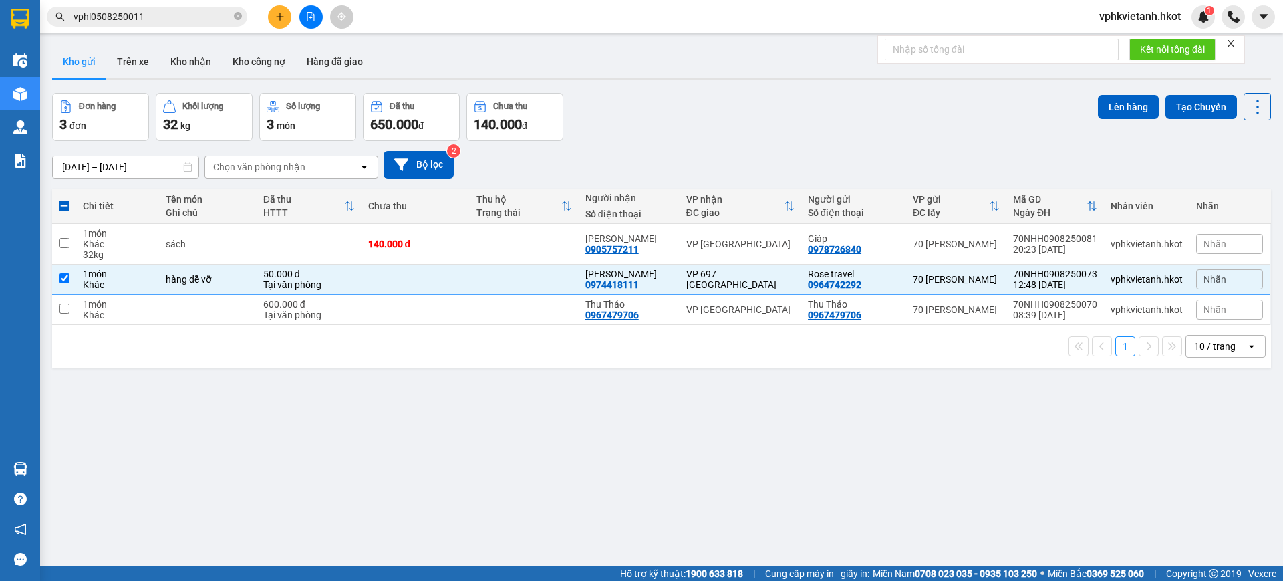
click at [495, 356] on div "1 10 / trang open" at bounding box center [661, 346] width 1208 height 23
click at [63, 277] on input "checkbox" at bounding box center [64, 278] width 10 height 10
checkbox input "false"
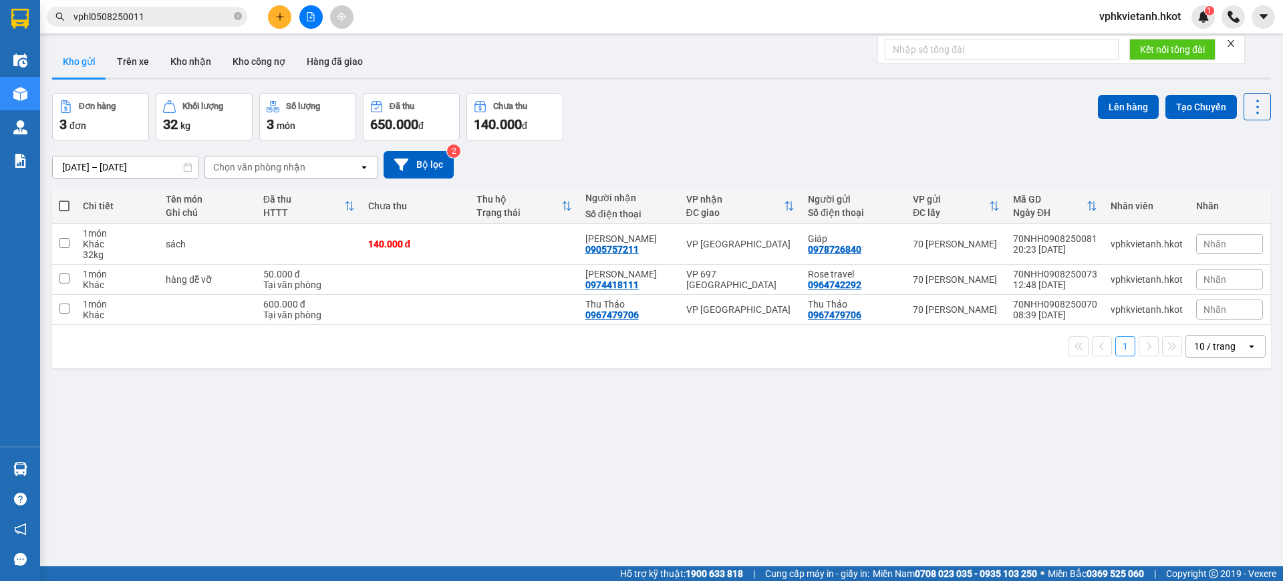
click at [475, 424] on div "ver 1.8.137 Kho gửi Trên xe Kho nhận Kho công nợ Hàng đã giao Đơn hàng 3 đơn Kh…" at bounding box center [662, 330] width 1230 height 581
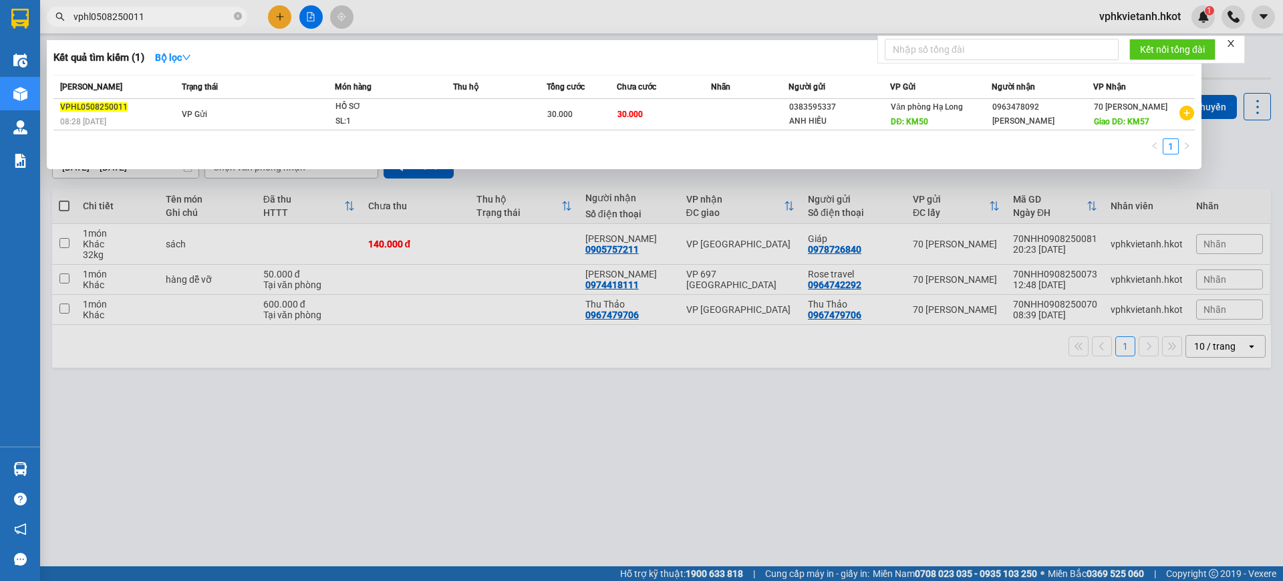
click at [158, 11] on input "vphl0508250011" at bounding box center [153, 16] width 158 height 15
paste input "697dbp0508250030"
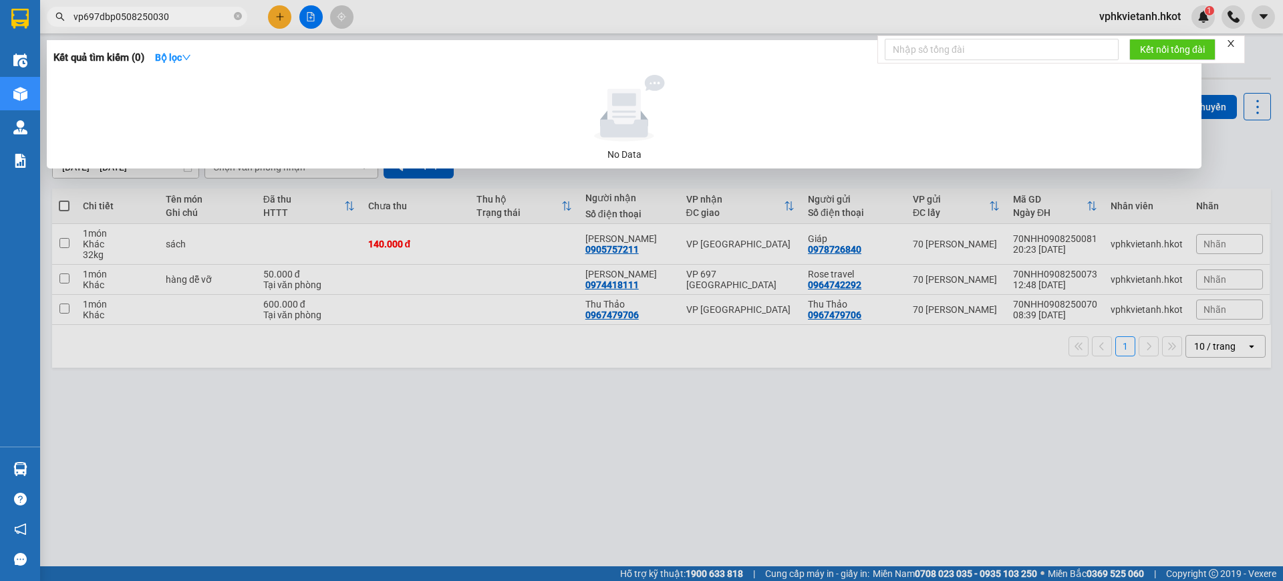
drag, startPoint x: 118, startPoint y: 15, endPoint x: 16, endPoint y: 33, distance: 103.1
click at [19, 32] on section "Kết quả tìm kiếm ( 0 ) Bộ lọc No Data vp697dbp0508250030 vphkvietanh.hkot 1 Điề…" at bounding box center [641, 290] width 1283 height 581
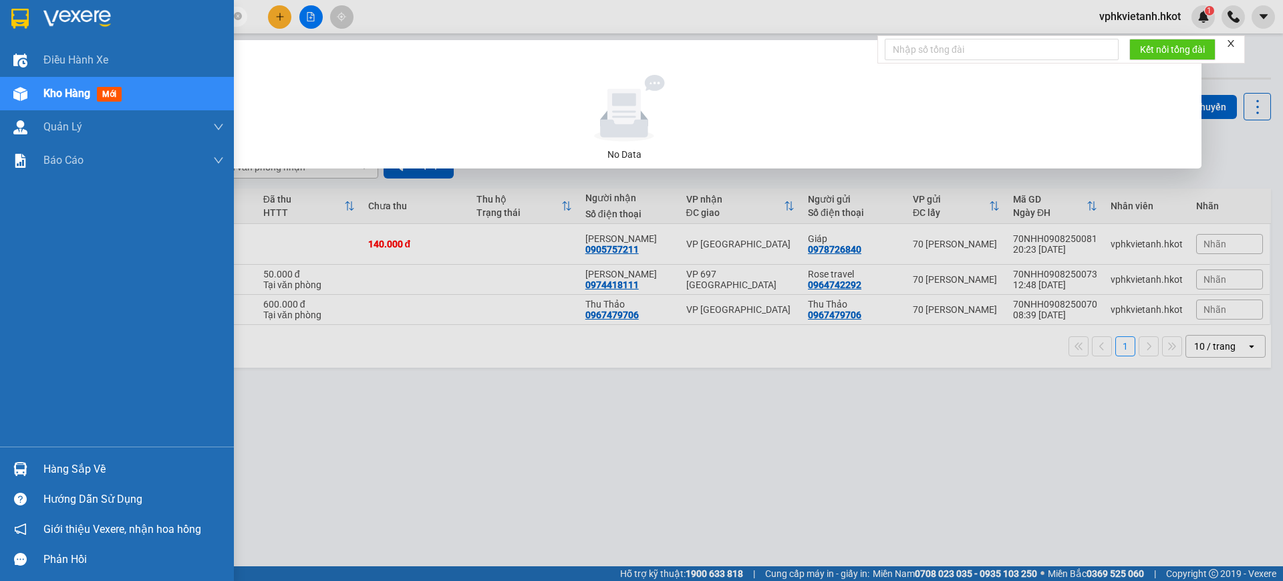
type input "0508250030"
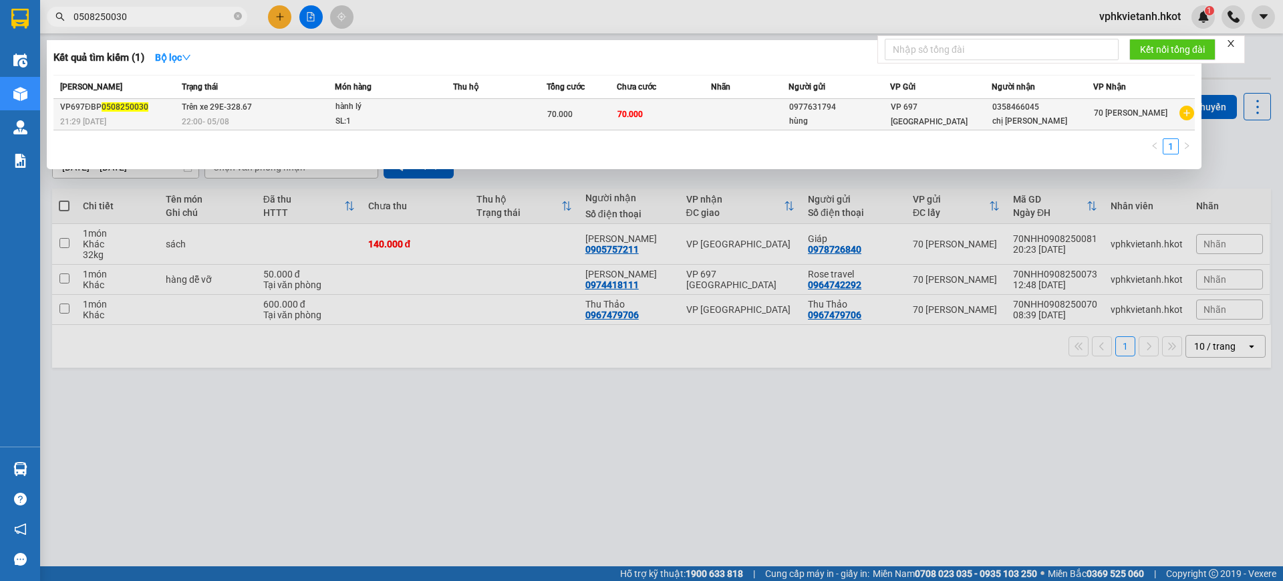
click at [412, 101] on div "hành lý" at bounding box center [385, 107] width 100 height 15
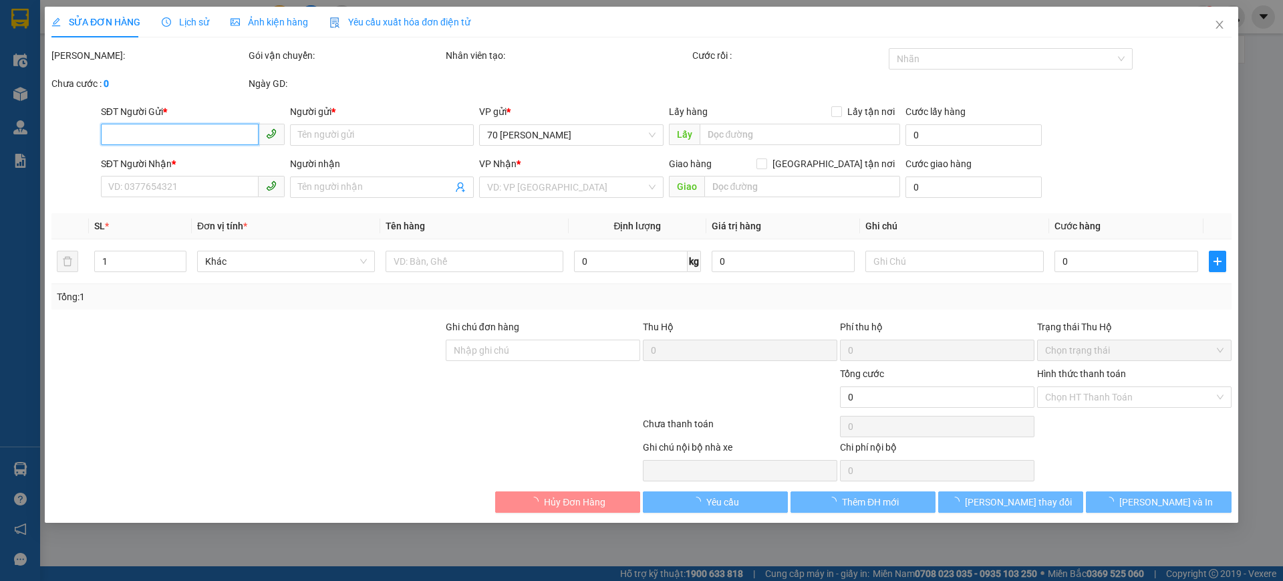
type input "0977631794"
type input "hùng"
type input "0358466045"
type input "chị [PERSON_NAME]"
type input "70.000"
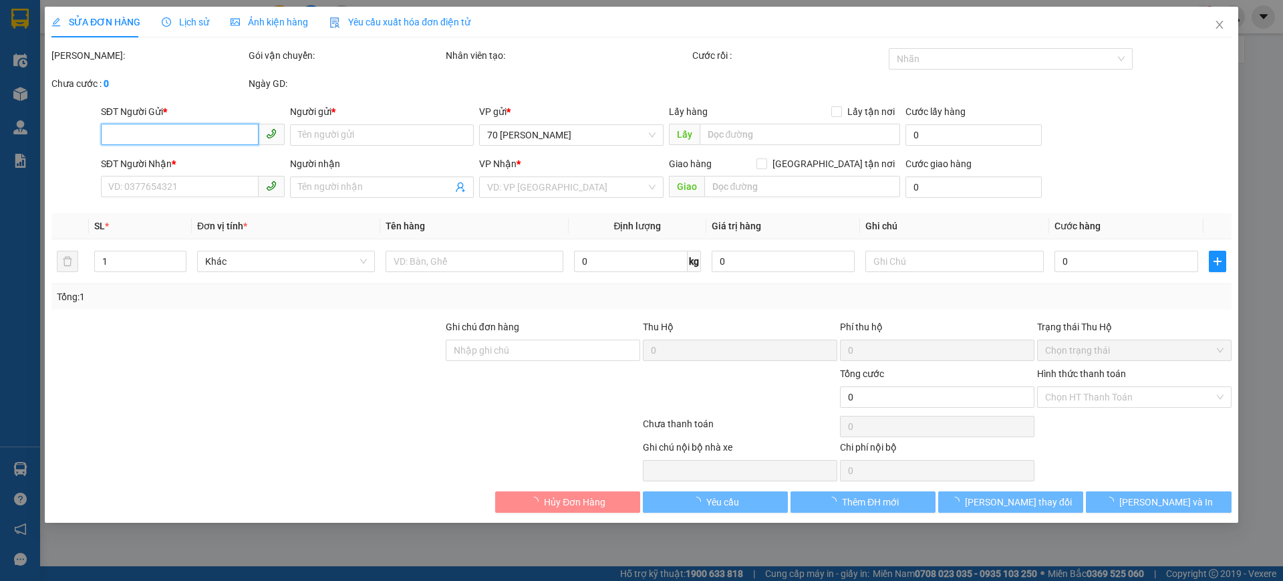
type input "70.000"
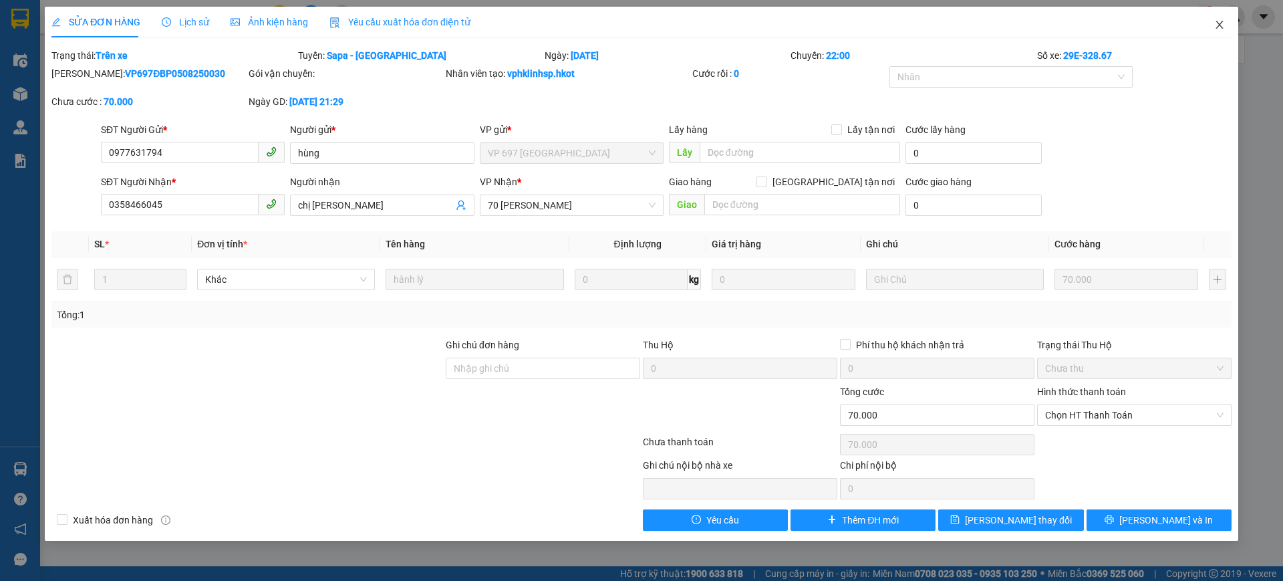
click at [1224, 18] on span "Close" at bounding box center [1219, 25] width 37 height 37
